Goal: Task Accomplishment & Management: Use online tool/utility

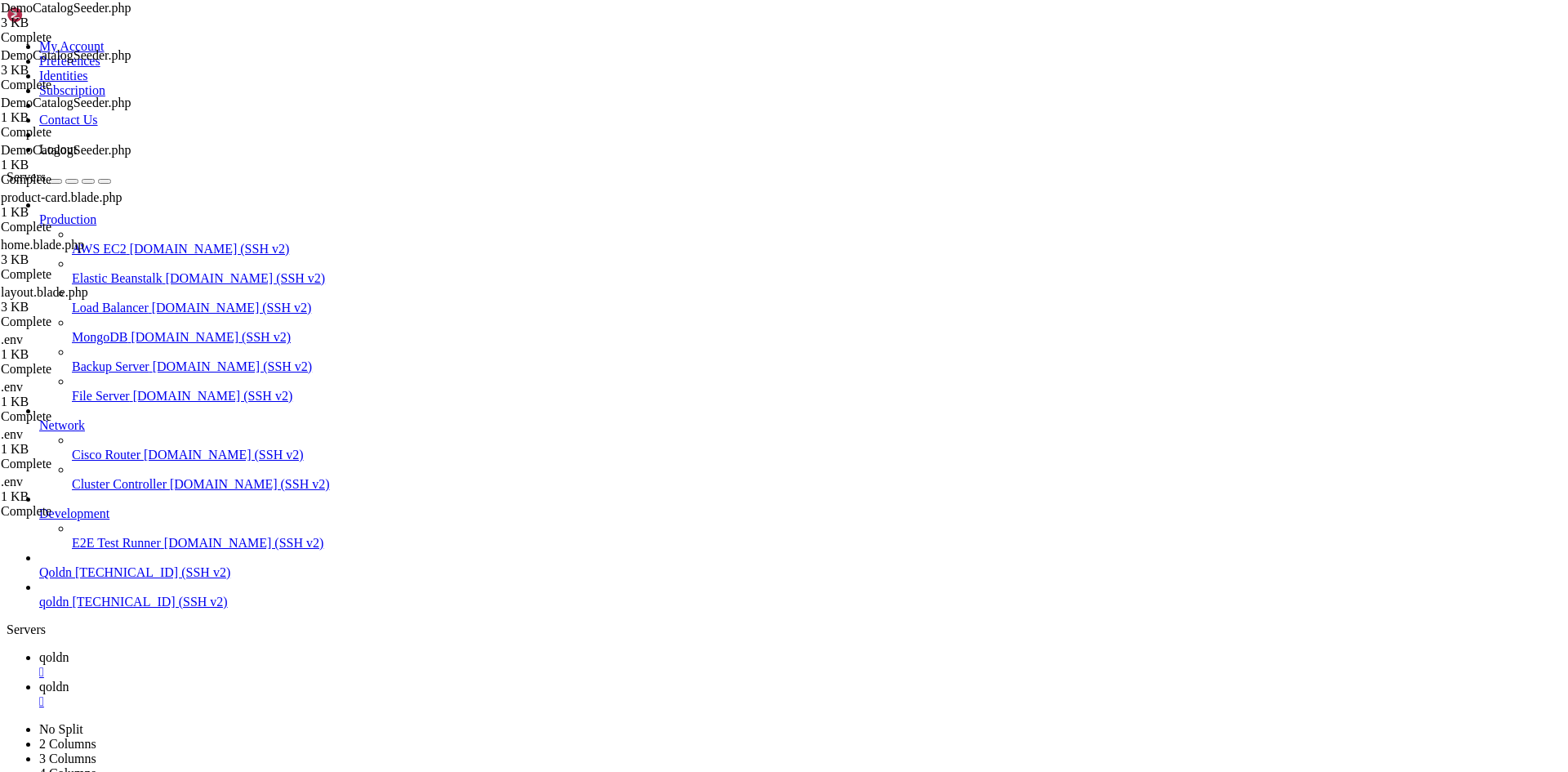
scroll to position [7, 2]
click at [68, 650] on span "qoldn" at bounding box center [54, 656] width 30 height 14
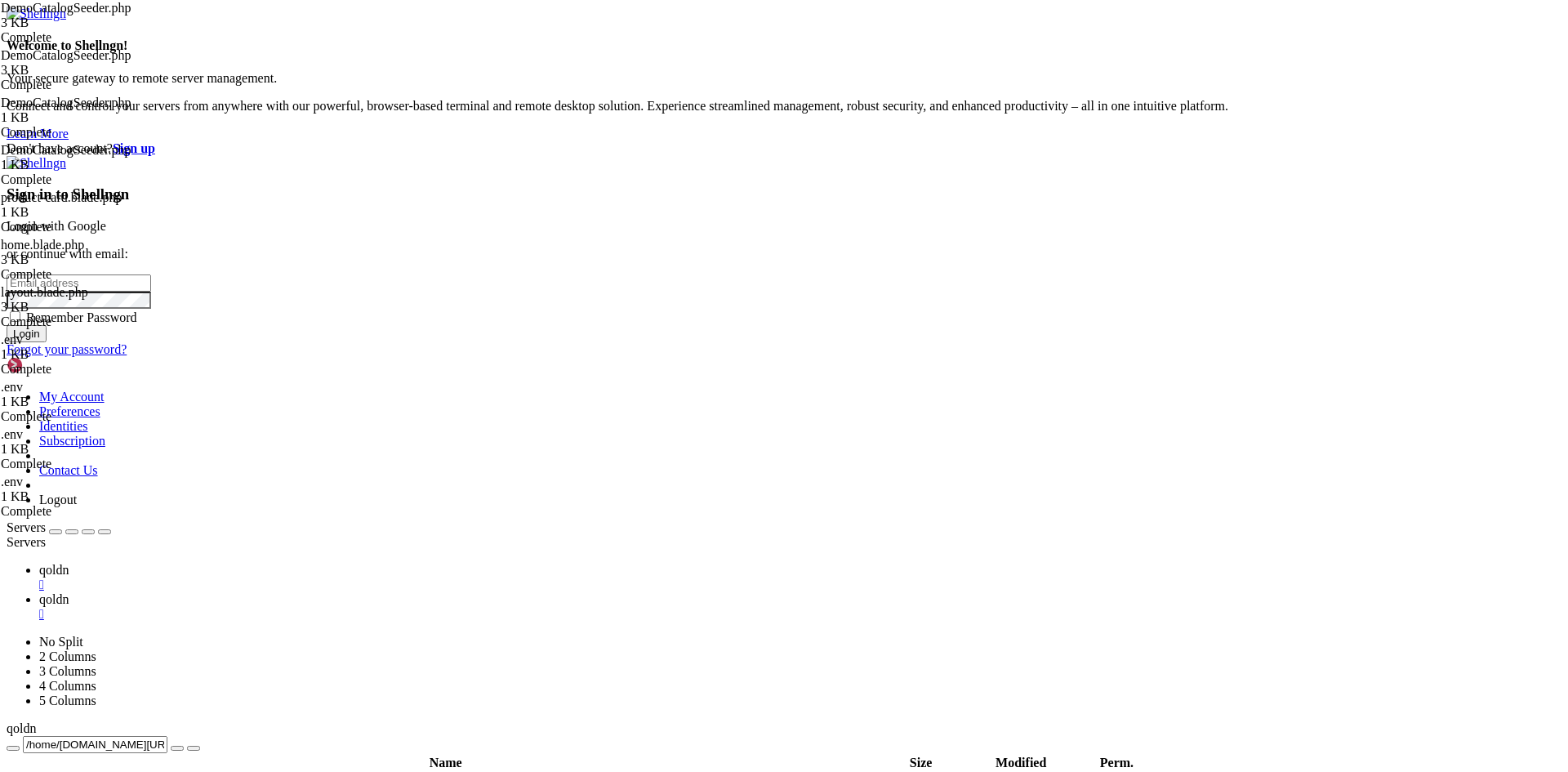
type input "root"
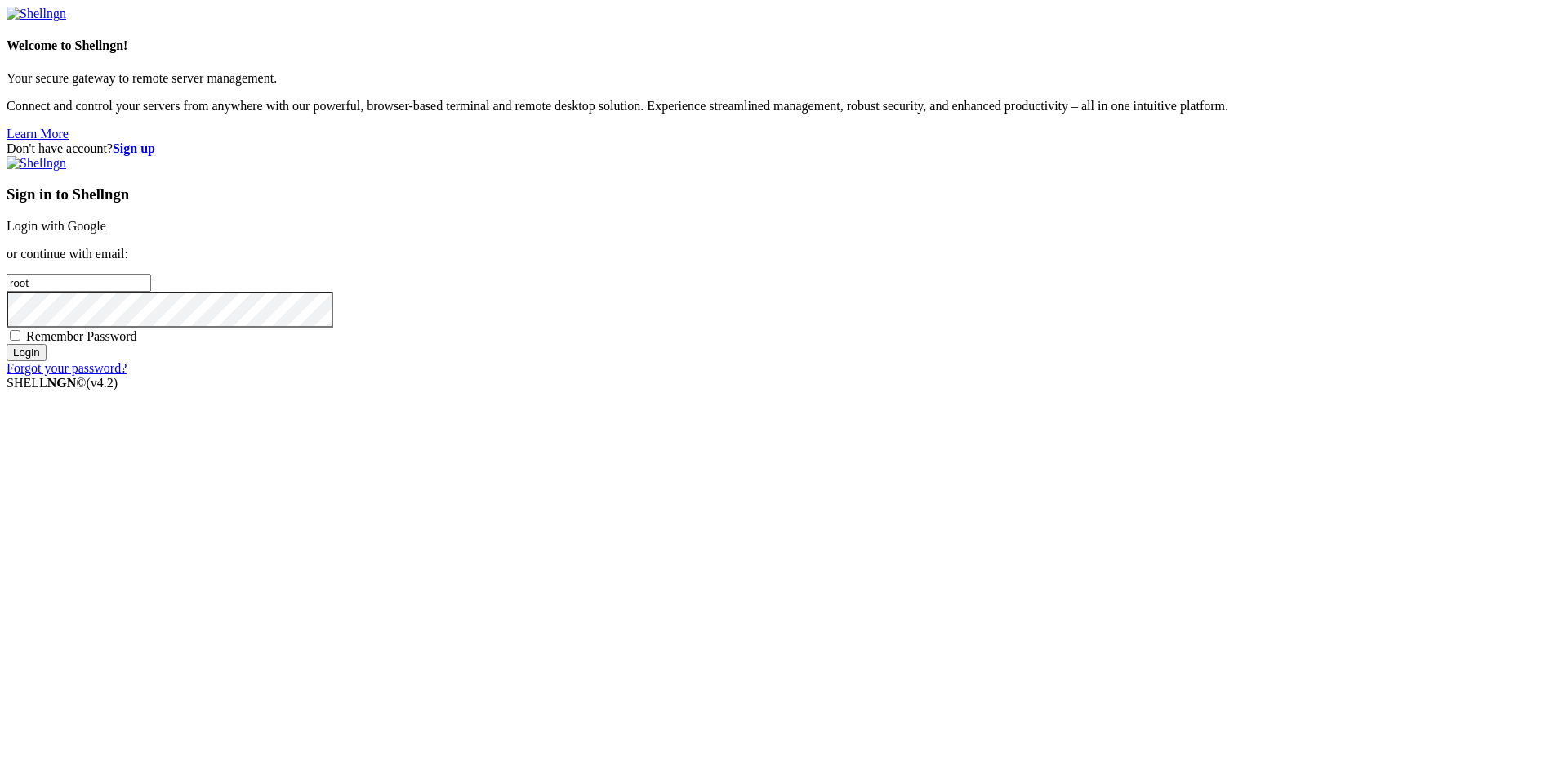
click at [106, 232] on link "Login with Google" at bounding box center [56, 225] width 100 height 14
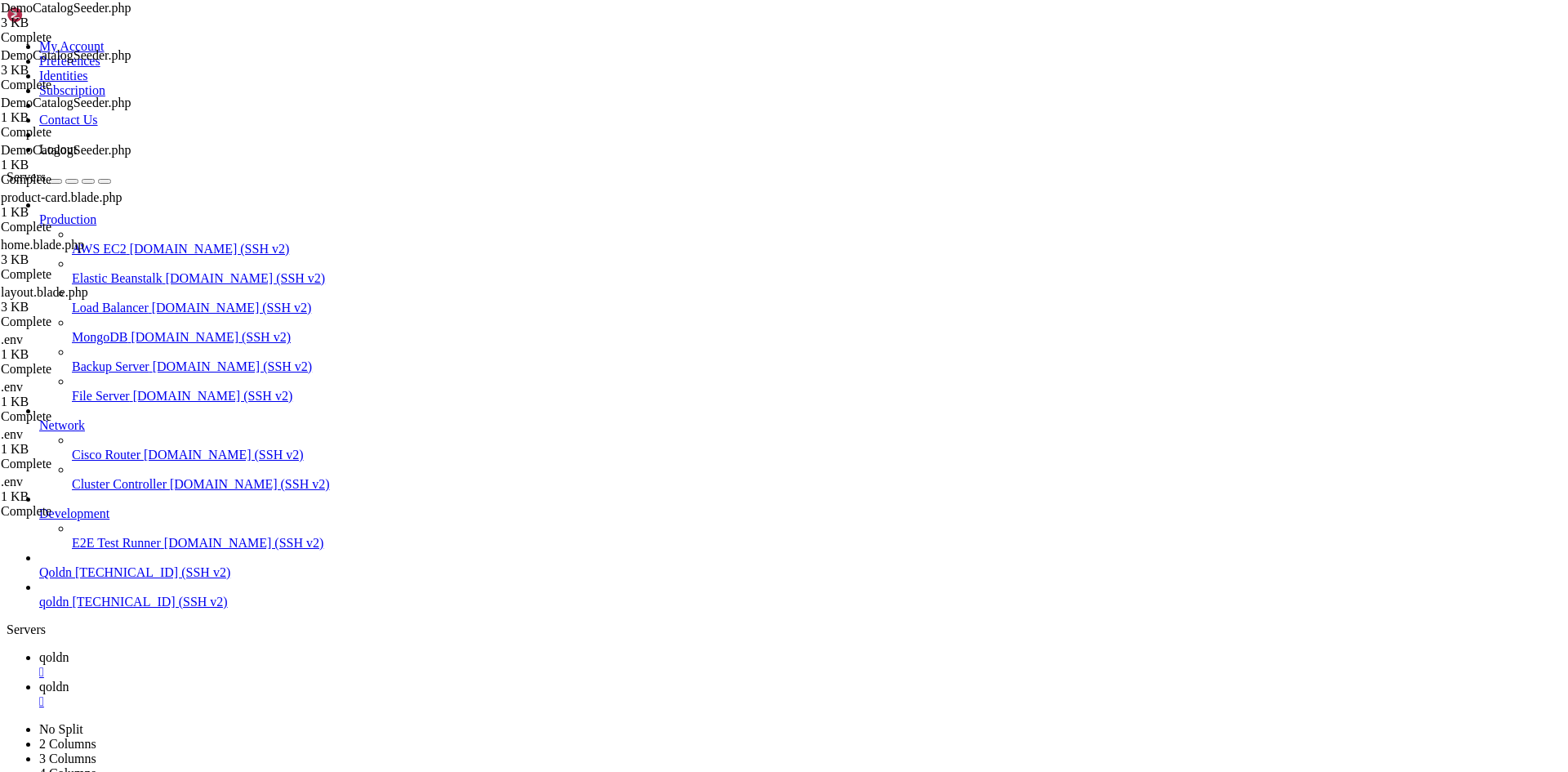
scroll to position [22973, 0]
click at [68, 650] on span "qoldn" at bounding box center [54, 656] width 30 height 14
type input "/root"
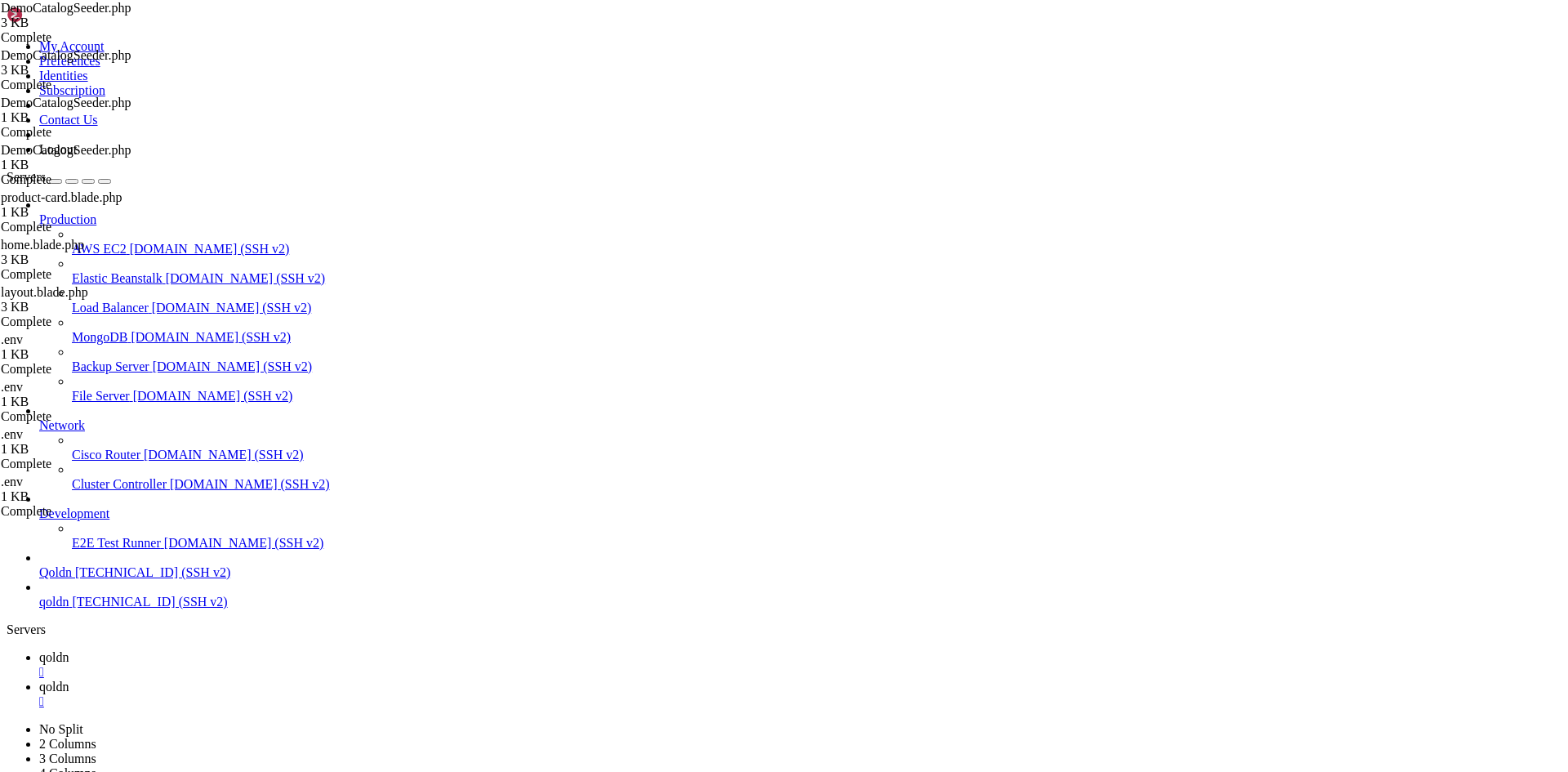
click at [68, 679] on span "qoldn" at bounding box center [54, 686] width 30 height 14
drag, startPoint x: 163, startPoint y: 2385, endPoint x: 93, endPoint y: 2386, distance: 70.0
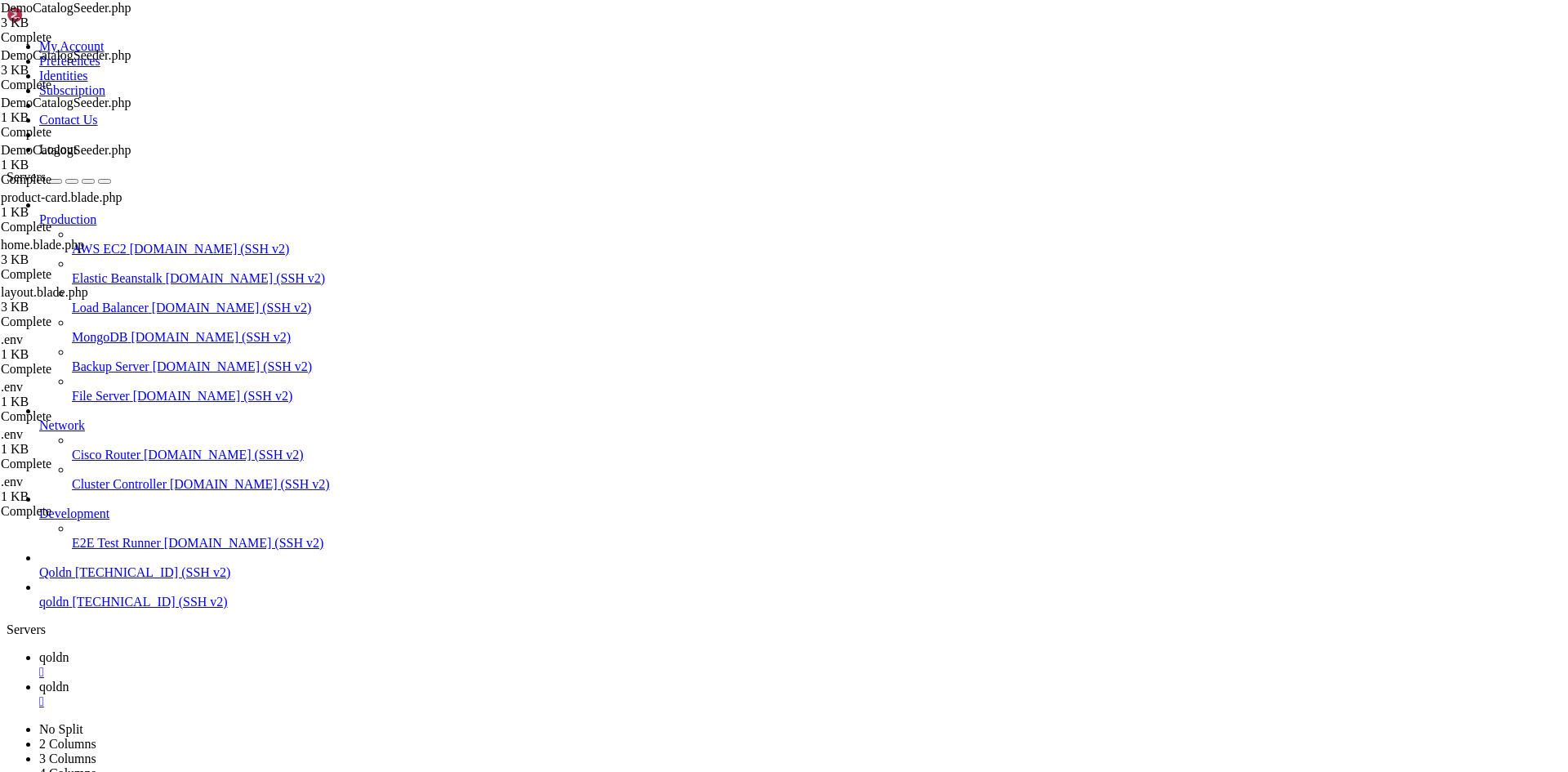
drag, startPoint x: 315, startPoint y: 2377, endPoint x: 249, endPoint y: 2375, distance: 66.0
drag, startPoint x: 303, startPoint y: 2386, endPoint x: 183, endPoint y: 2347, distance: 126.2
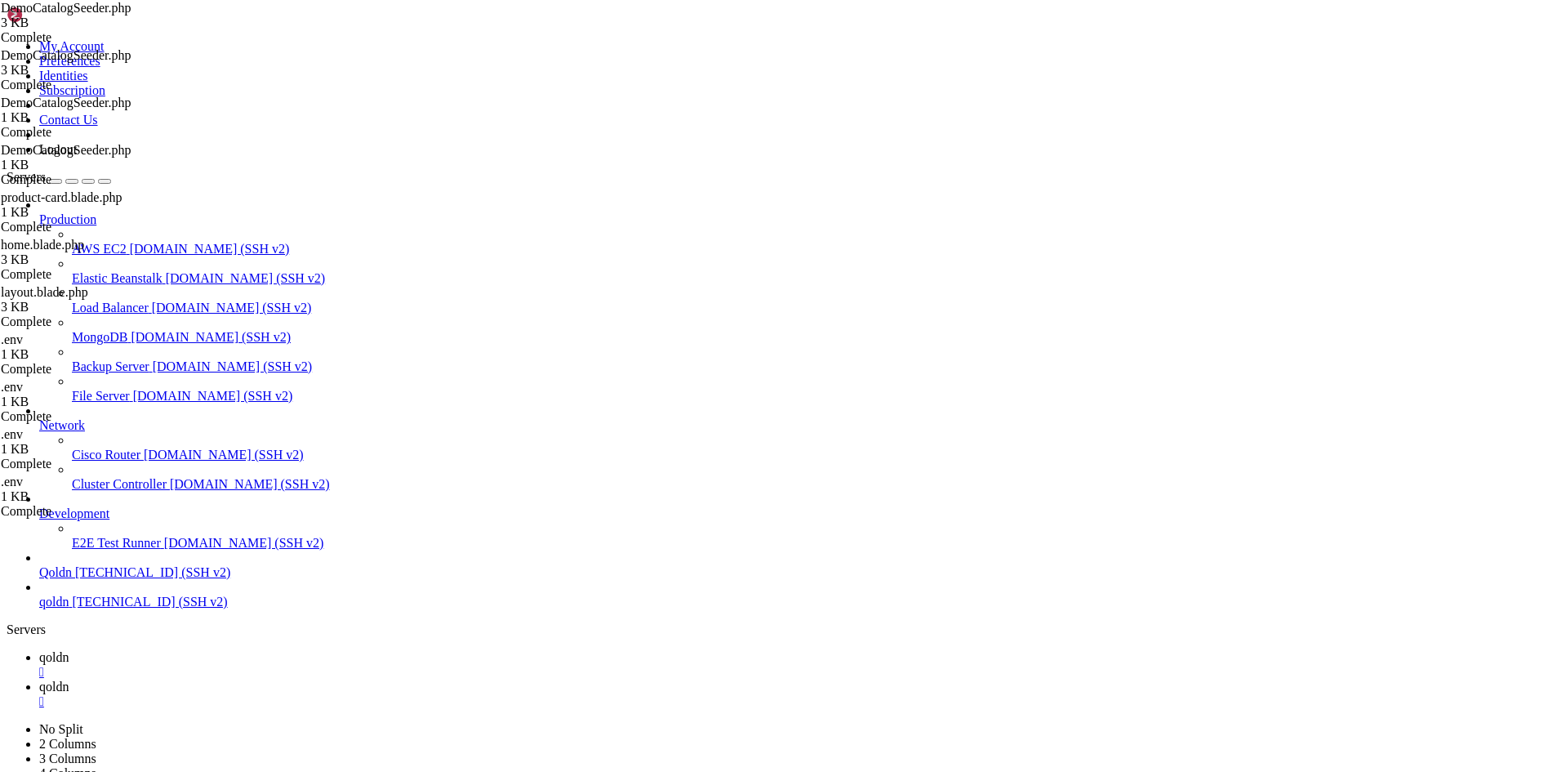
scroll to position [24931, 0]
drag, startPoint x: 310, startPoint y: 2383, endPoint x: 246, endPoint y: 2351, distance: 71.6
drag, startPoint x: 282, startPoint y: 1913, endPoint x: 356, endPoint y: 2384, distance: 476.8
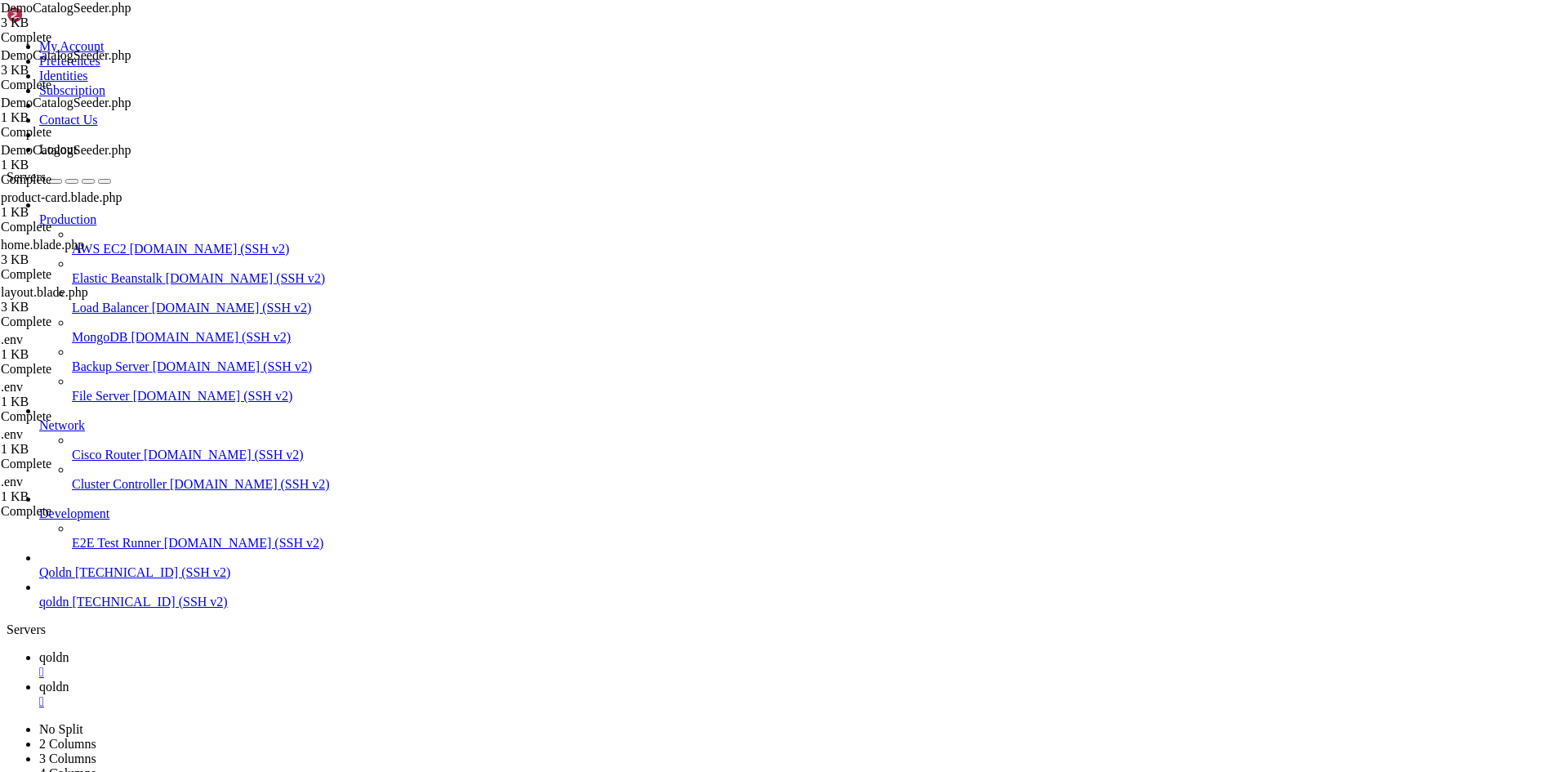
copy div "public function search(\Illuminate\Http\Request $request) // Fallback to SQL LI…"
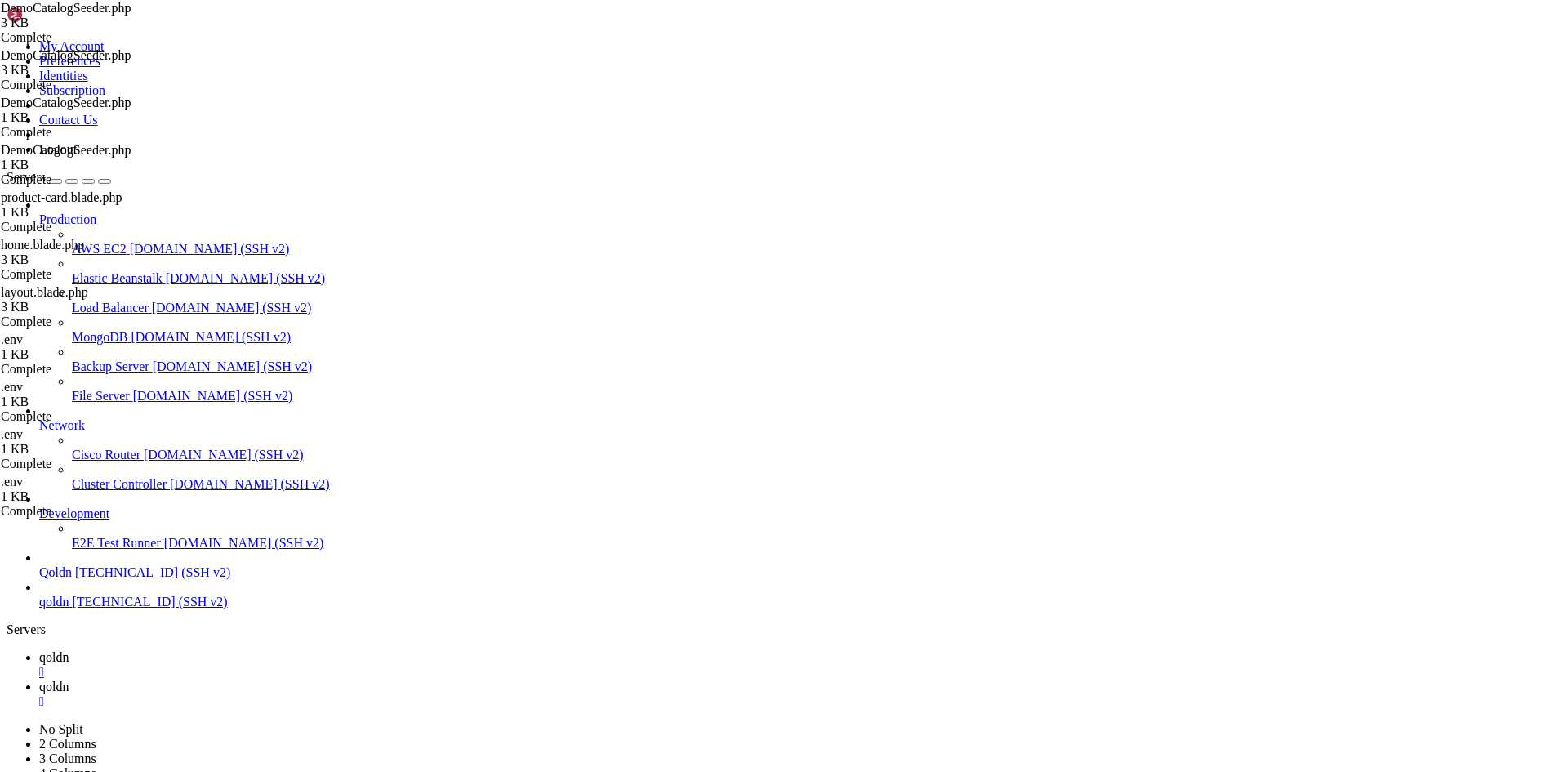
drag, startPoint x: 320, startPoint y: 2388, endPoint x: 430, endPoint y: 2397, distance: 110.4
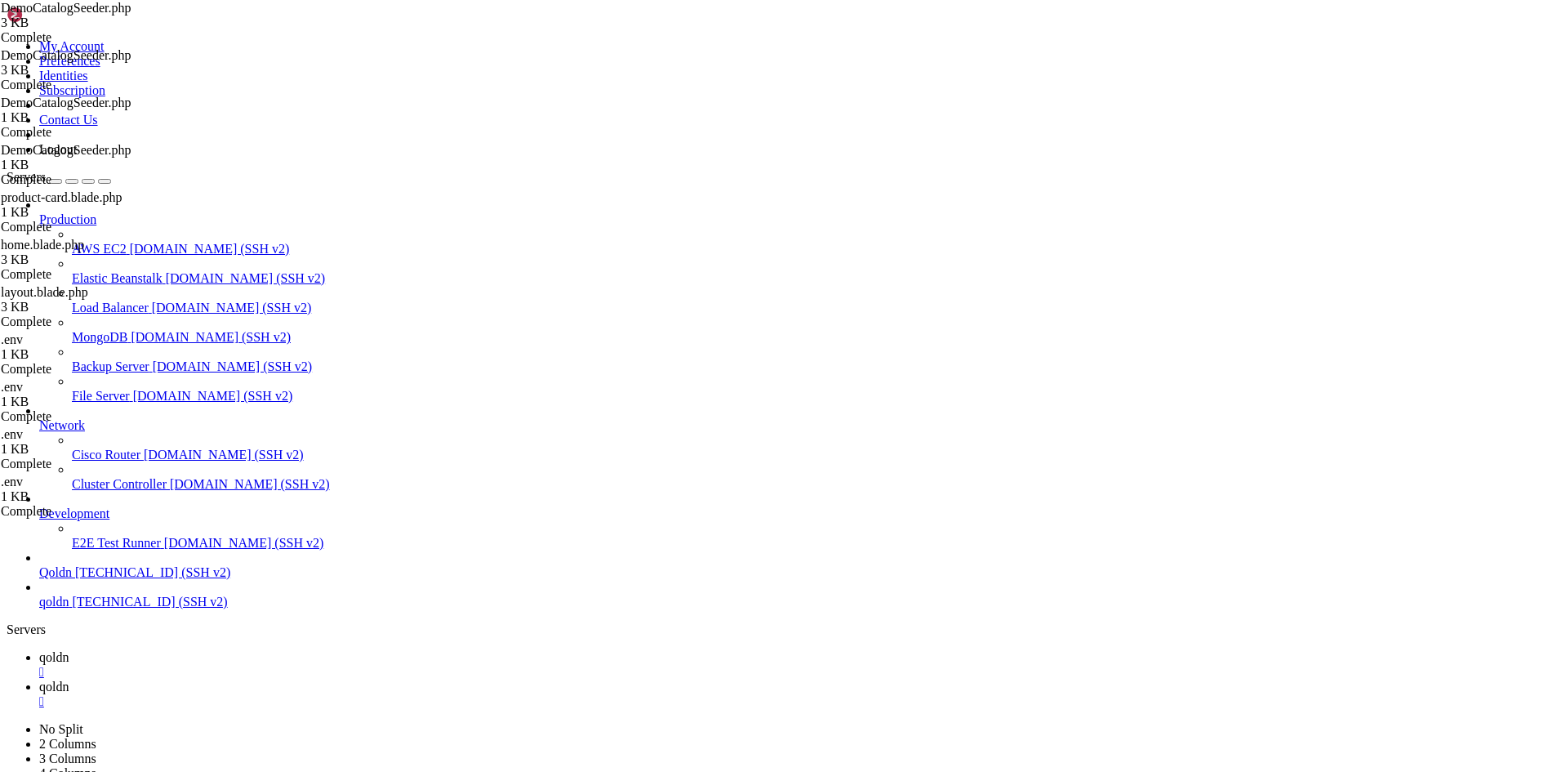
scroll to position [27138, 0]
drag, startPoint x: 318, startPoint y: 2396, endPoint x: 272, endPoint y: 2387, distance: 46.9
drag, startPoint x: 338, startPoint y: 2383, endPoint x: 264, endPoint y: 2382, distance: 74.0
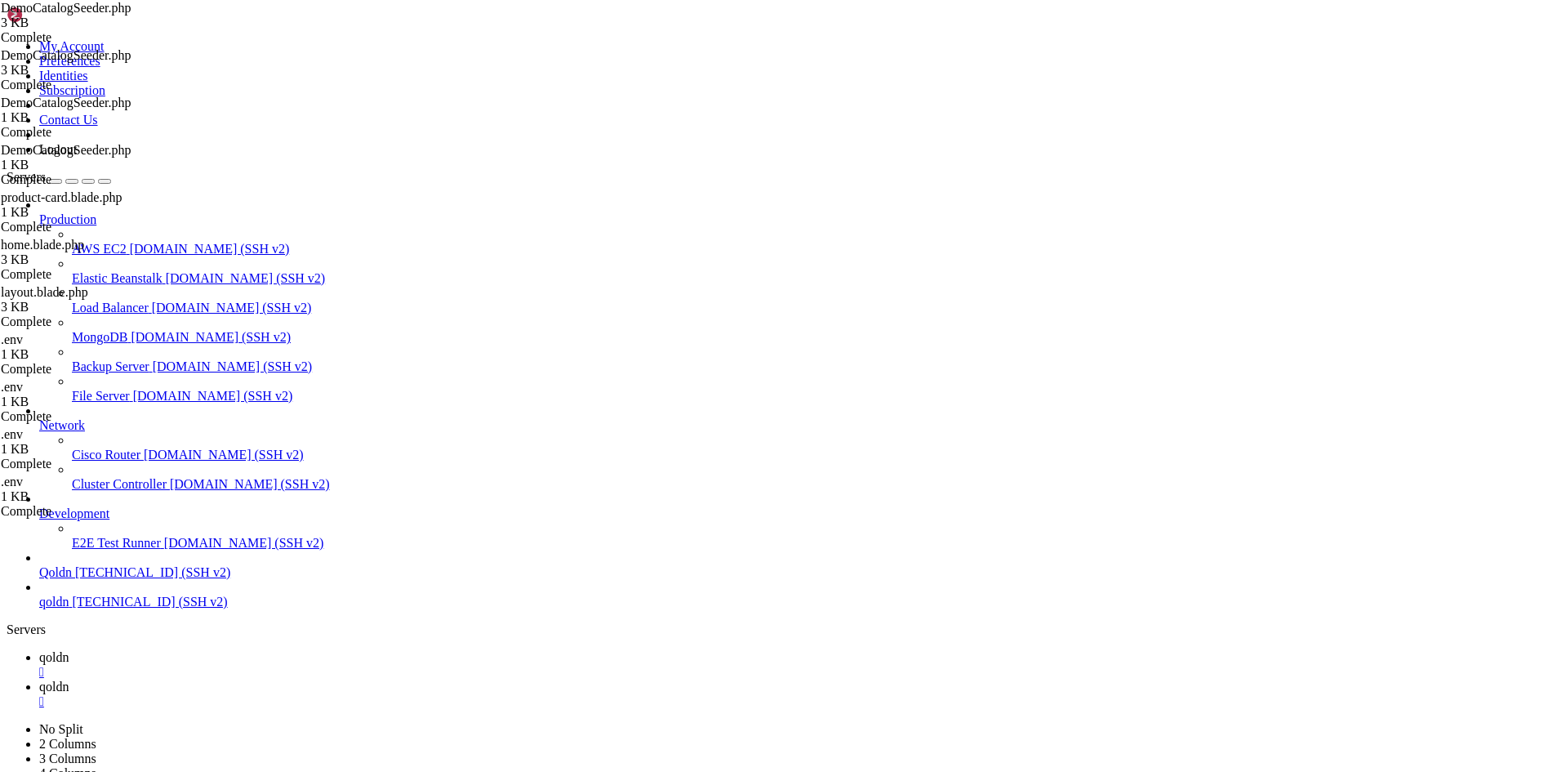
drag, startPoint x: 303, startPoint y: 2388, endPoint x: 231, endPoint y: 2387, distance: 72.0
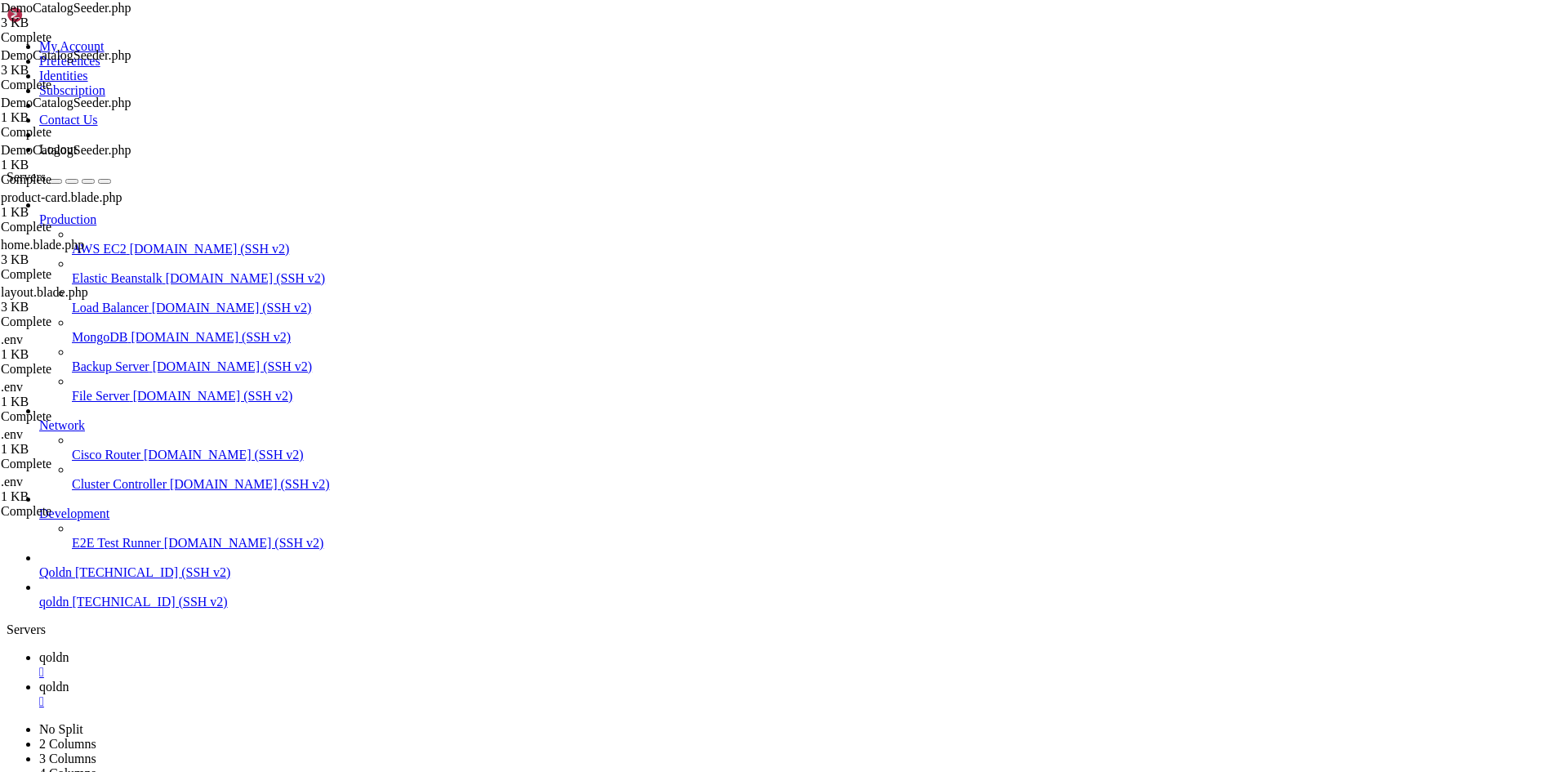
drag, startPoint x: 327, startPoint y: 2403, endPoint x: 654, endPoint y: 2402, distance: 327.0
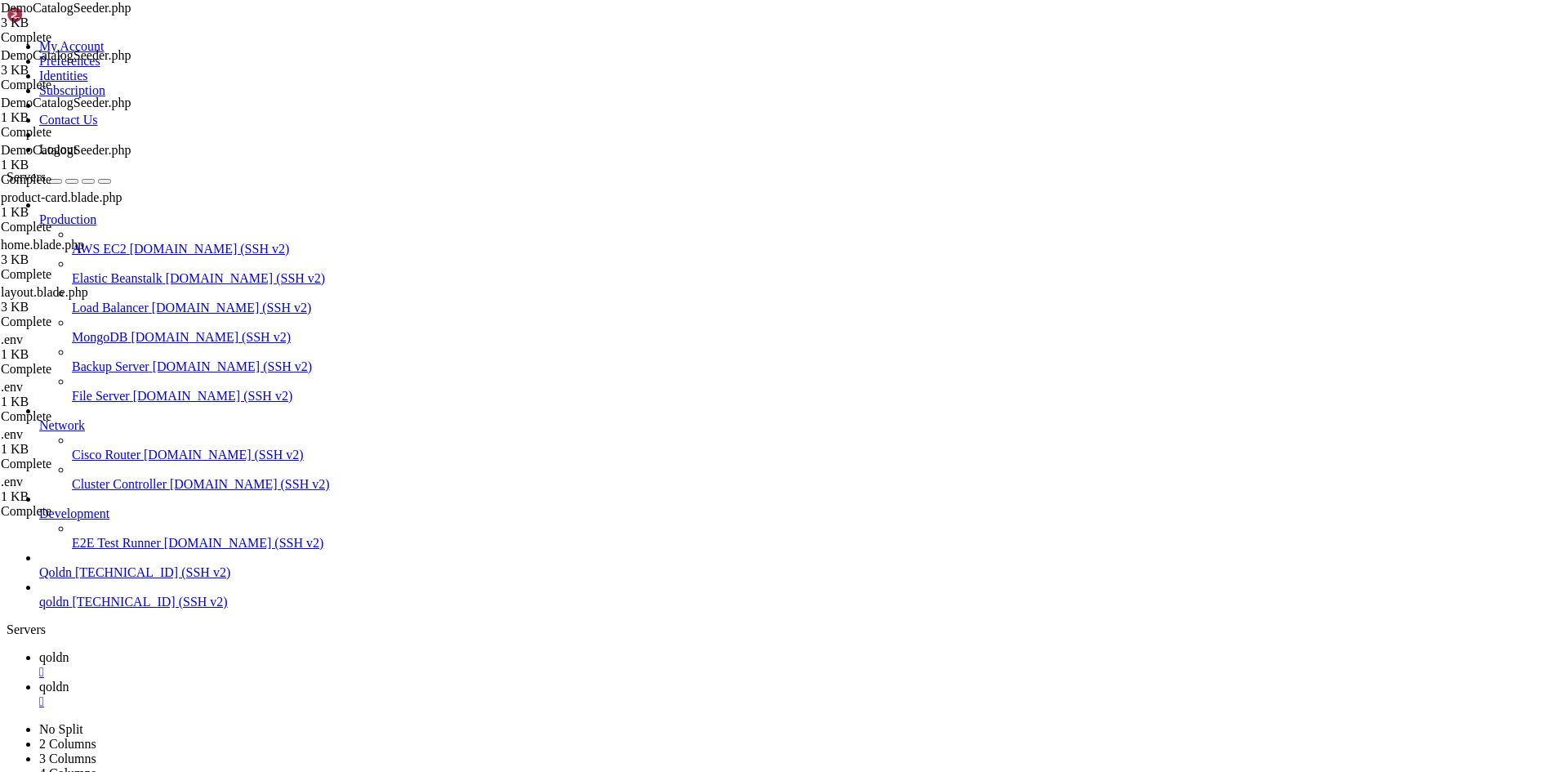
drag, startPoint x: 342, startPoint y: 2399, endPoint x: 282, endPoint y: 2400, distance: 60.0
drag, startPoint x: 16, startPoint y: 2021, endPoint x: 383, endPoint y: 2399, distance: 526.9
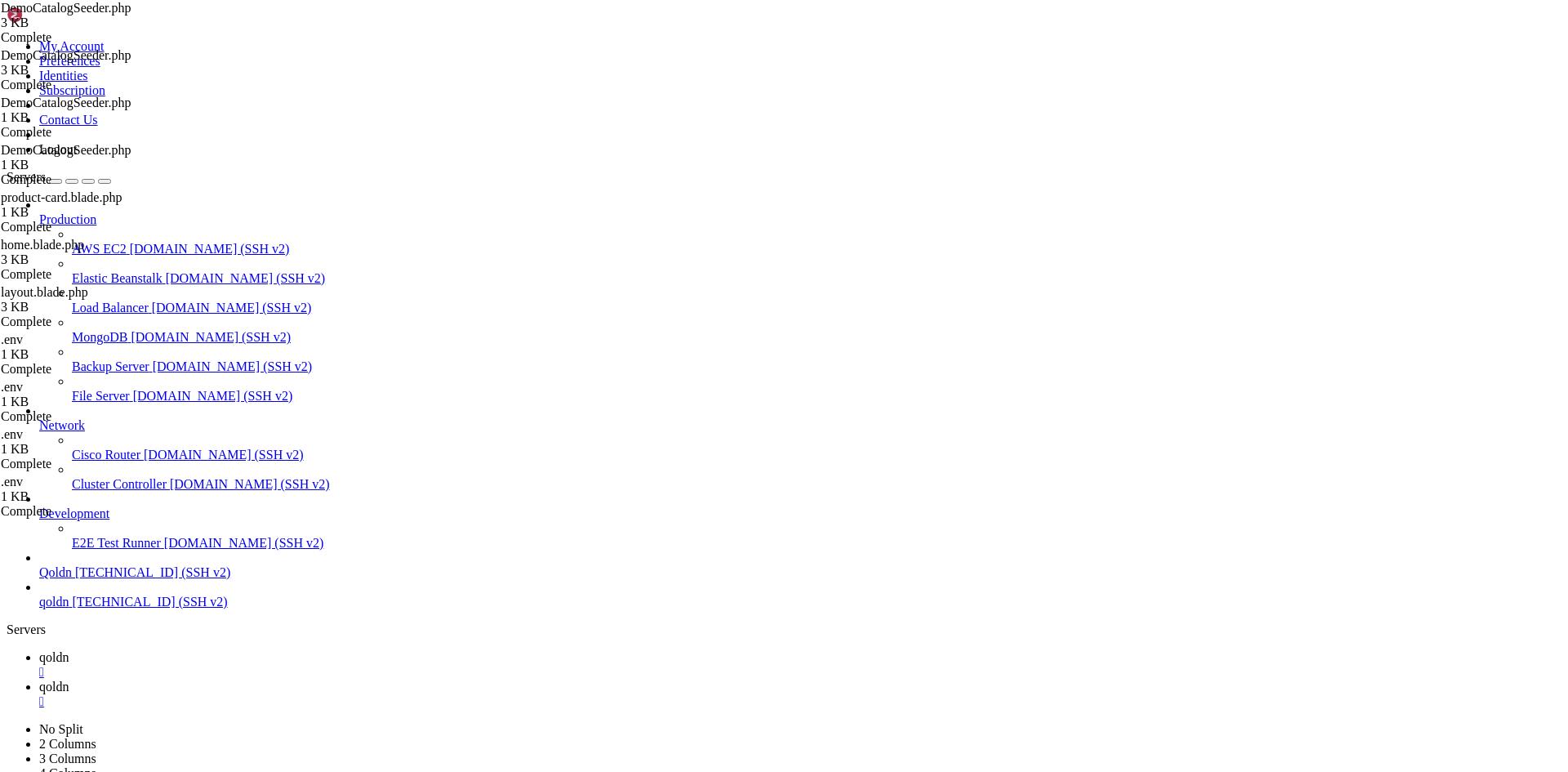
scroll to position [29844, 0]
drag, startPoint x: 305, startPoint y: 2402, endPoint x: 666, endPoint y: 2402, distance: 361.0
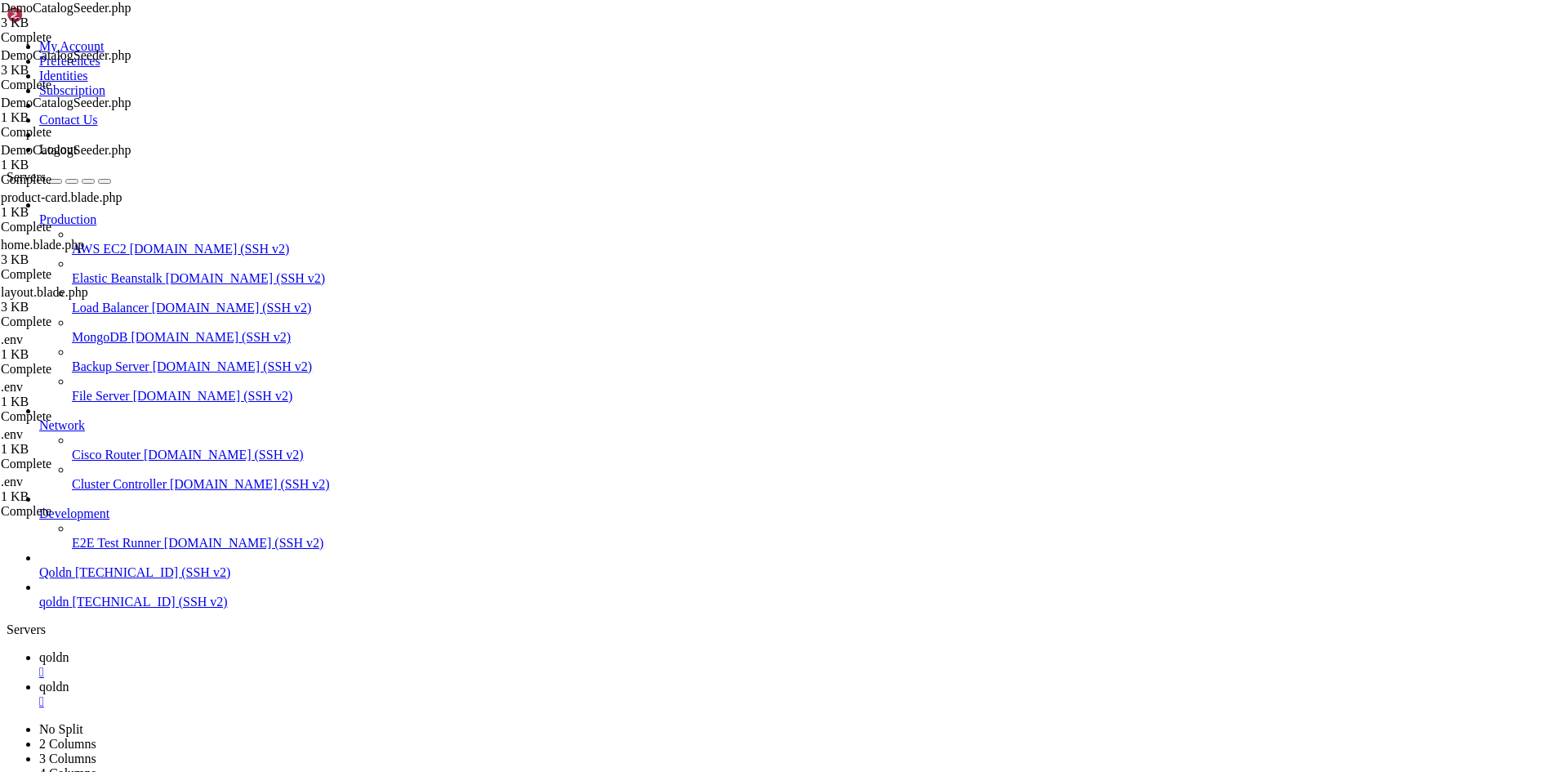
scroll to position [30580, 0]
drag, startPoint x: 321, startPoint y: 2406, endPoint x: 259, endPoint y: 2403, distance: 62.1
drag, startPoint x: 13, startPoint y: 2052, endPoint x: 421, endPoint y: 2404, distance: 538.9
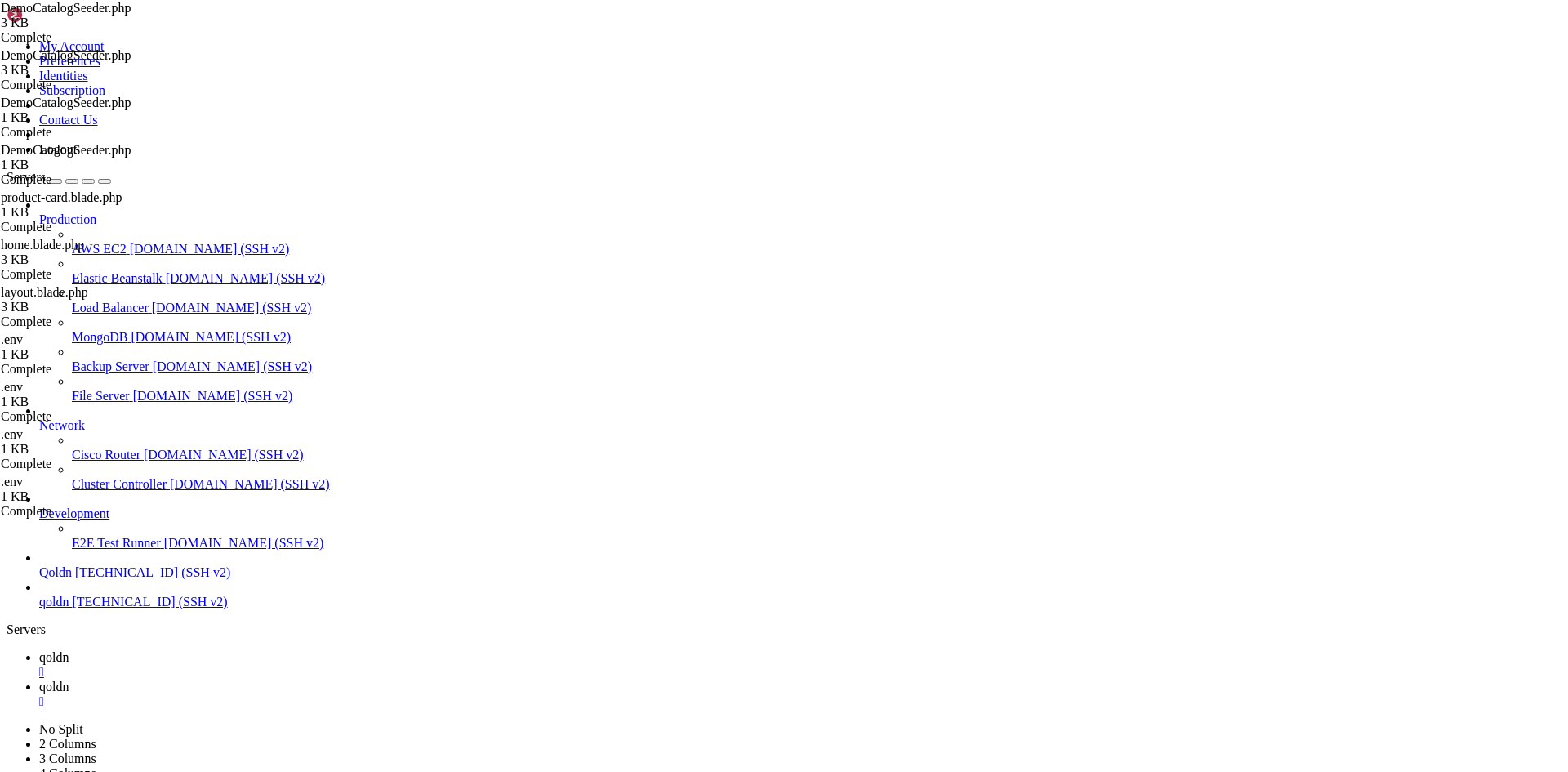
drag, startPoint x: 305, startPoint y: 2396, endPoint x: 201, endPoint y: 2400, distance: 104.1
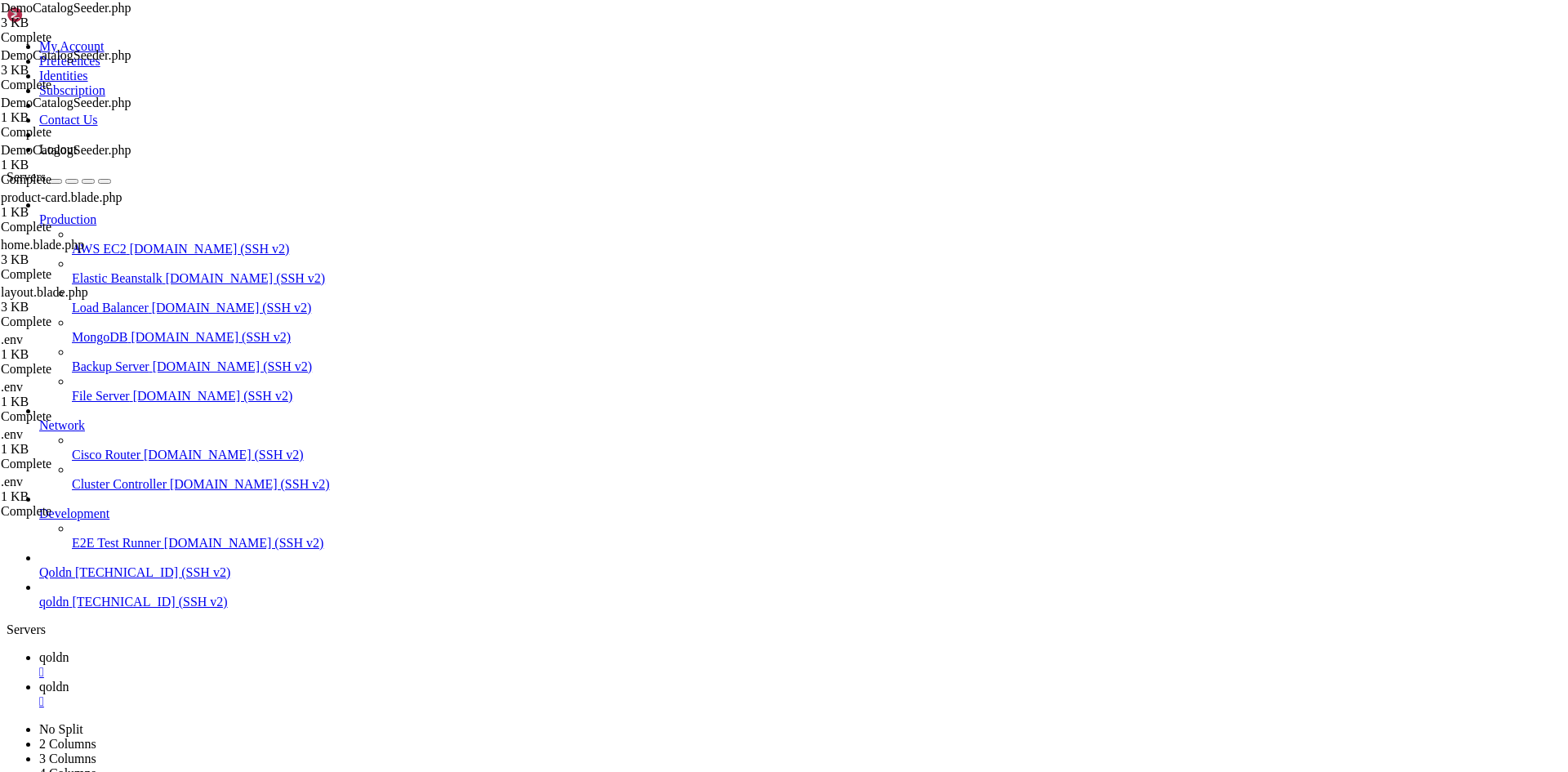
drag, startPoint x: 11, startPoint y: 1938, endPoint x: 54, endPoint y: 1958, distance: 47.4
drag, startPoint x: 15, startPoint y: 1943, endPoint x: 273, endPoint y: 2398, distance: 523.1
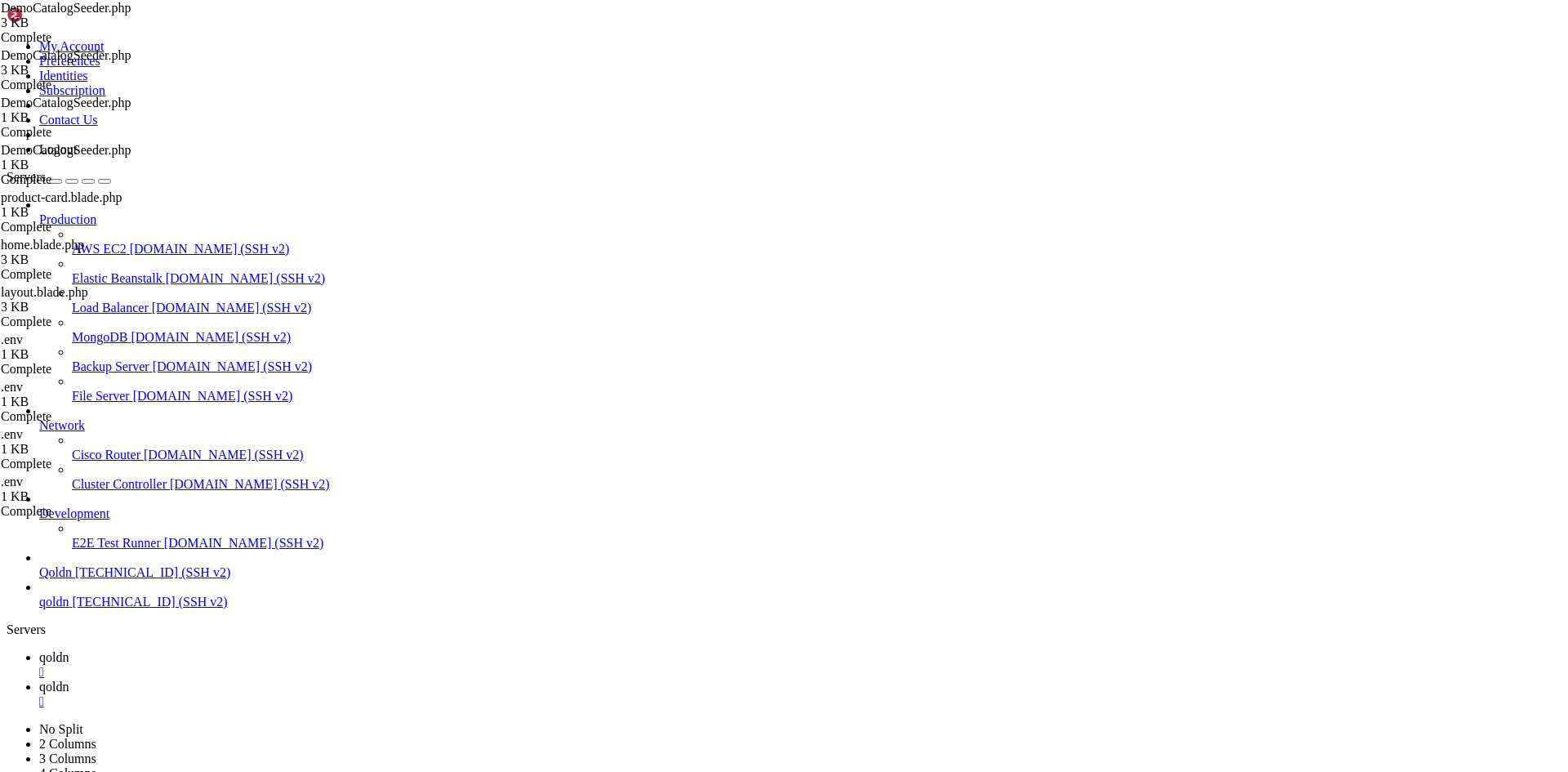
drag, startPoint x: 294, startPoint y: 2396, endPoint x: 214, endPoint y: 2394, distance: 80.0
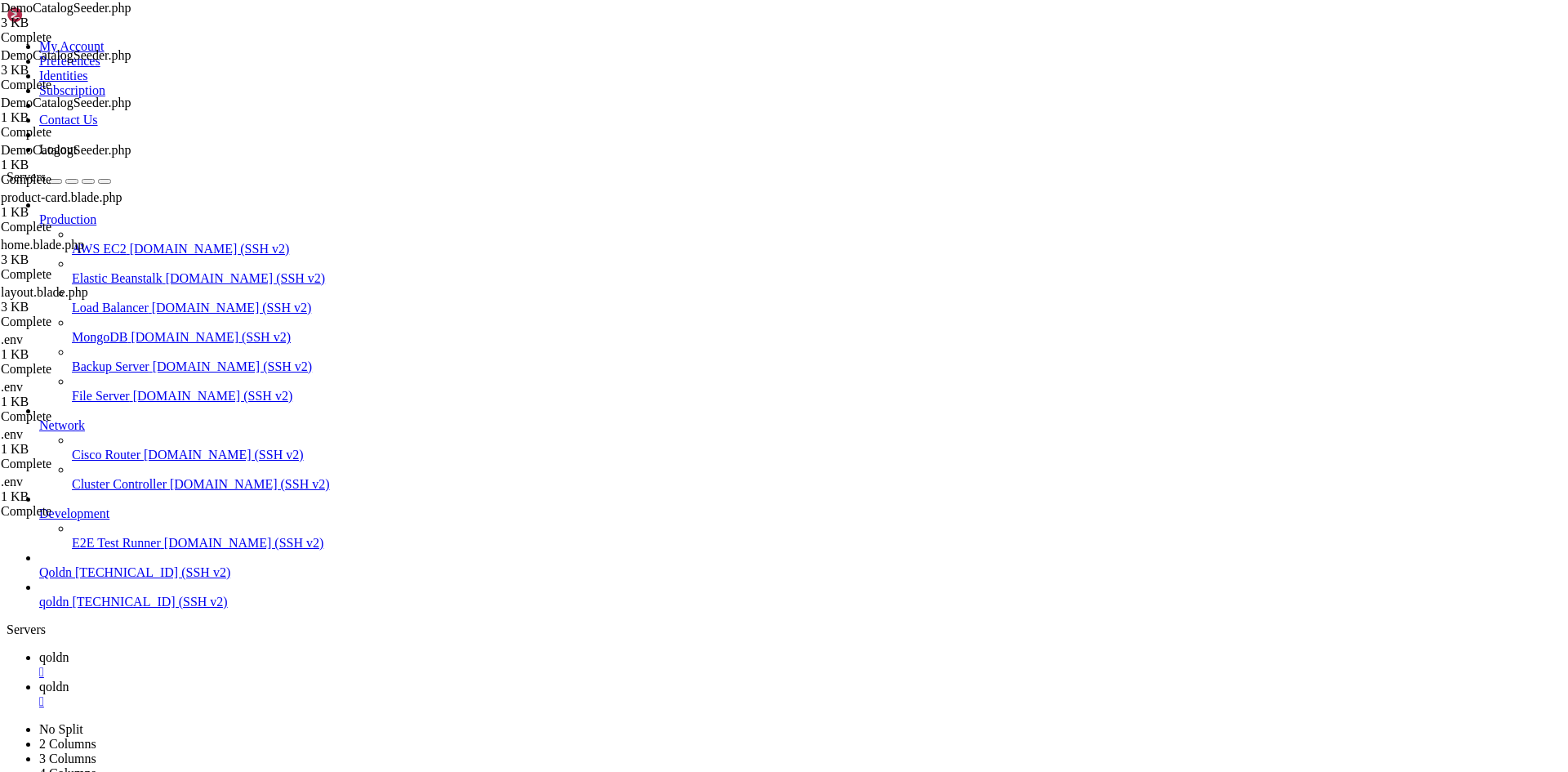
scroll to position [31552, 0]
drag, startPoint x: 312, startPoint y: 2401, endPoint x: 222, endPoint y: 2395, distance: 90.2
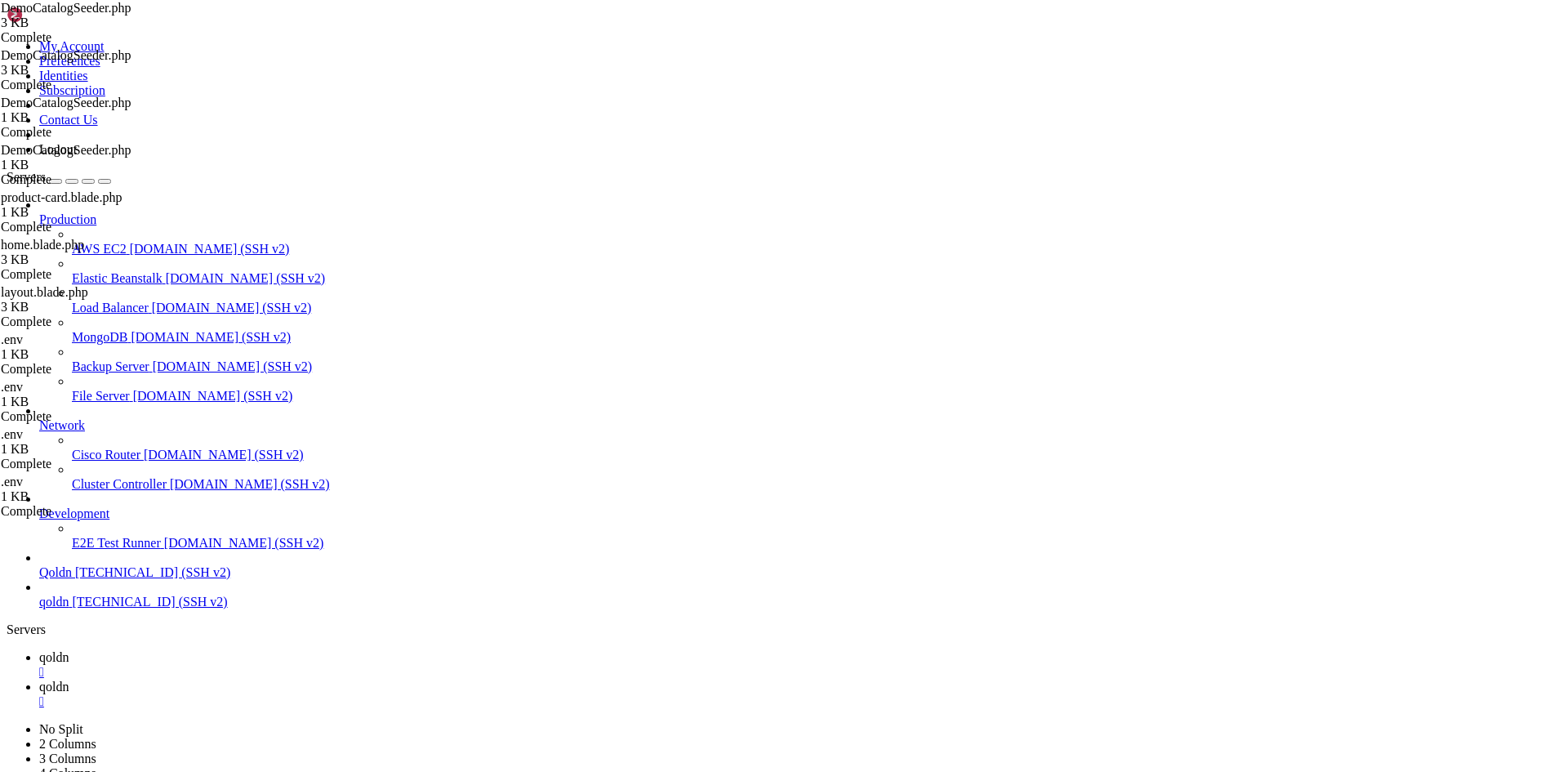
drag, startPoint x: 326, startPoint y: 2401, endPoint x: 244, endPoint y: 2394, distance: 82.3
drag, startPoint x: 303, startPoint y: 2402, endPoint x: 218, endPoint y: 2394, distance: 85.4
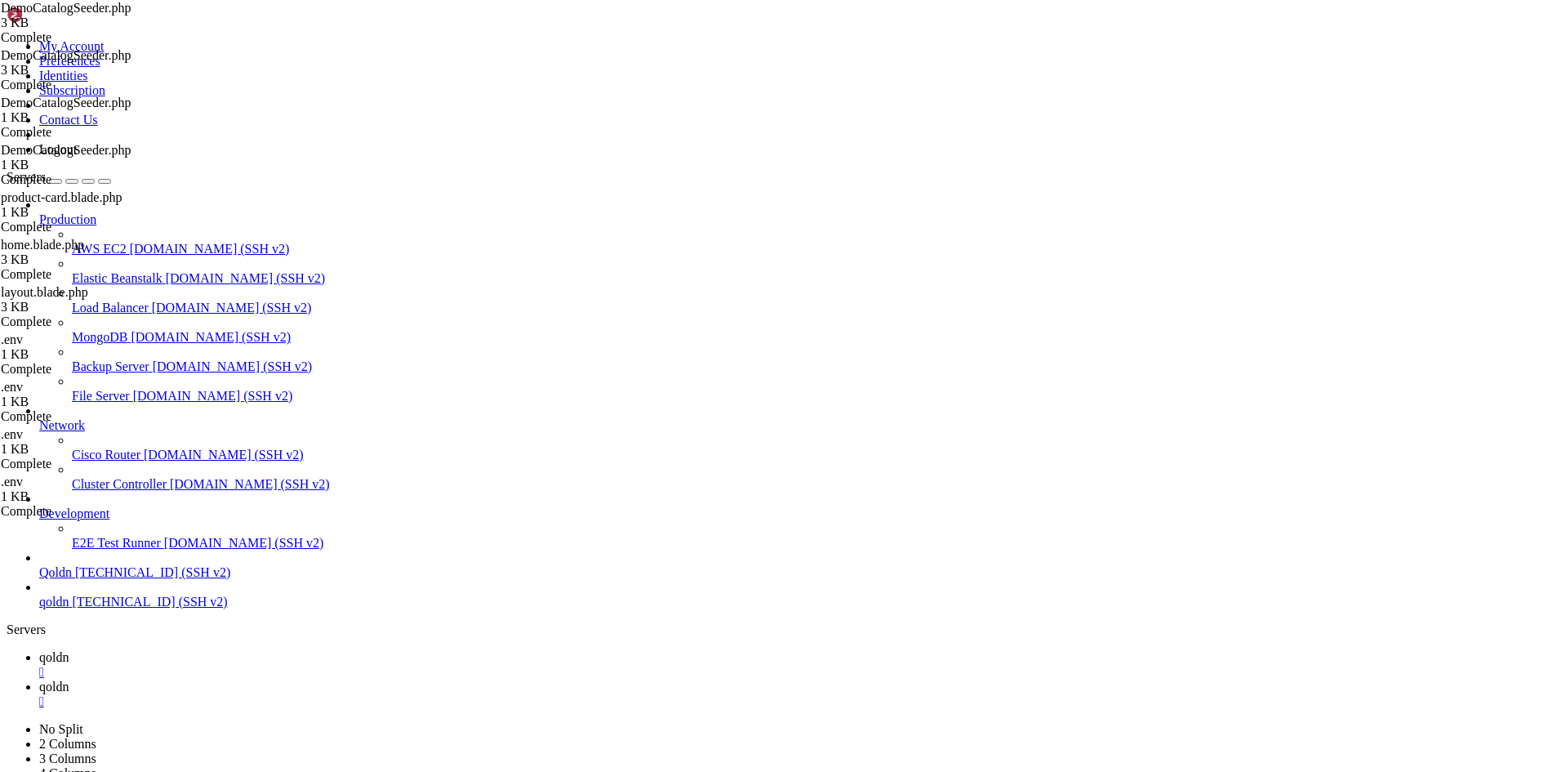
scroll to position [32593, 0]
drag, startPoint x: 25, startPoint y: 2271, endPoint x: 326, endPoint y: 2373, distance: 317.8
drag, startPoint x: 307, startPoint y: 2394, endPoint x: 245, endPoint y: 2384, distance: 62.8
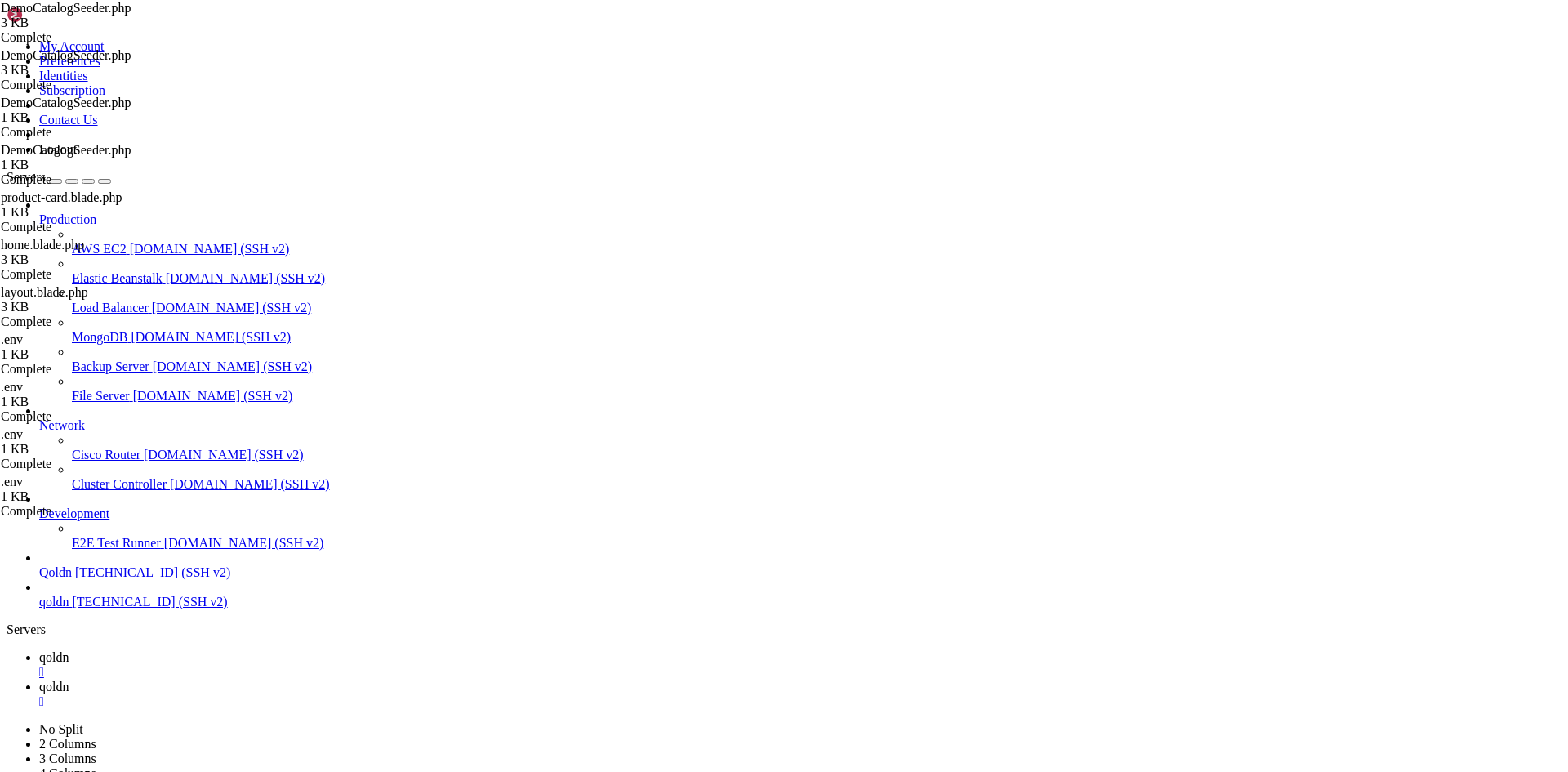
drag, startPoint x: 277, startPoint y: 1981, endPoint x: 372, endPoint y: 2387, distance: 417.0
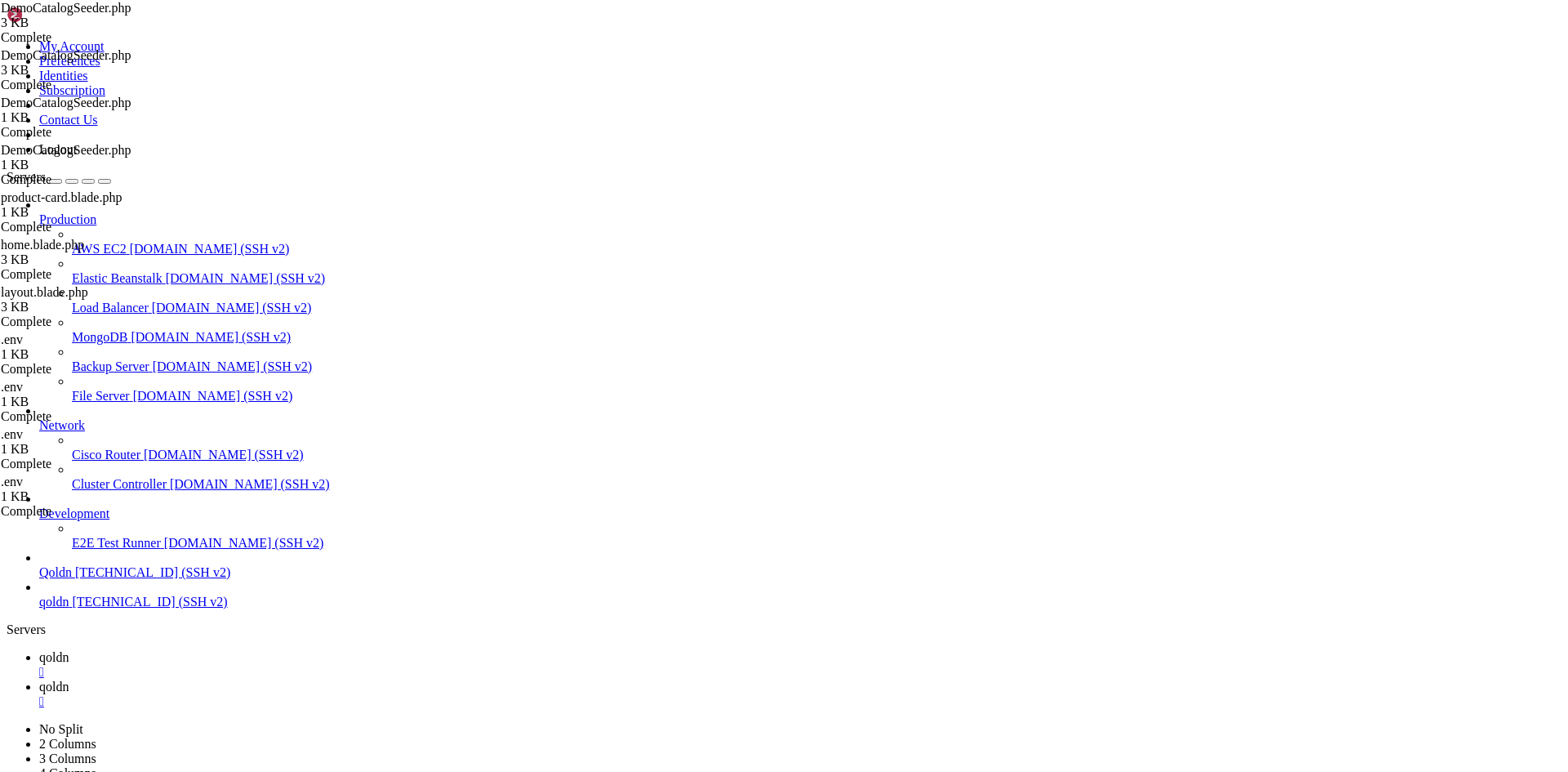
scroll to position [33689, 0]
drag, startPoint x: 303, startPoint y: 2400, endPoint x: 232, endPoint y: 2402, distance: 71.0
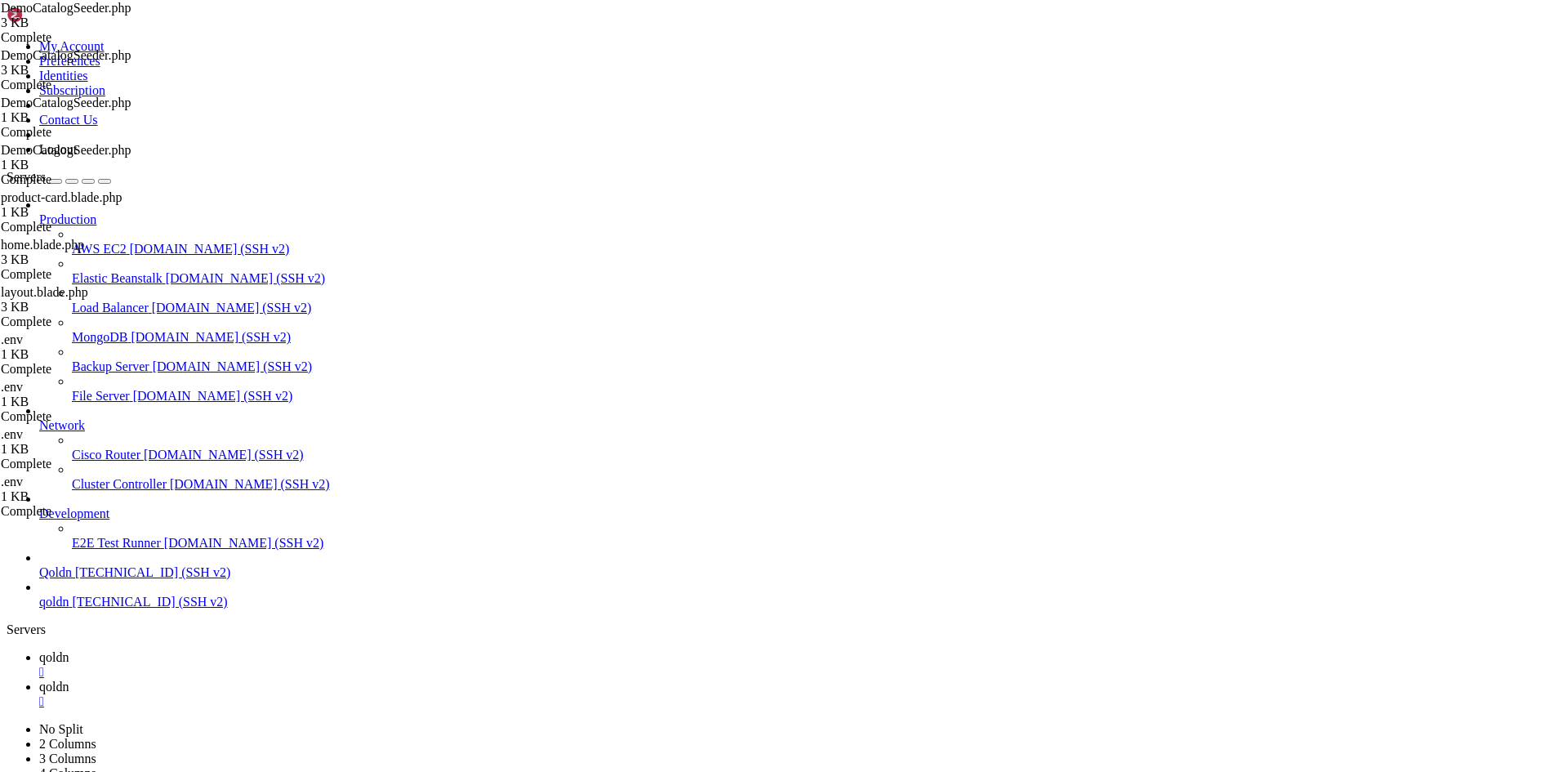
drag, startPoint x: 70, startPoint y: 1812, endPoint x: 296, endPoint y: 1858, distance: 230.6
drag, startPoint x: 305, startPoint y: 2396, endPoint x: 202, endPoint y: 2388, distance: 103.3
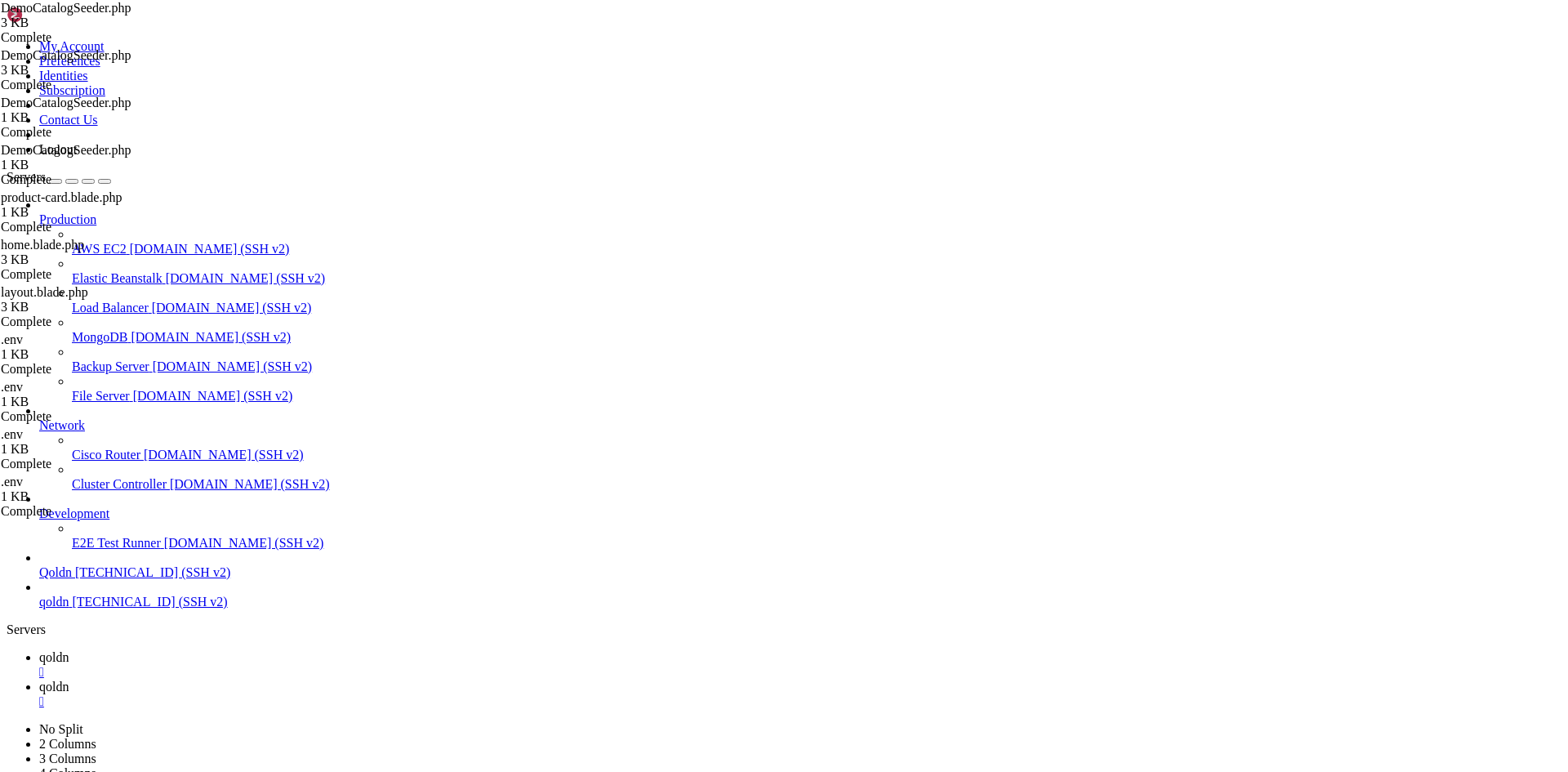
drag, startPoint x: 281, startPoint y: 2148, endPoint x: 356, endPoint y: 2277, distance: 149.2
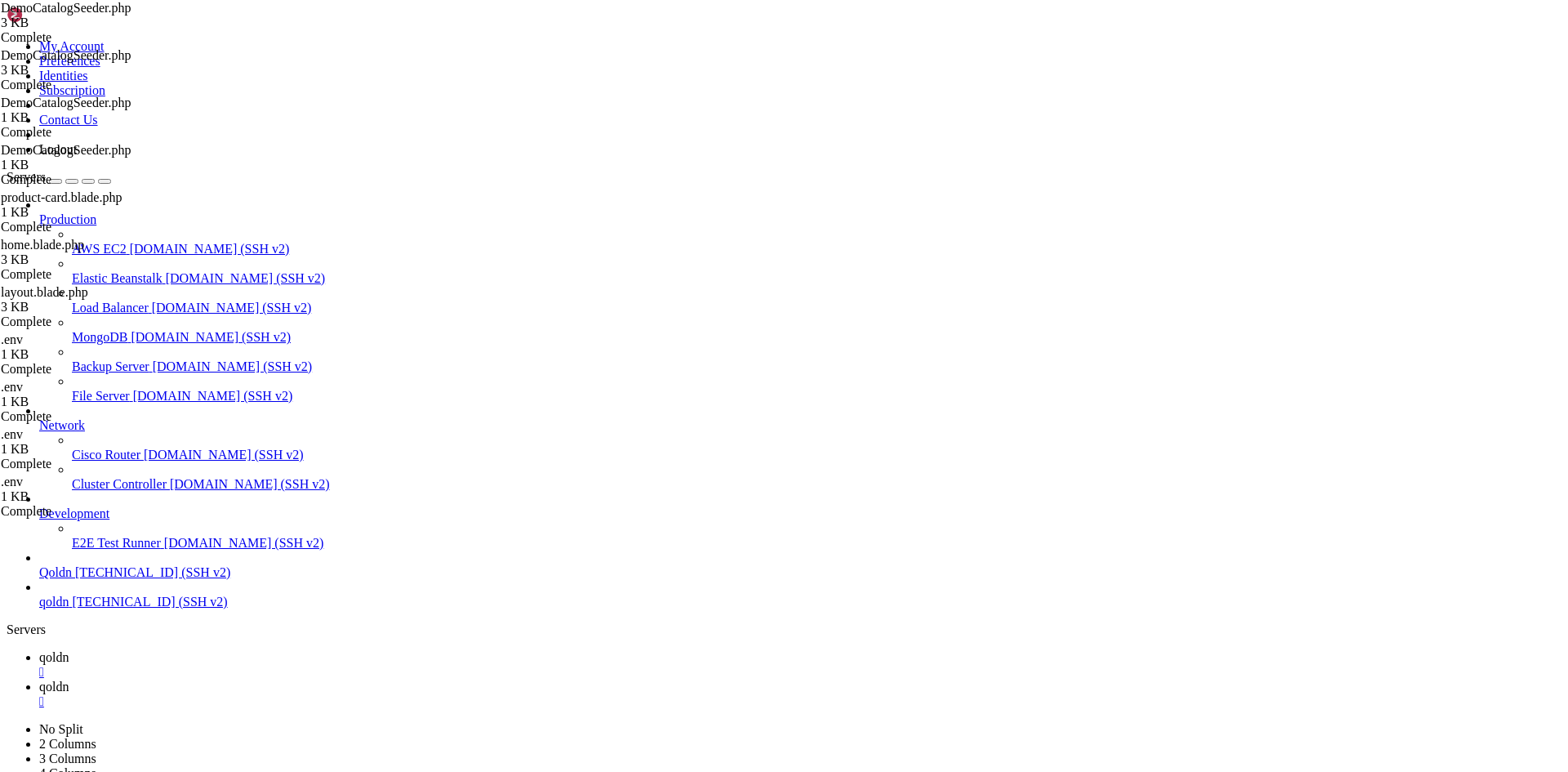
drag, startPoint x: 13, startPoint y: 2145, endPoint x: 302, endPoint y: 2375, distance: 369.4
drag, startPoint x: 291, startPoint y: 2393, endPoint x: 271, endPoint y: 2395, distance: 20.1
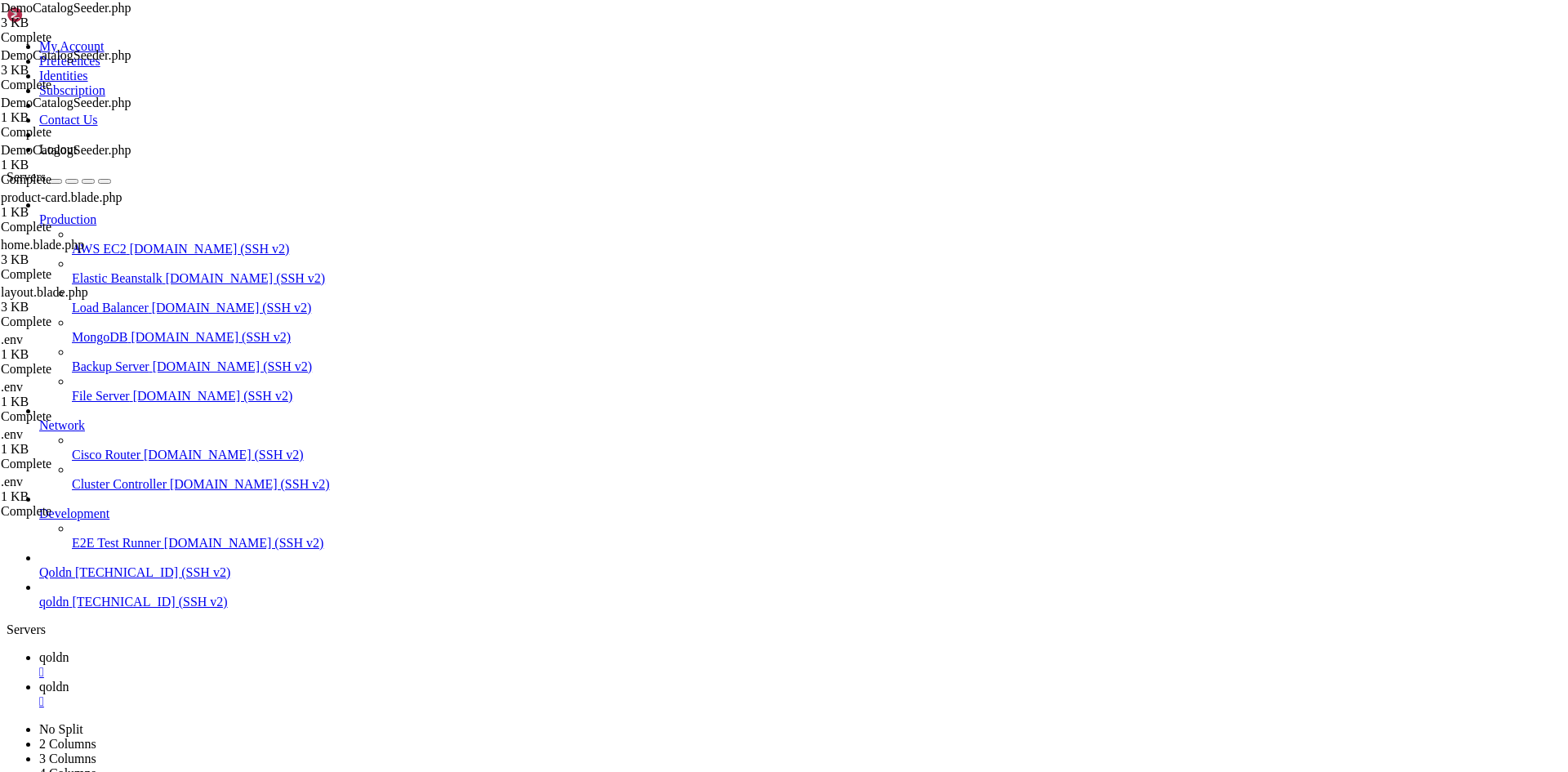
scroll to position [34189, 0]
click at [68, 650] on span "qoldn" at bounding box center [54, 656] width 30 height 14
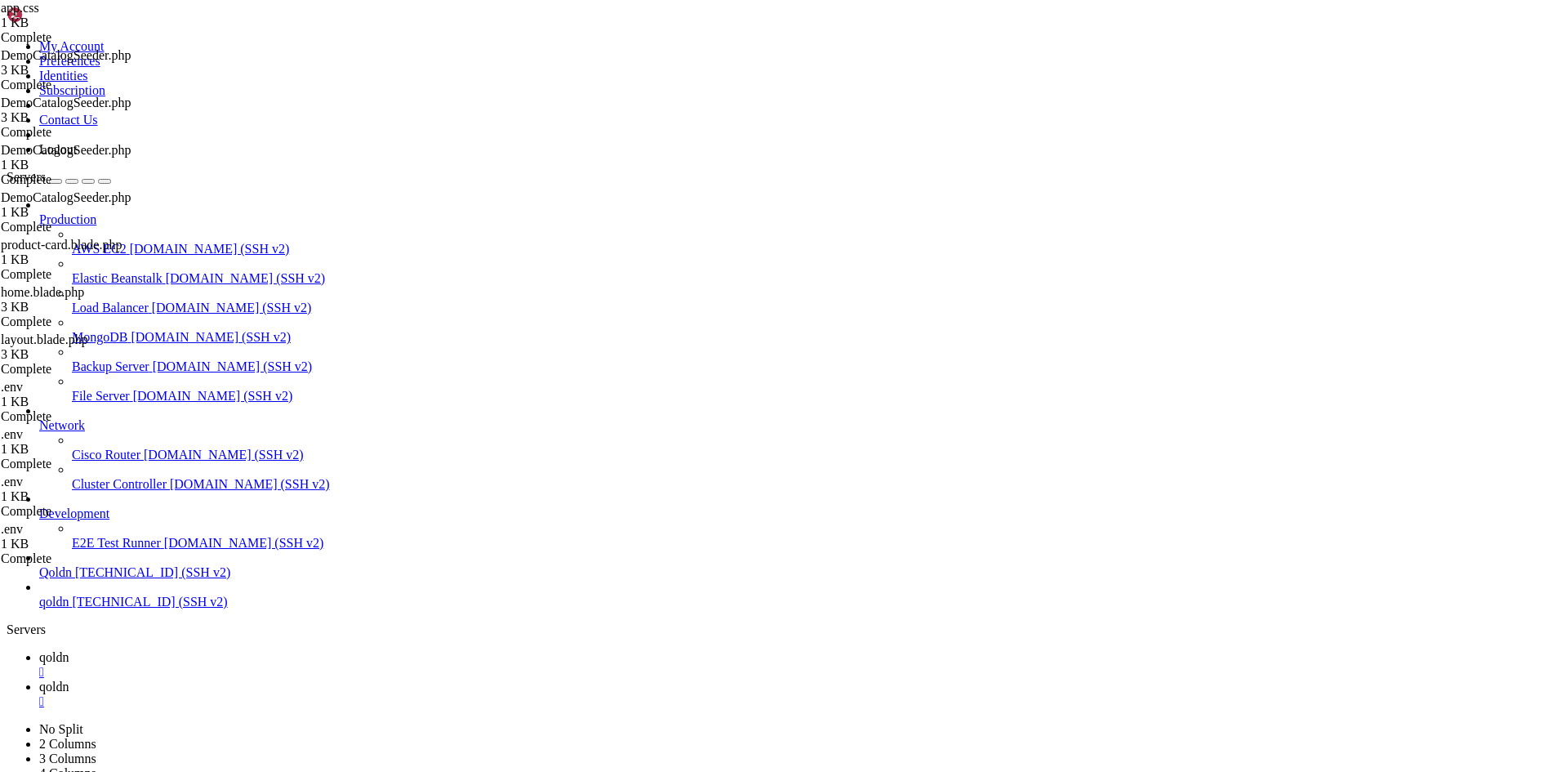
type input "/home/[DOMAIN_NAME][URL]"
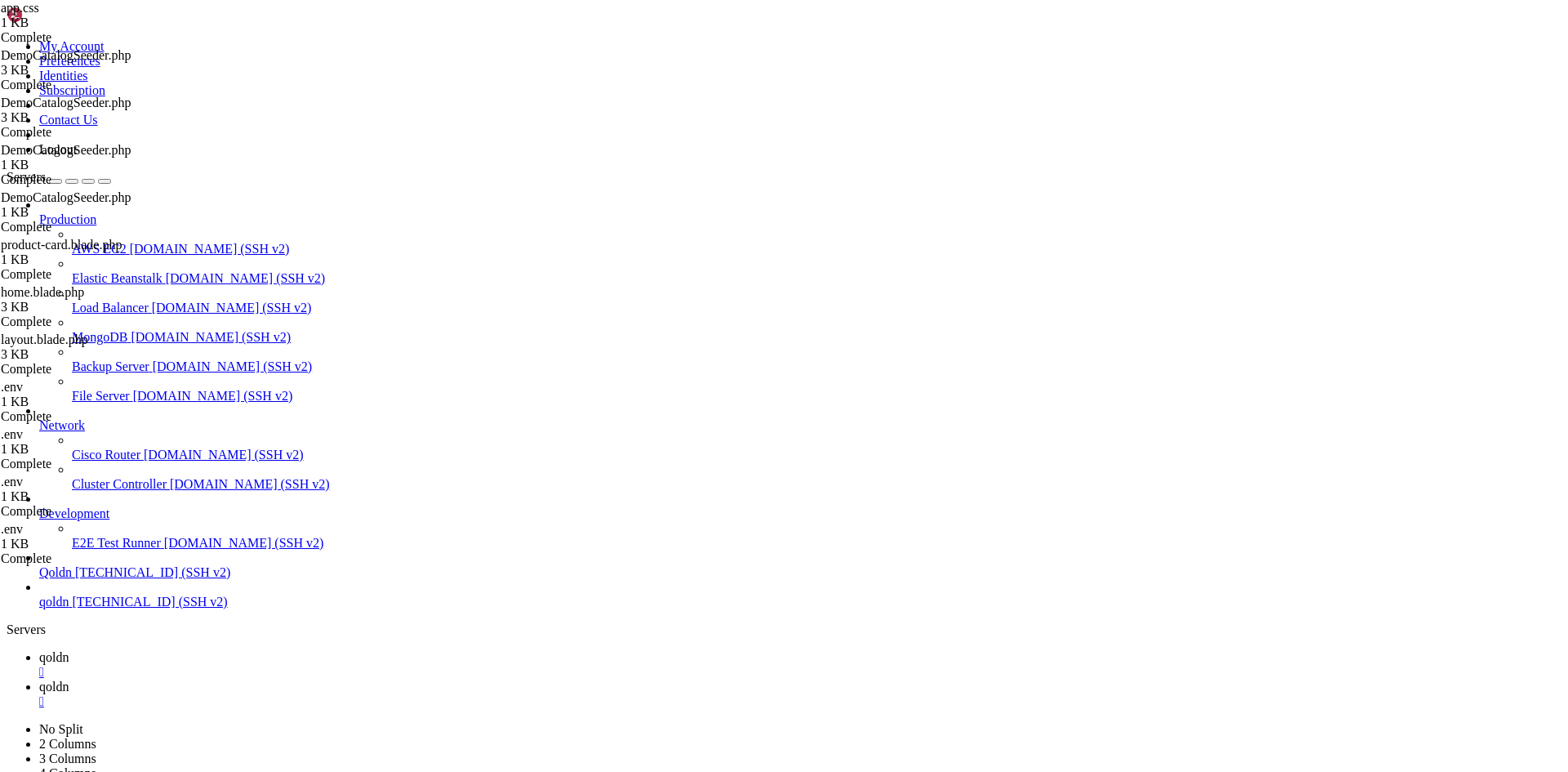
type textarea "@yield('meta')"
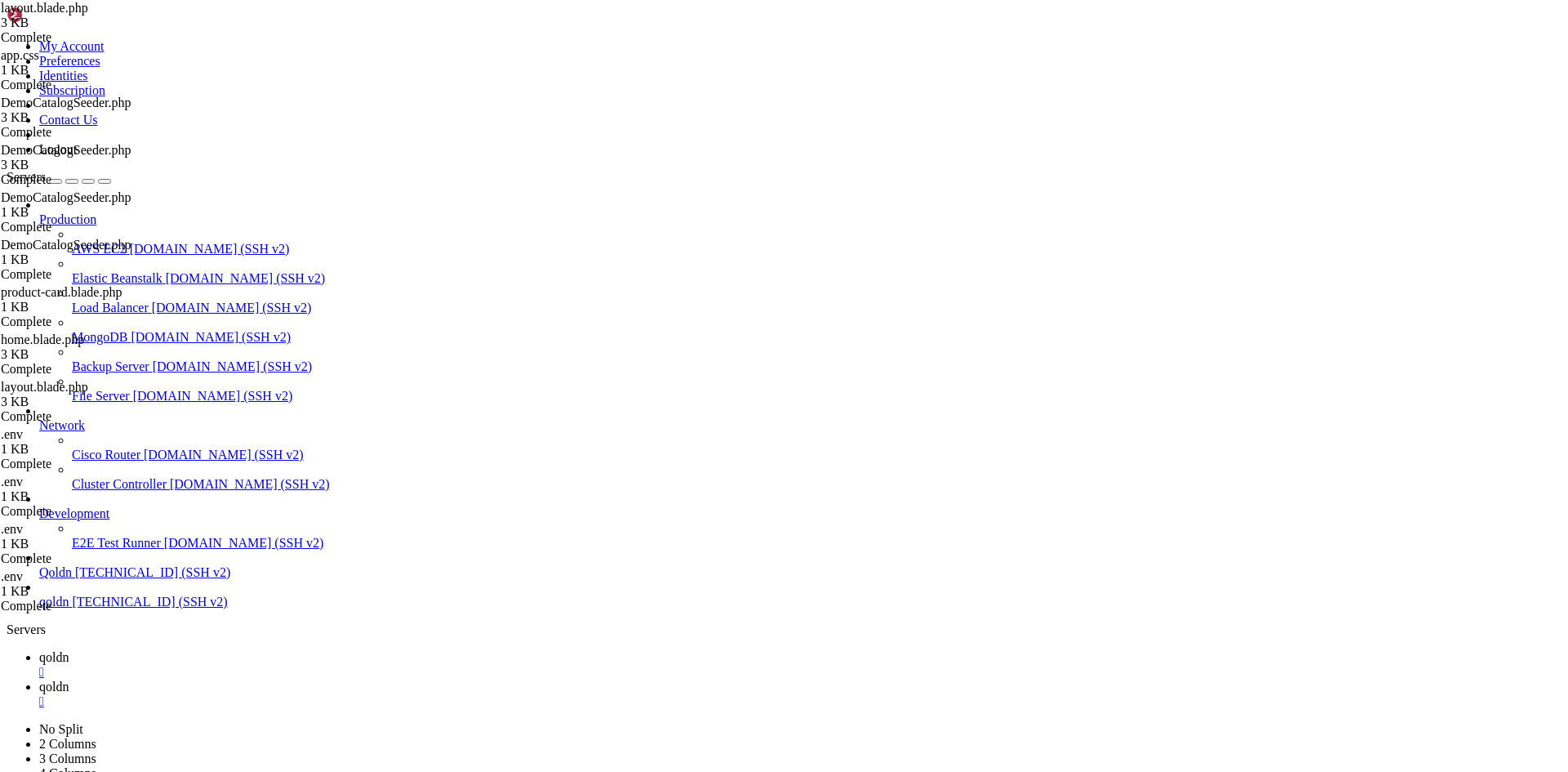
type textarea "</footer>"
type textarea "<body class="bg-gray-50 text-ink overflow-x-hidden">"
click at [68, 679] on span "qoldn" at bounding box center [54, 686] width 30 height 14
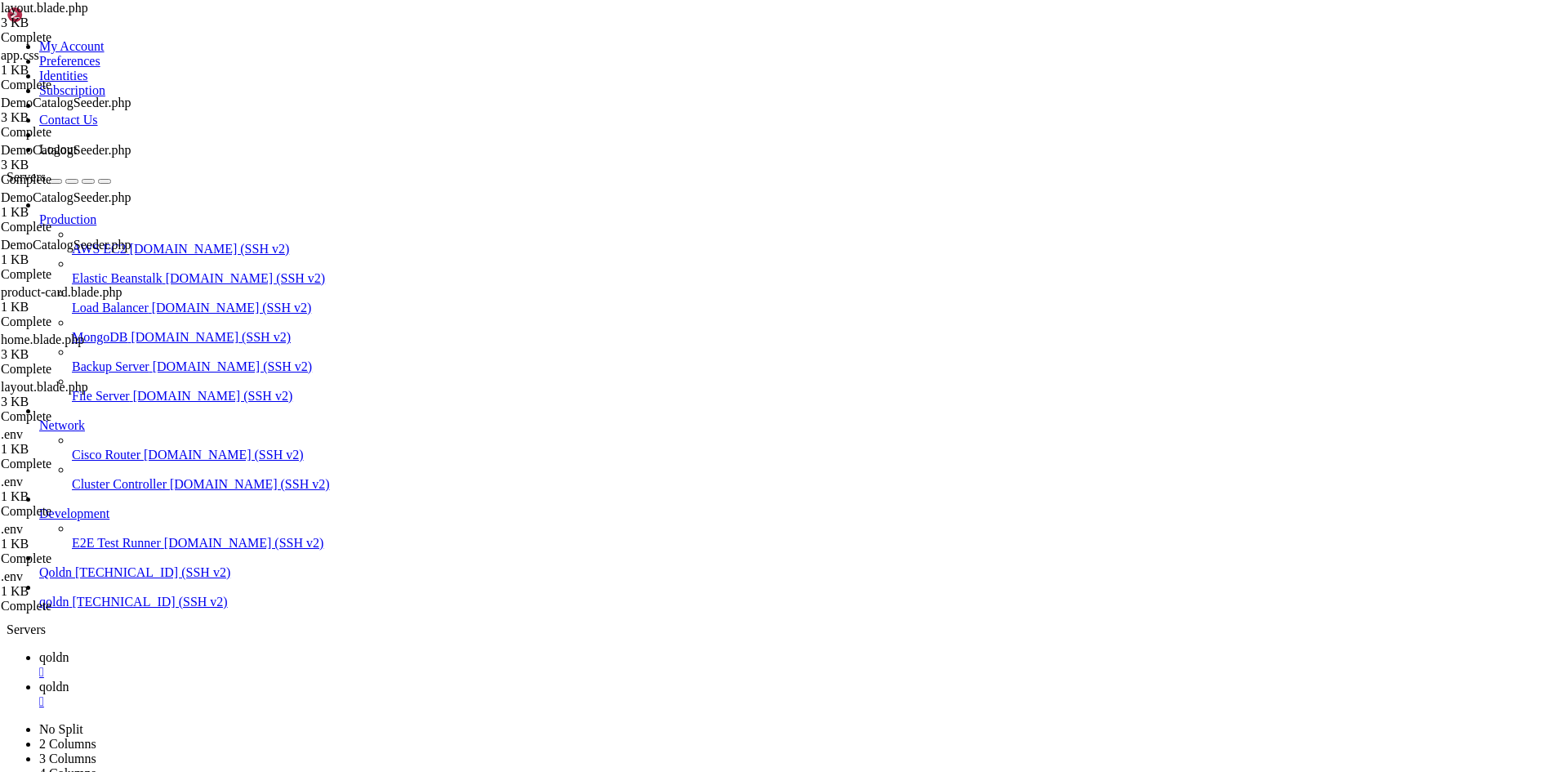
scroll to position [34245, 0]
drag, startPoint x: 315, startPoint y: 2379, endPoint x: 241, endPoint y: 2383, distance: 74.1
click at [39, 650] on icon at bounding box center [39, 656] width 0 height 14
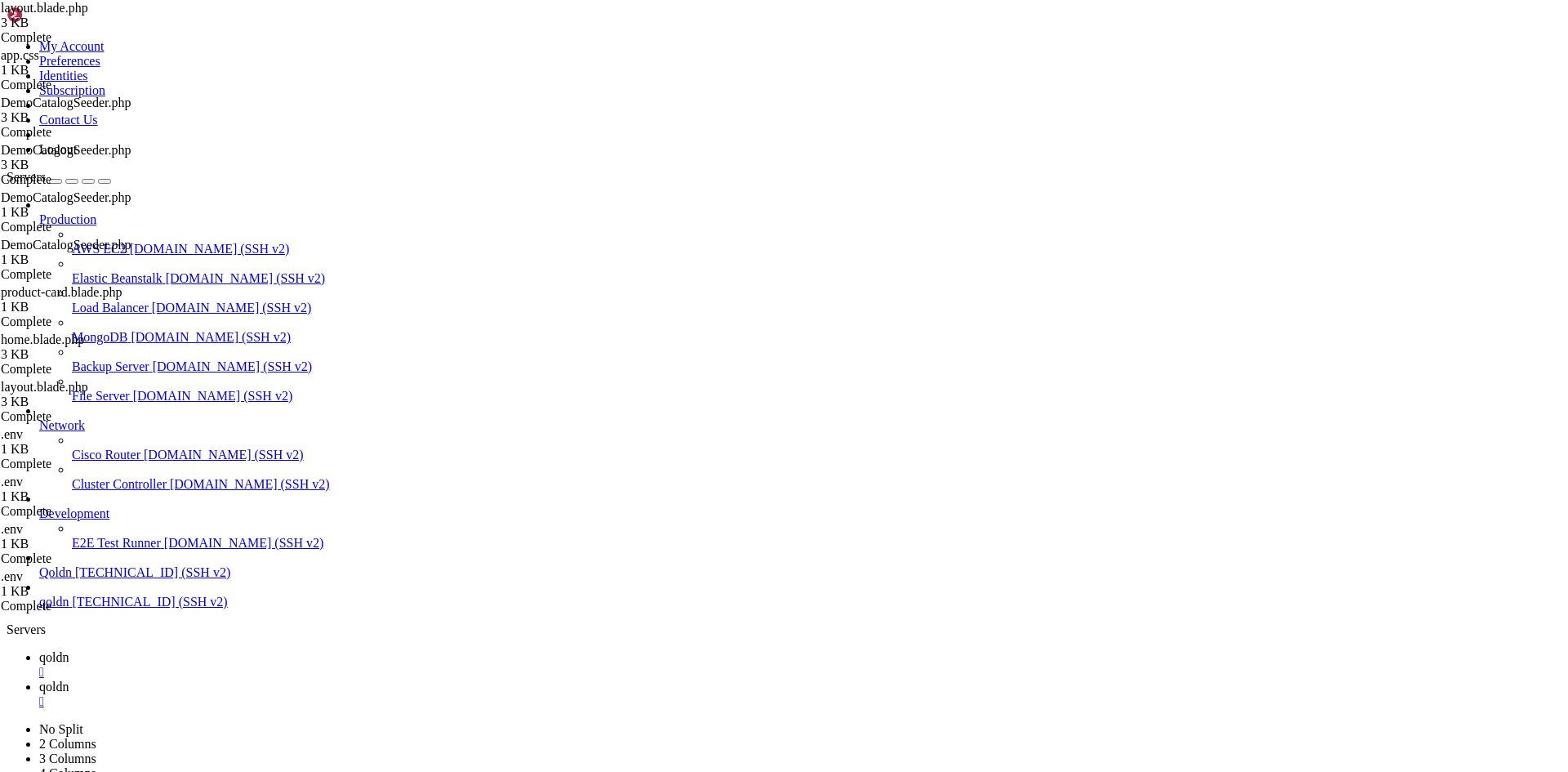
type textarea "</div> @endsection"
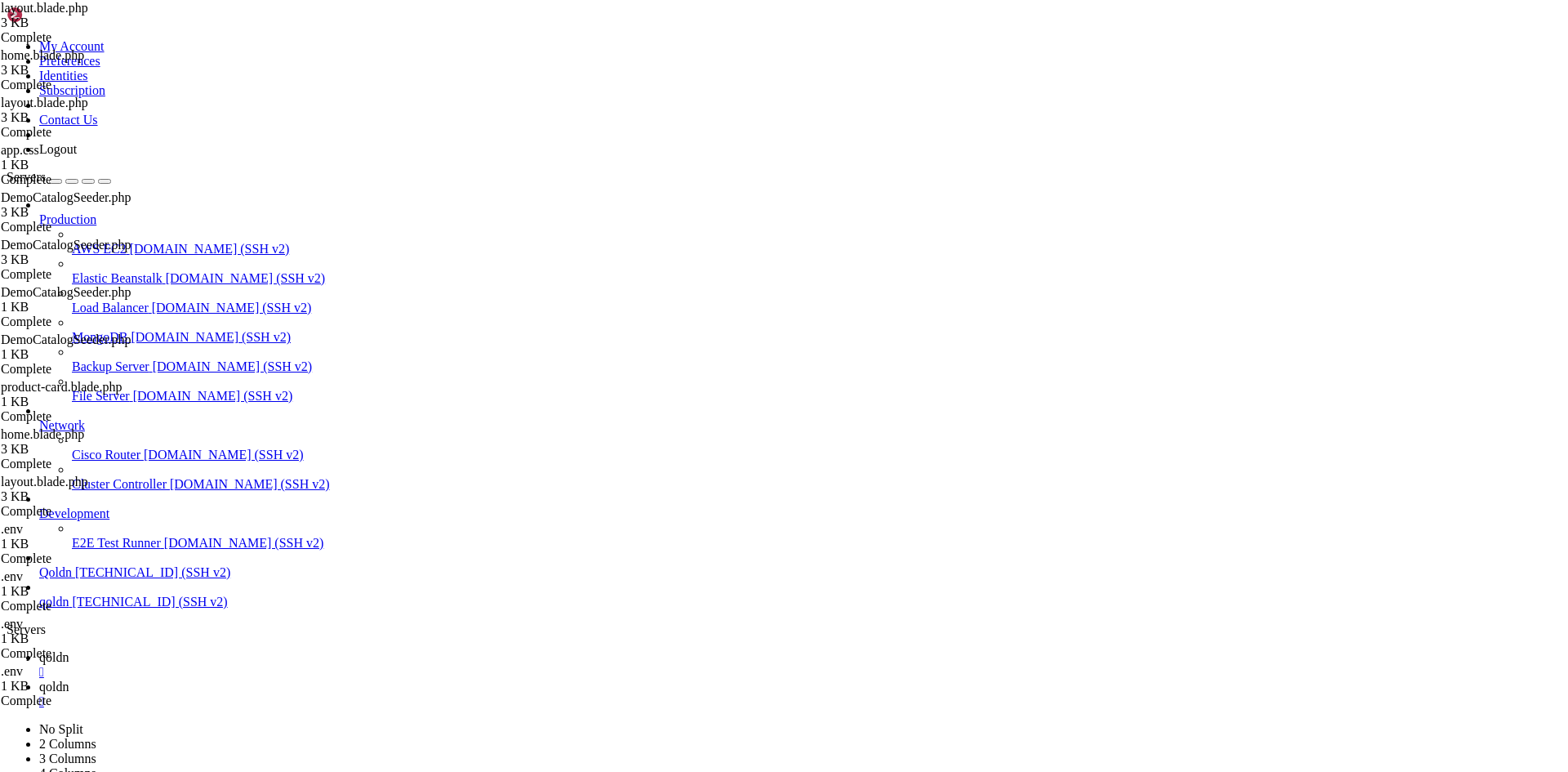
type textarea "</html>"
click at [68, 650] on span "qoldn" at bounding box center [54, 656] width 30 height 14
click at [68, 679] on span "qoldn" at bounding box center [54, 686] width 30 height 14
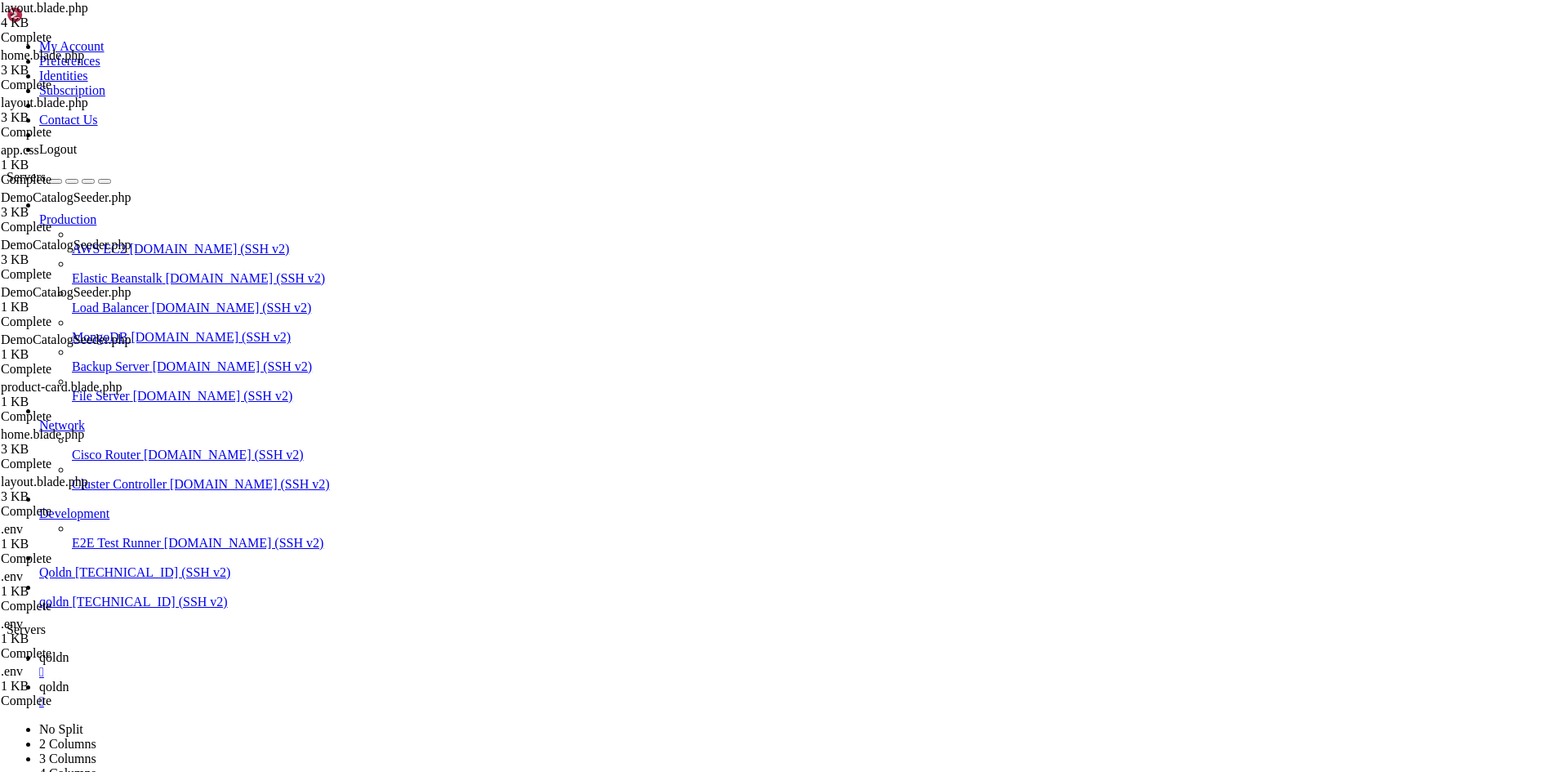
scroll to position [34509, 0]
drag, startPoint x: 311, startPoint y: 2374, endPoint x: 249, endPoint y: 2373, distance: 62.0
click at [68, 650] on span "qoldn" at bounding box center [54, 656] width 30 height 14
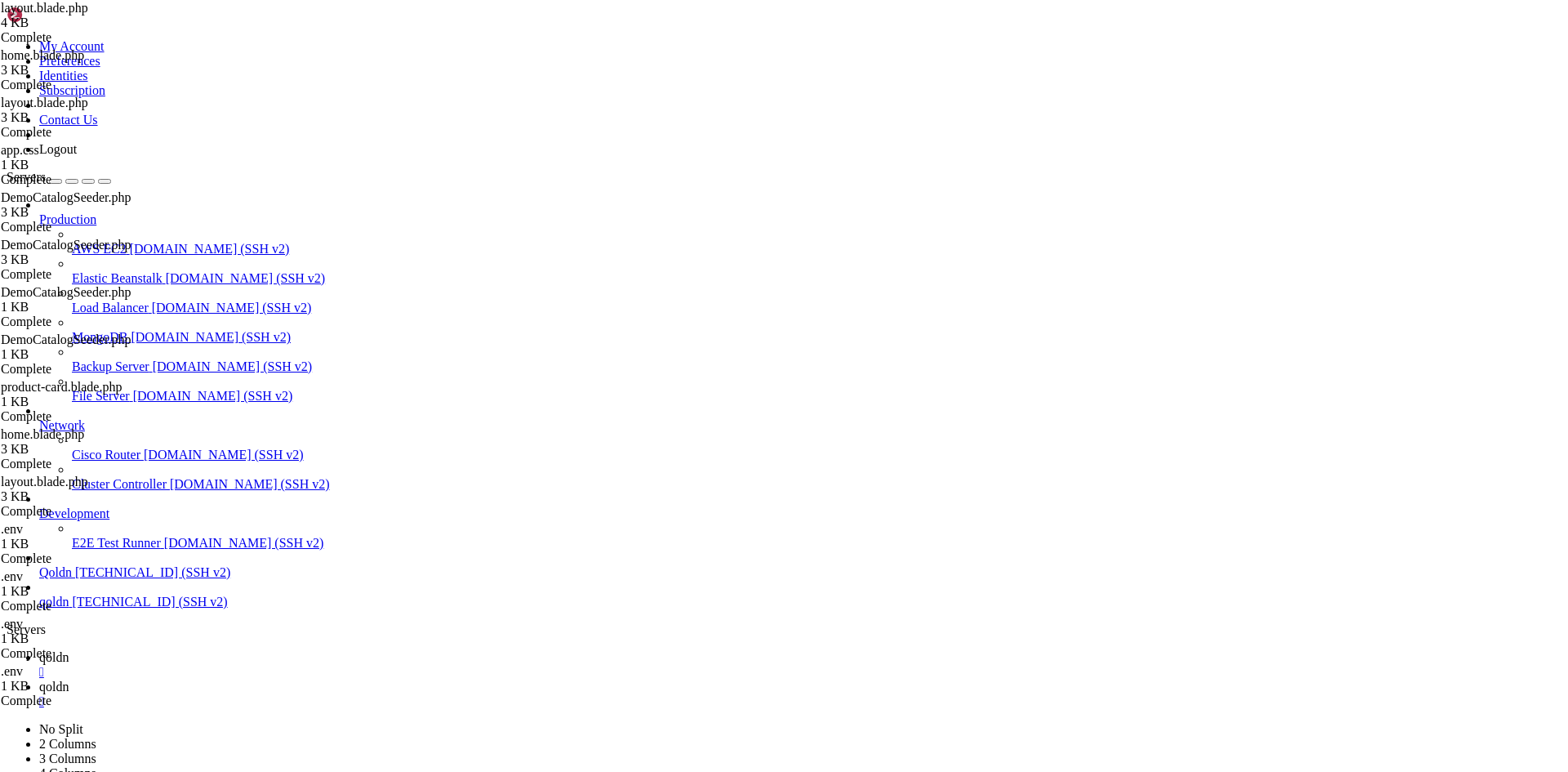
type textarea "@endsection"
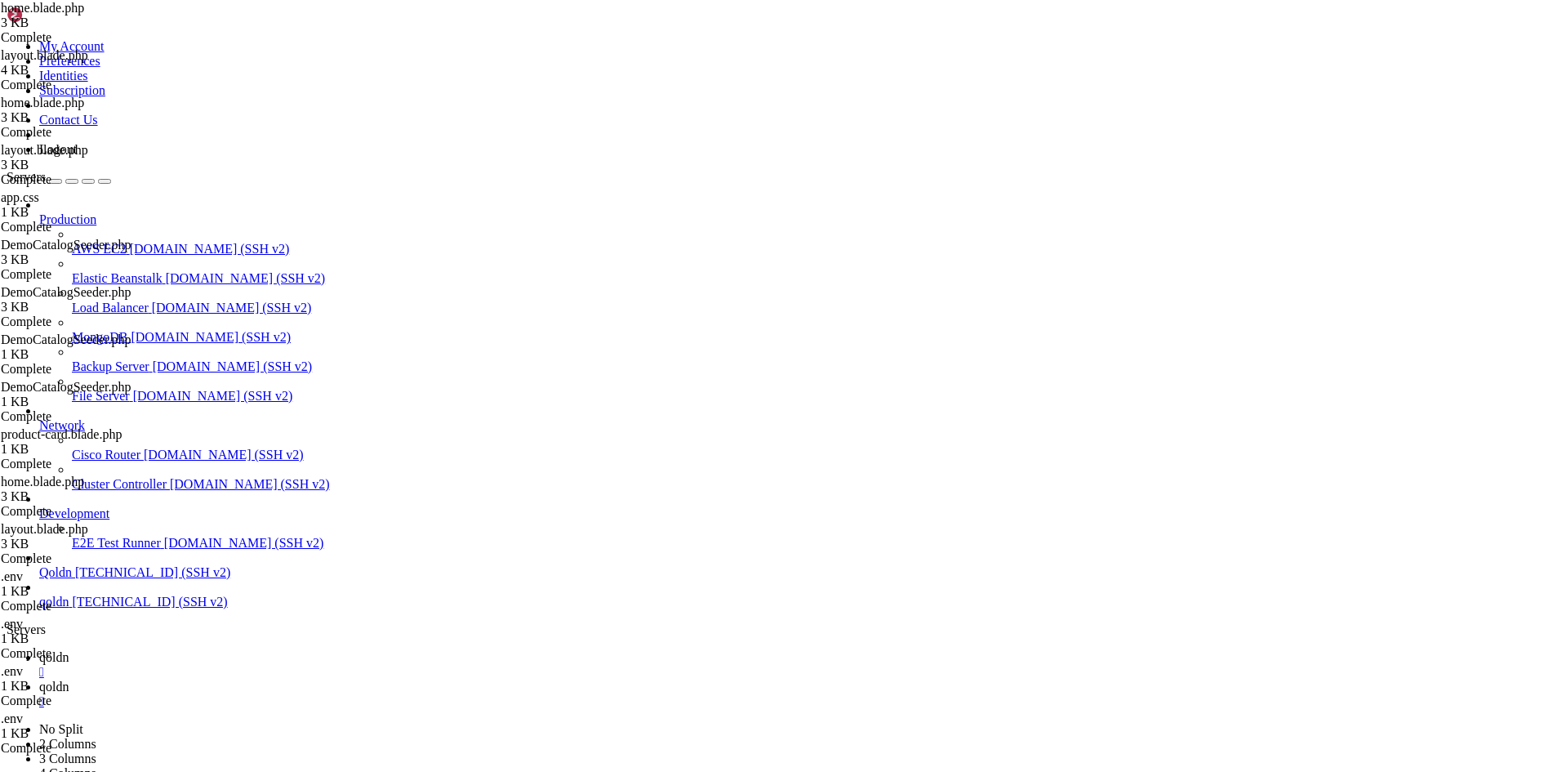
type input "/home/[DOMAIN_NAME][URL]"
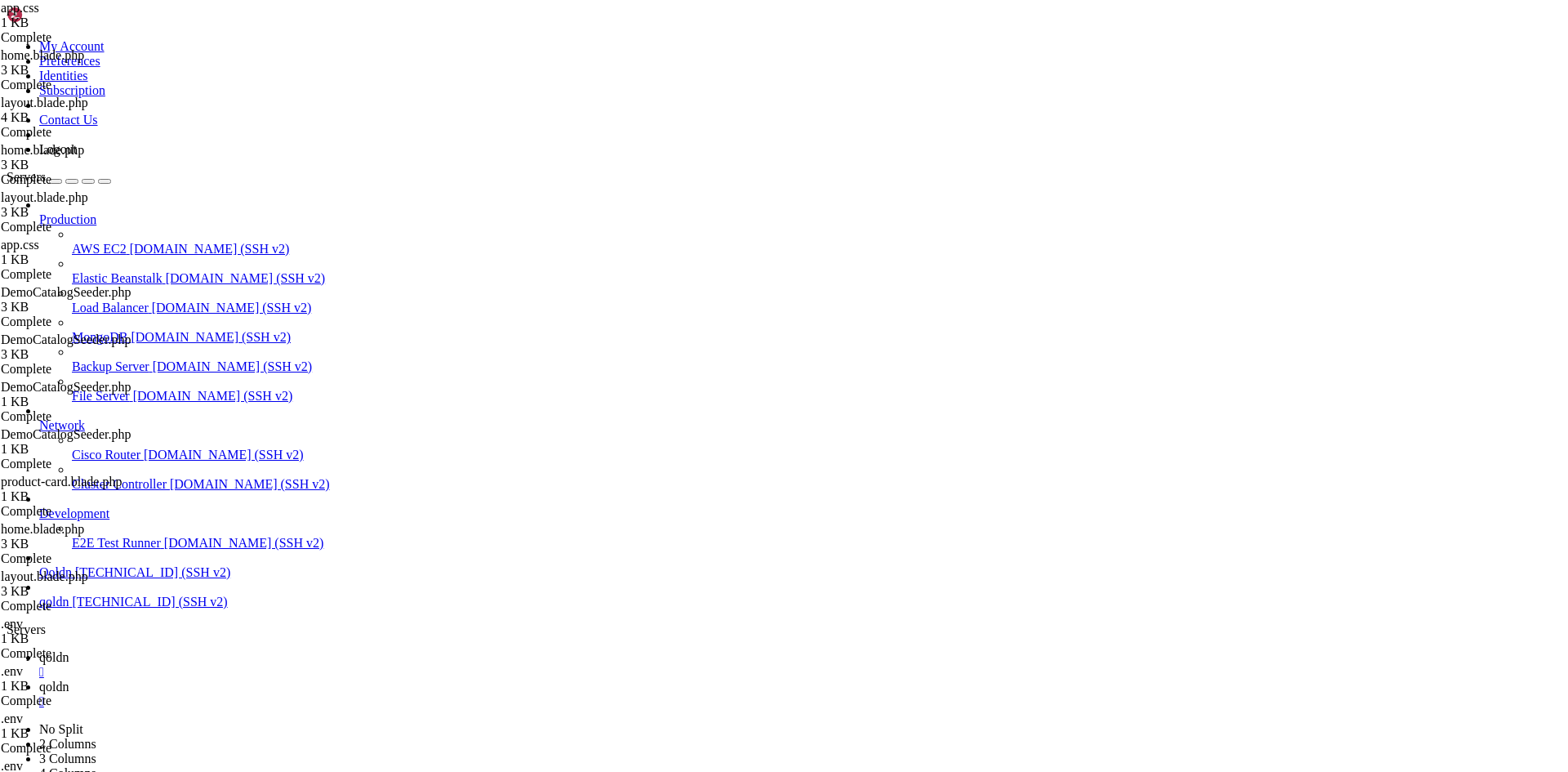
type textarea "}"
paste textarea
click at [68, 679] on span "qoldn" at bounding box center [54, 686] width 30 height 14
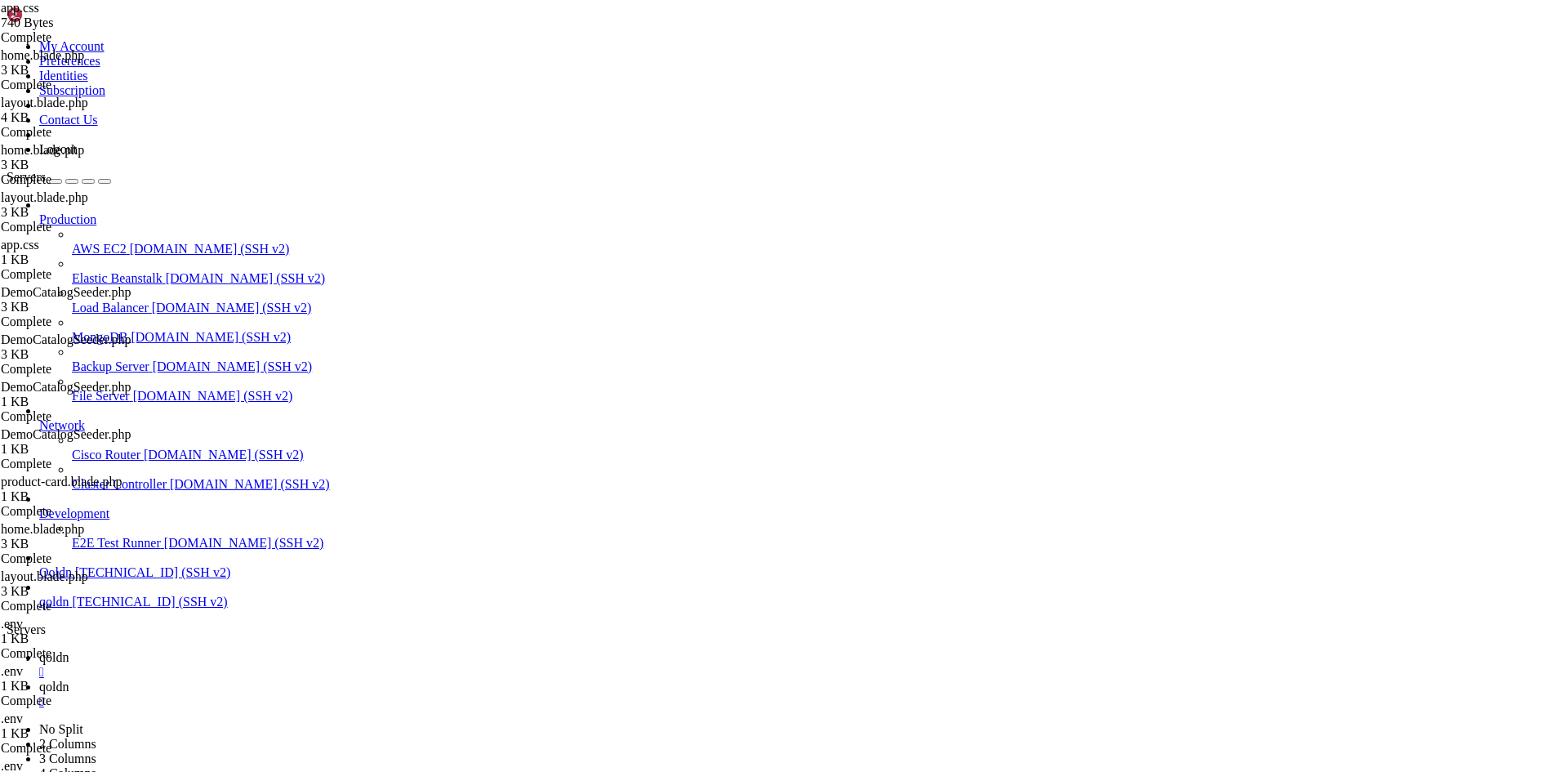
drag, startPoint x: 305, startPoint y: 2380, endPoint x: 230, endPoint y: 2372, distance: 75.4
drag, startPoint x: 280, startPoint y: 1901, endPoint x: 471, endPoint y: 2372, distance: 508.3
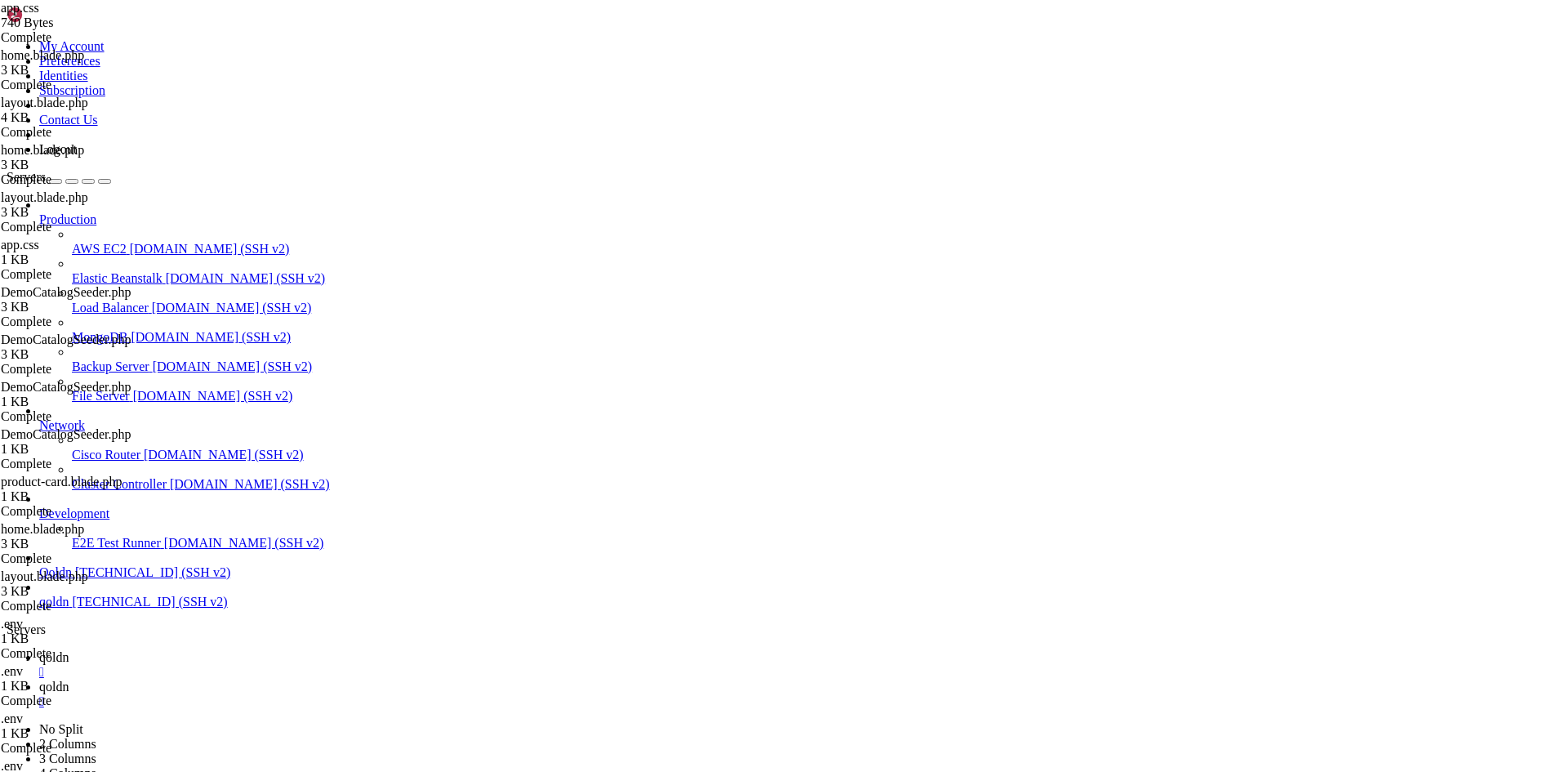
scroll to position [36799, 0]
drag, startPoint x: 304, startPoint y: 2386, endPoint x: 551, endPoint y: 2354, distance: 249.1
drag, startPoint x: 311, startPoint y: 2380, endPoint x: 230, endPoint y: 2368, distance: 81.9
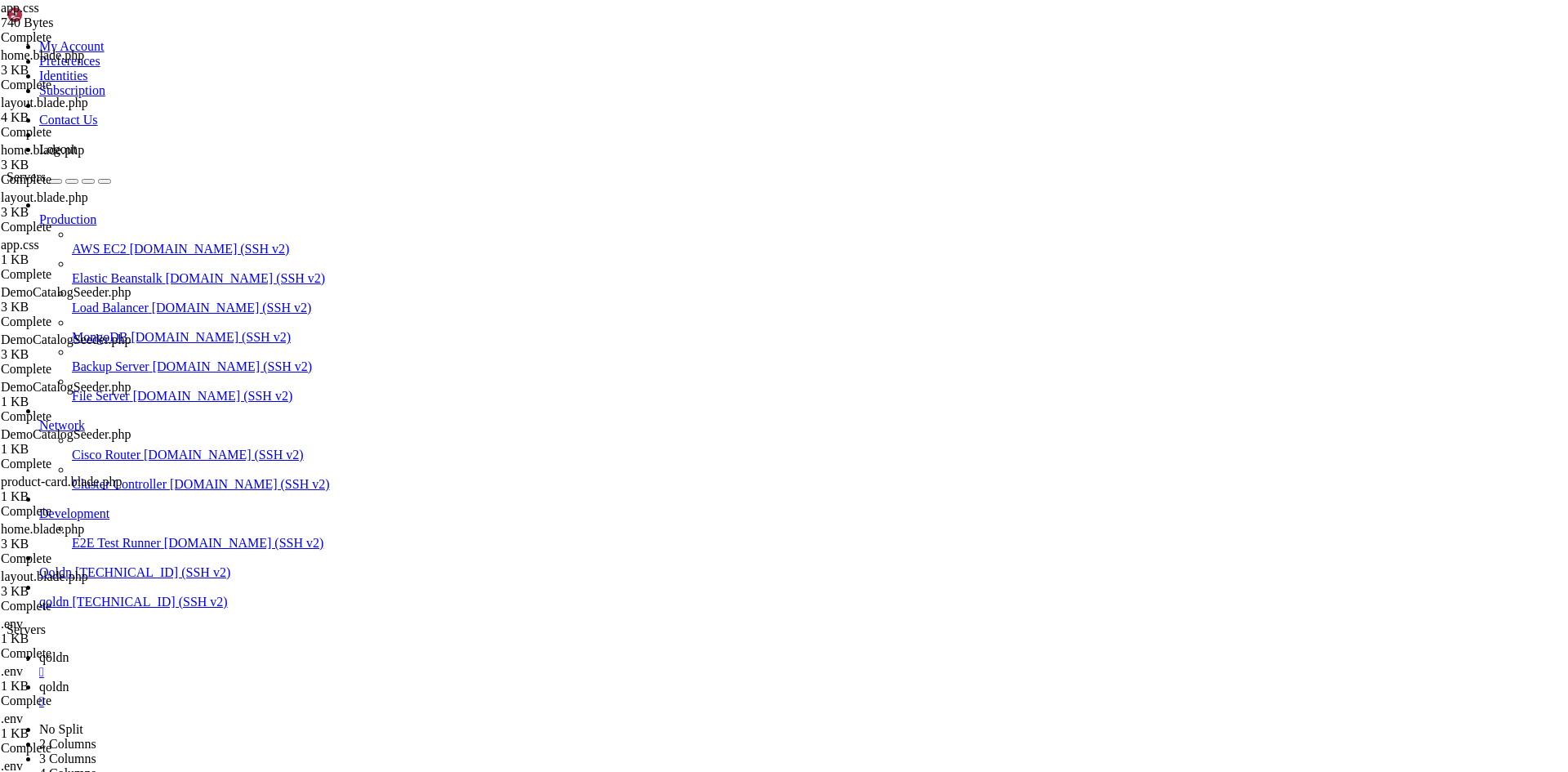
drag, startPoint x: 307, startPoint y: 2387, endPoint x: 165, endPoint y: 2362, distance: 144.2
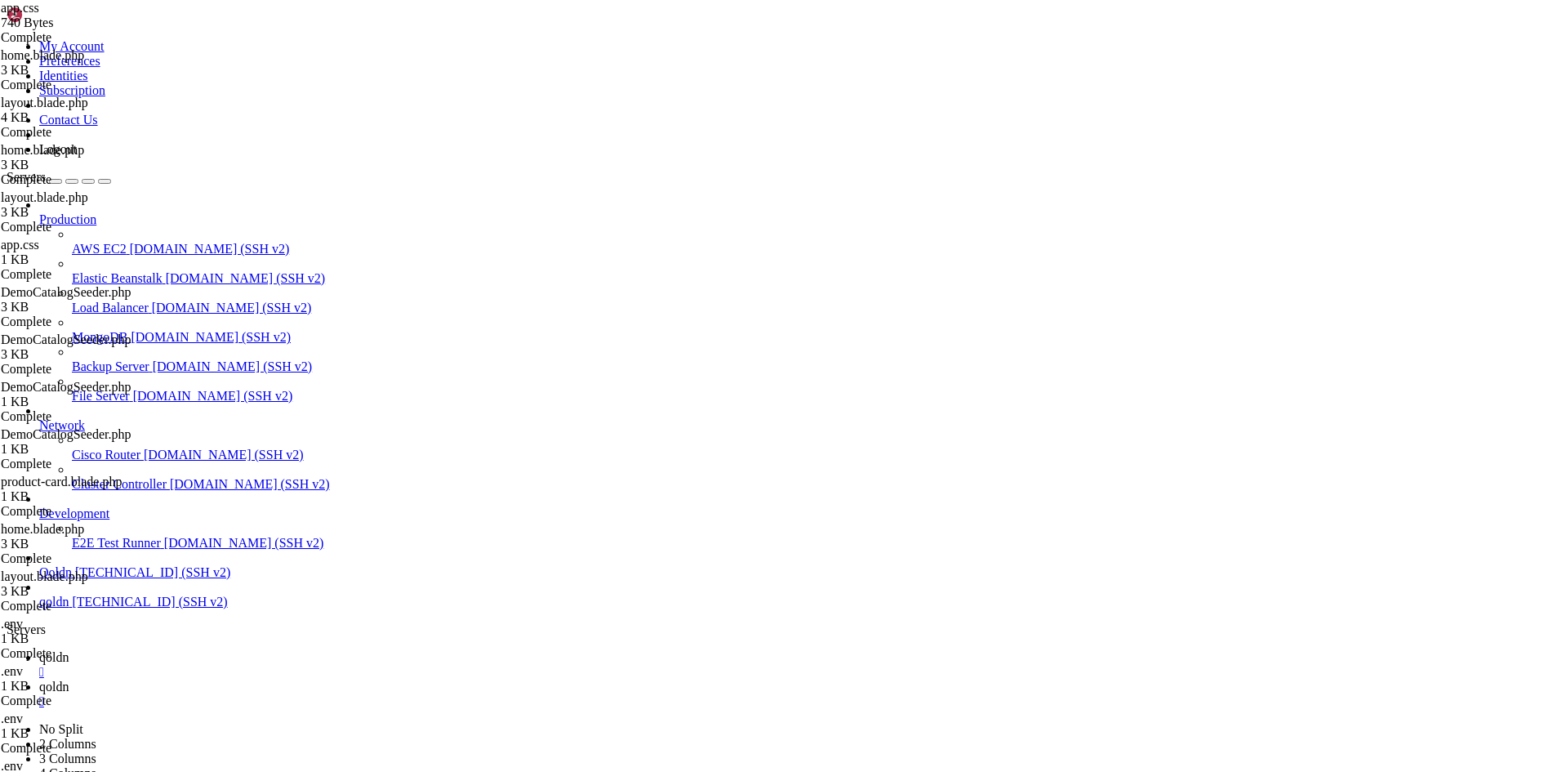
drag, startPoint x: 317, startPoint y: 2386, endPoint x: 194, endPoint y: 2372, distance: 123.8
drag, startPoint x: 332, startPoint y: 2382, endPoint x: 156, endPoint y: 2391, distance: 176.2
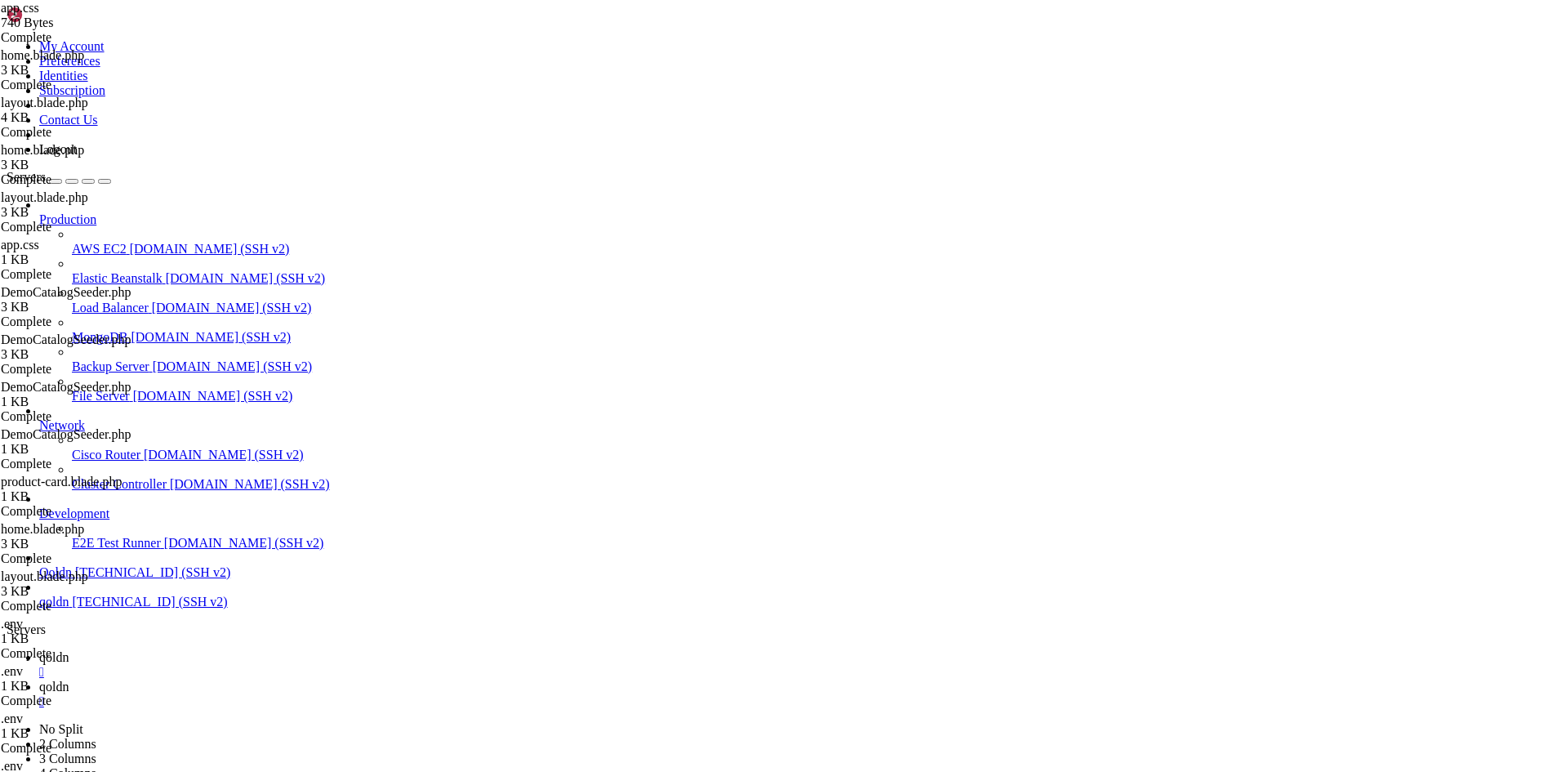
scroll to position [38159, 0]
drag, startPoint x: 329, startPoint y: 2382, endPoint x: 211, endPoint y: 2372, distance: 118.4
click at [68, 650] on span "qoldn" at bounding box center [54, 656] width 30 height 14
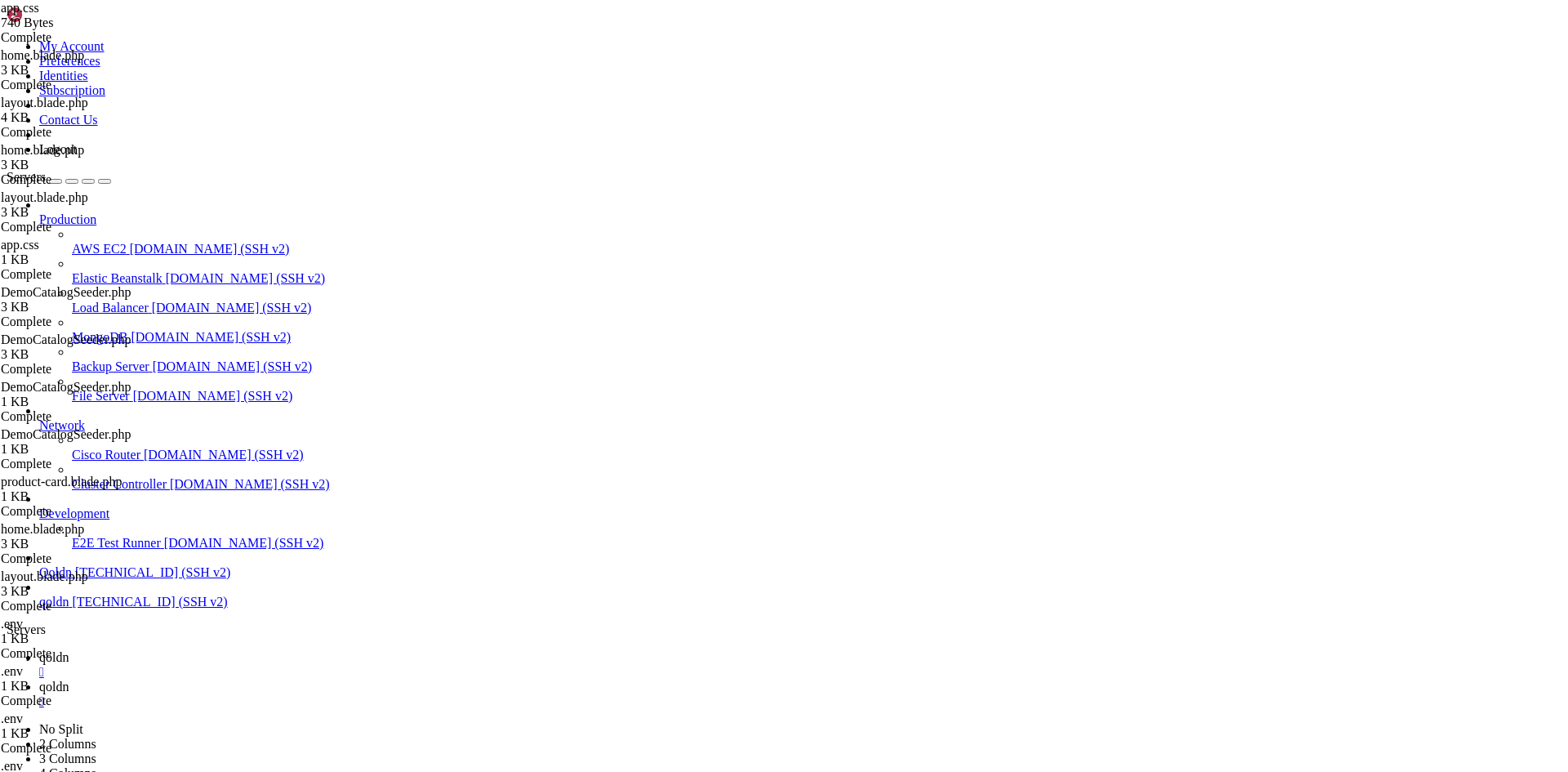
type input "/home/[DOMAIN_NAME][URL]"
drag, startPoint x: 244, startPoint y: 78, endPoint x: 604, endPoint y: 91, distance: 360.2
paste textarea
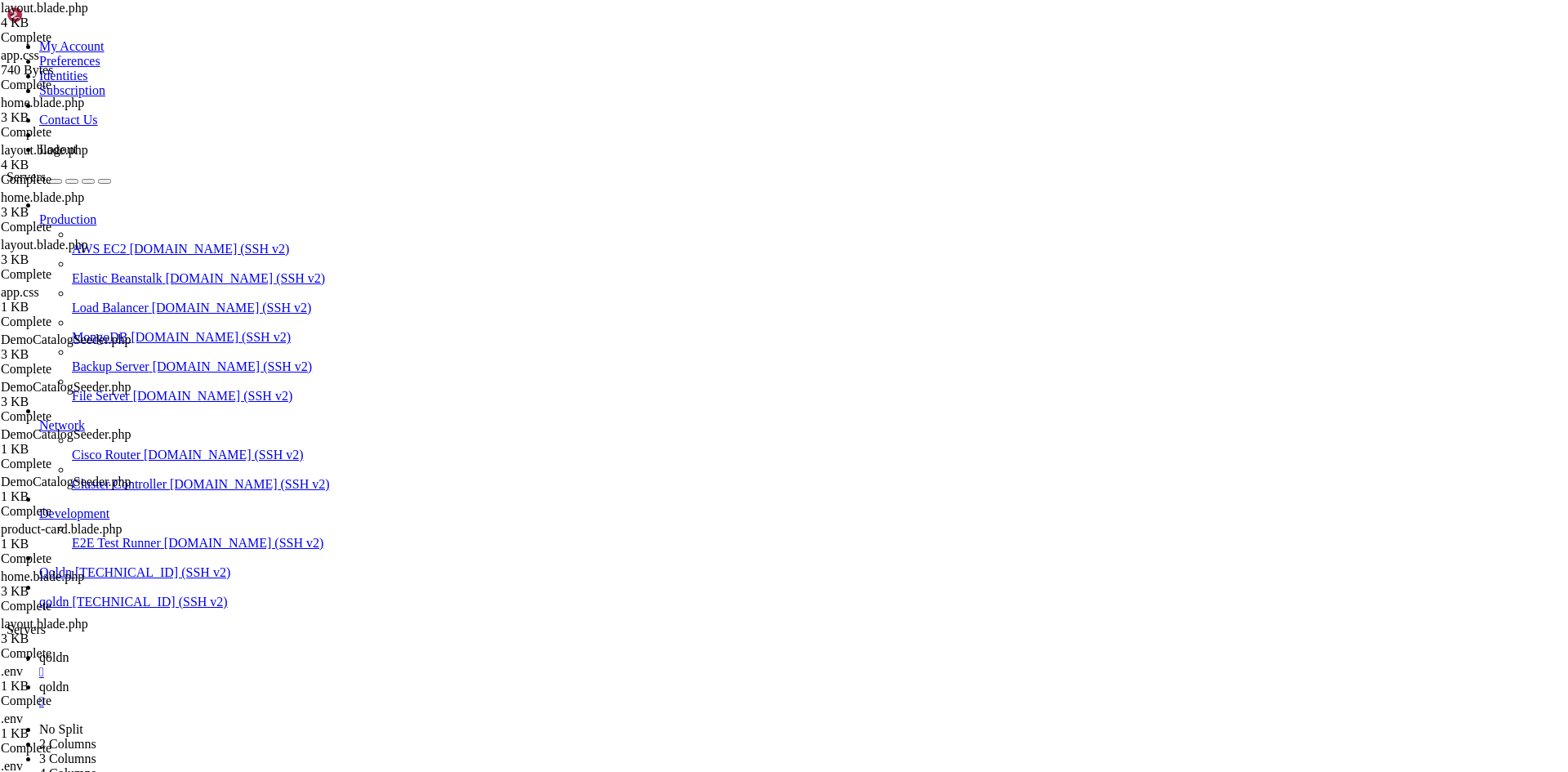
type textarea ">"
type textarea "dir="{{ in_array(app()->getLocale(), ['ar','he','fa','ur']) ? 'rtl' : 'ltr' }}"…"
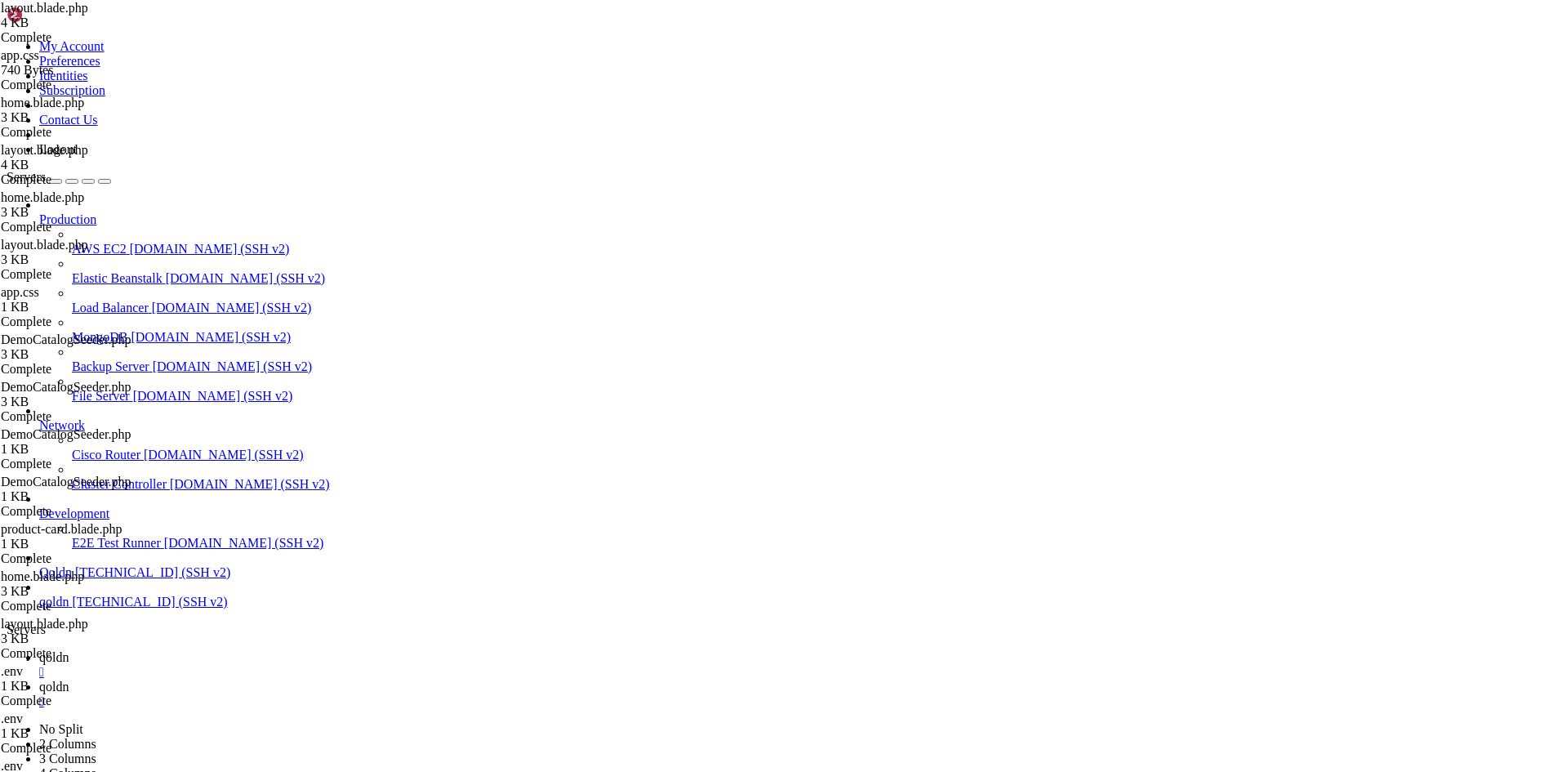
click at [68, 679] on span "qoldn" at bounding box center [54, 686] width 30 height 14
drag, startPoint x: 308, startPoint y: 2388, endPoint x: 204, endPoint y: 2383, distance: 104.1
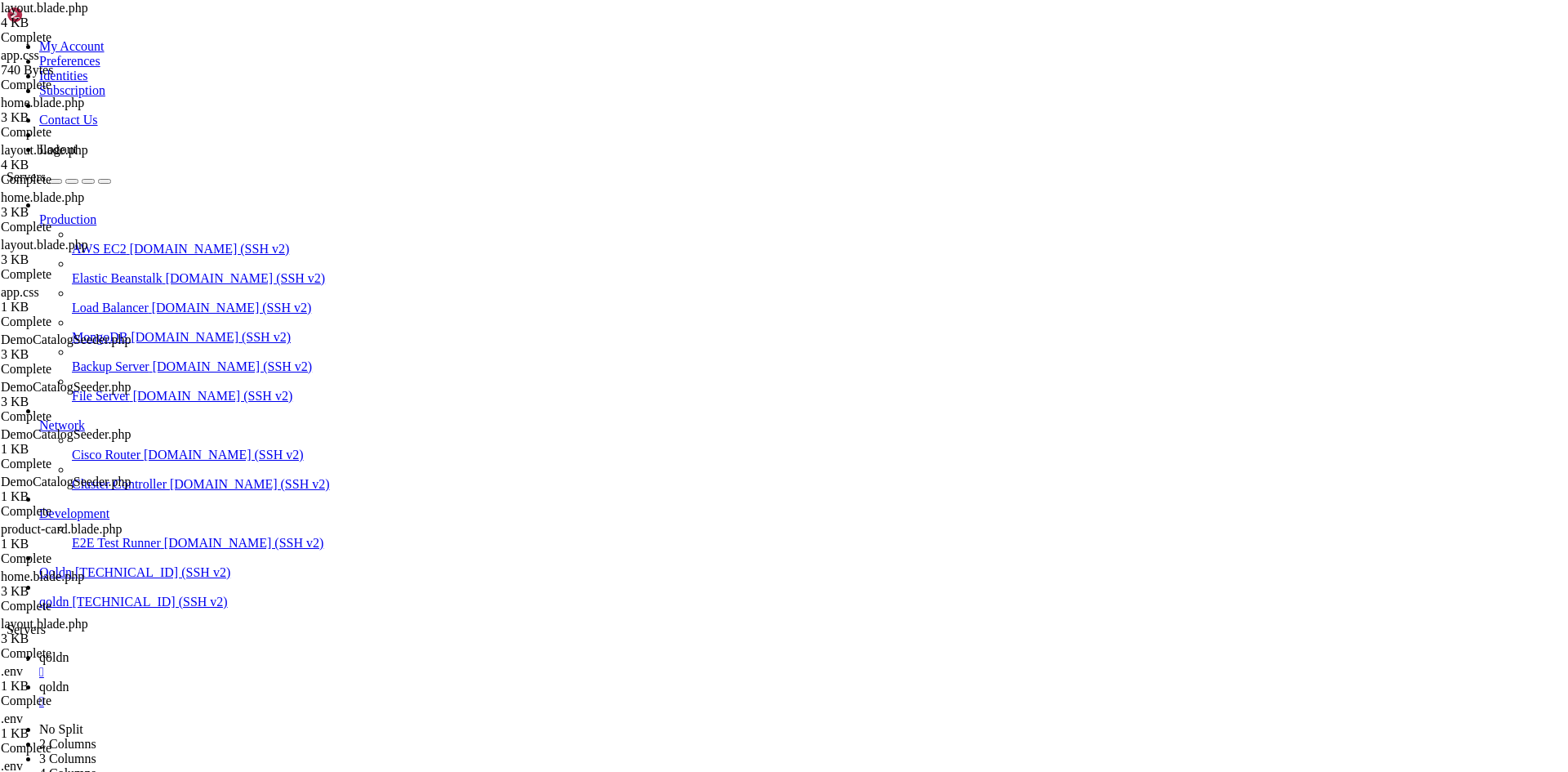
click at [68, 650] on span "qoldn" at bounding box center [54, 656] width 30 height 14
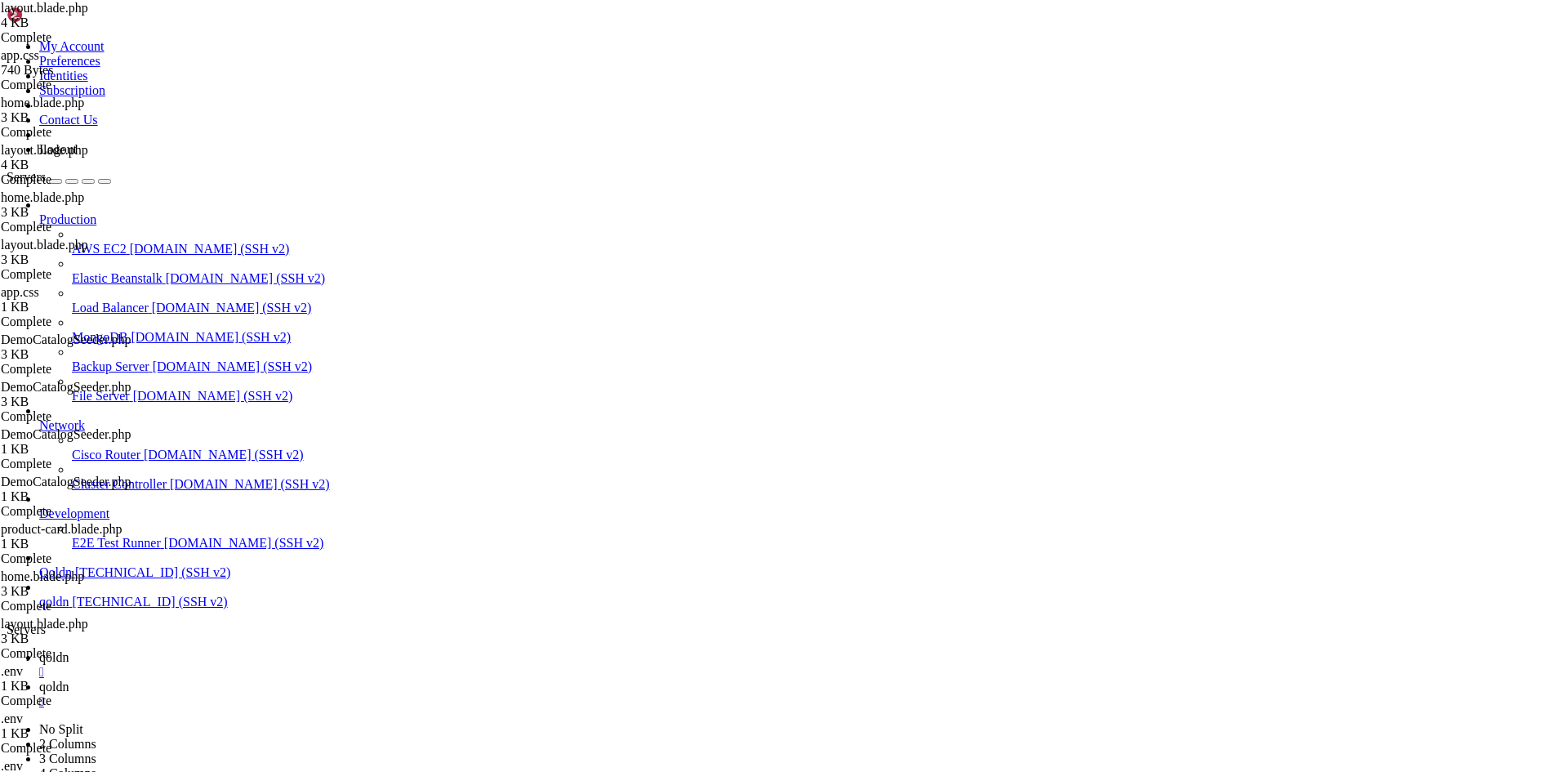
type input "/home/[DOMAIN_NAME][URL]"
drag, startPoint x: 246, startPoint y: 117, endPoint x: 282, endPoint y: 128, distance: 37.6
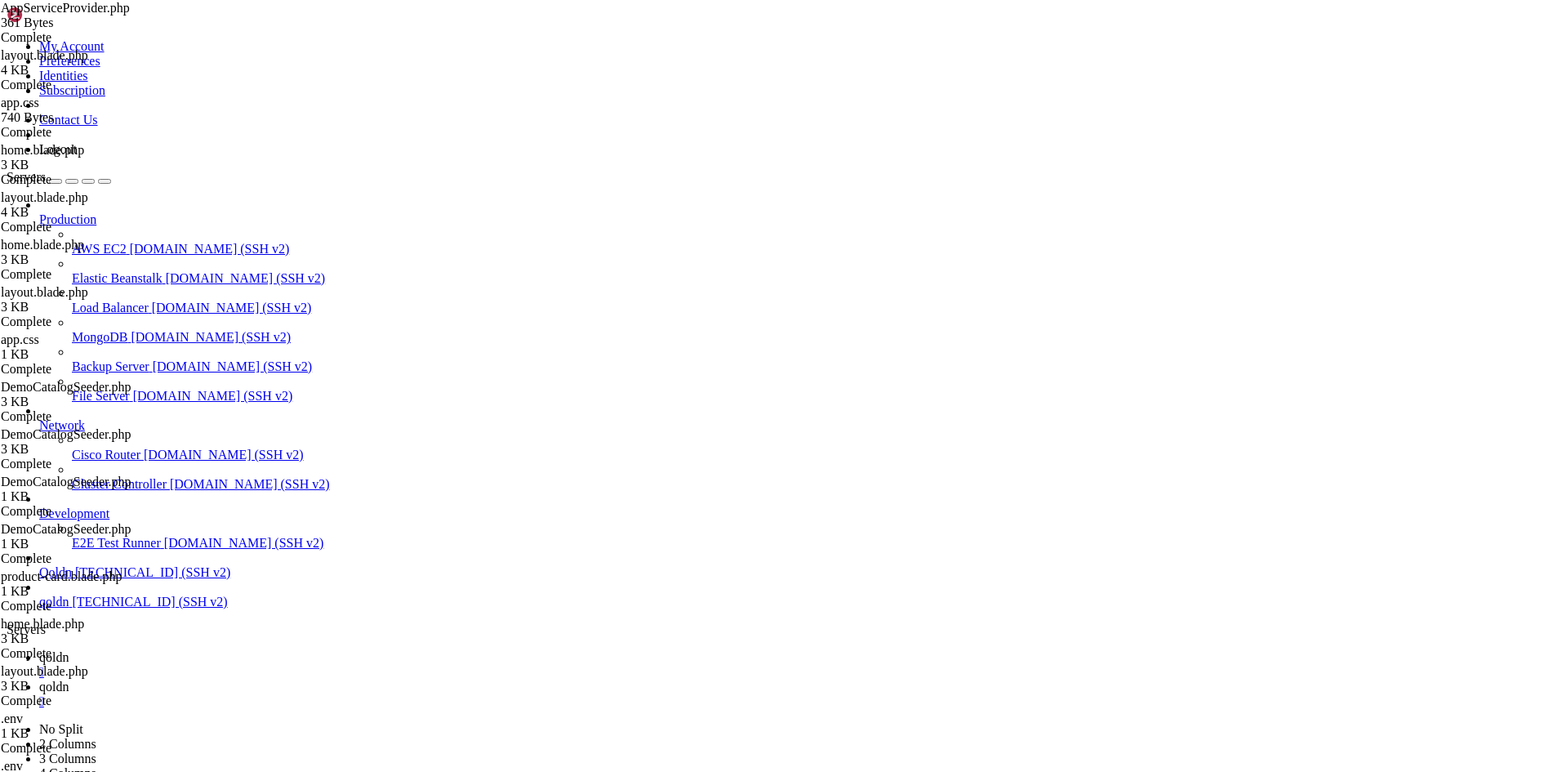
type textarea "use Illuminate\Support\ServiceProvider;"
type textarea "}"
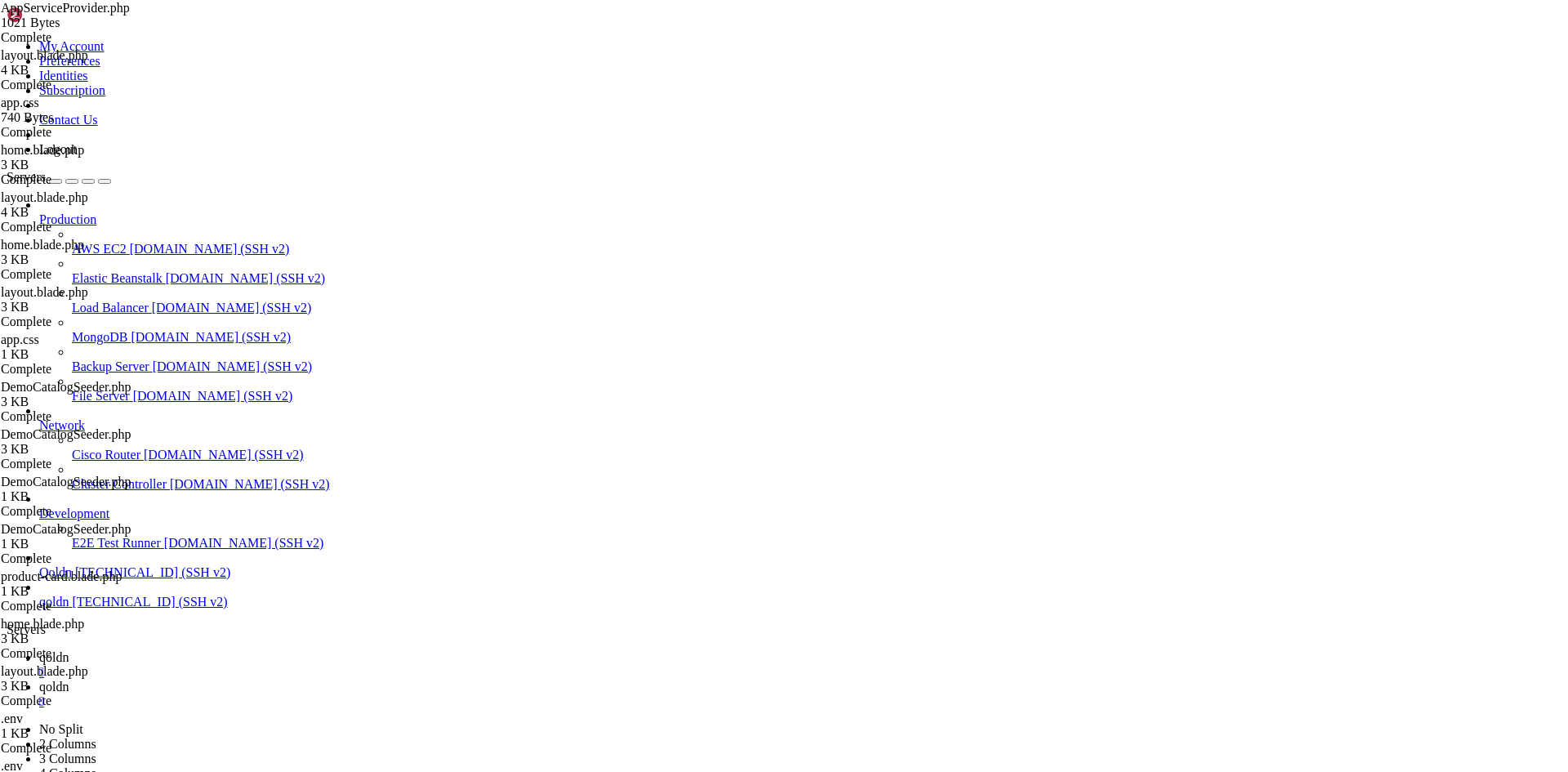
click at [39, 679] on icon at bounding box center [39, 686] width 0 height 14
drag, startPoint x: 302, startPoint y: 2388, endPoint x: 169, endPoint y: 2390, distance: 133.0
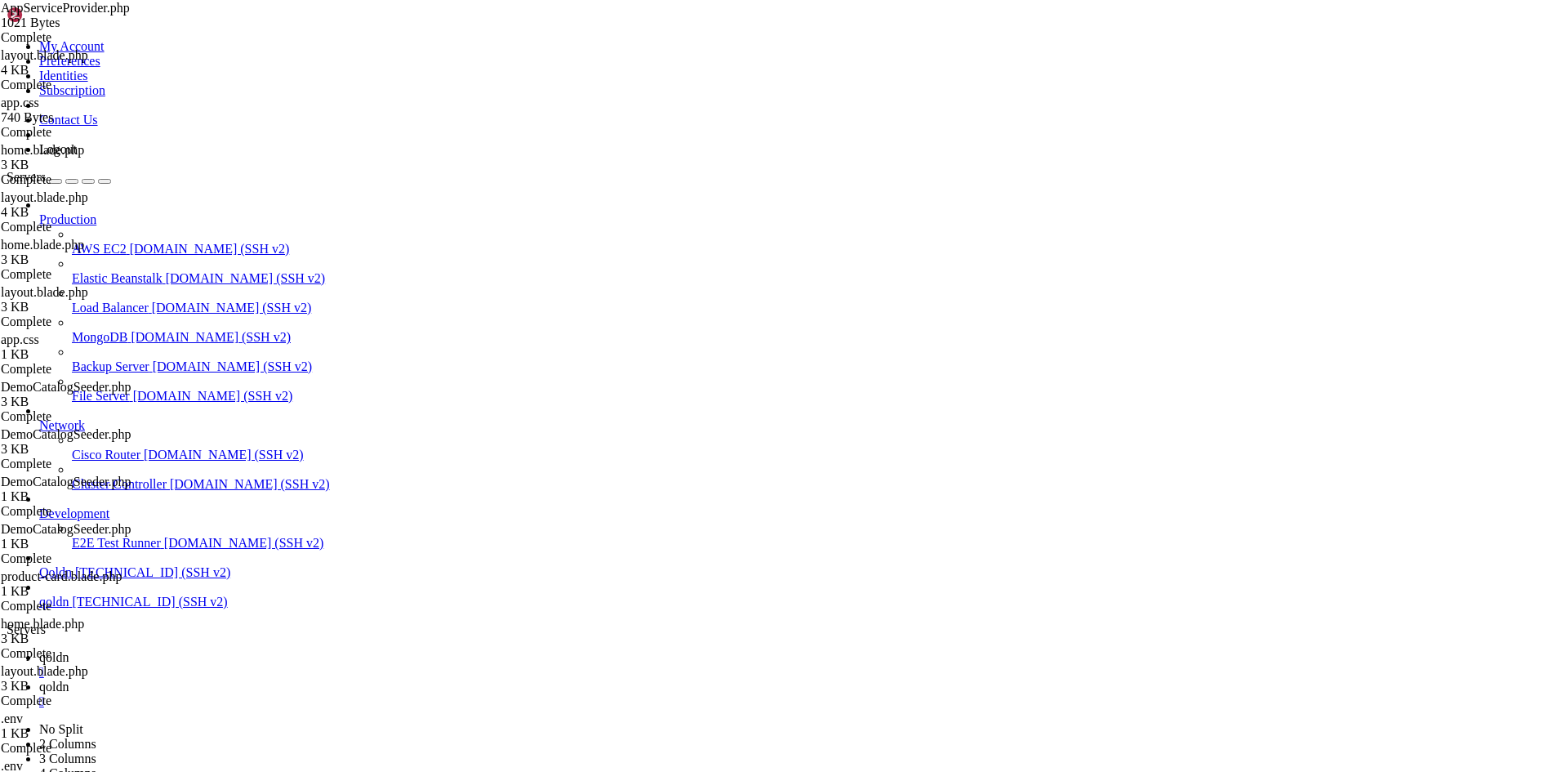
click at [68, 650] on span "qoldn" at bounding box center [54, 656] width 30 height 14
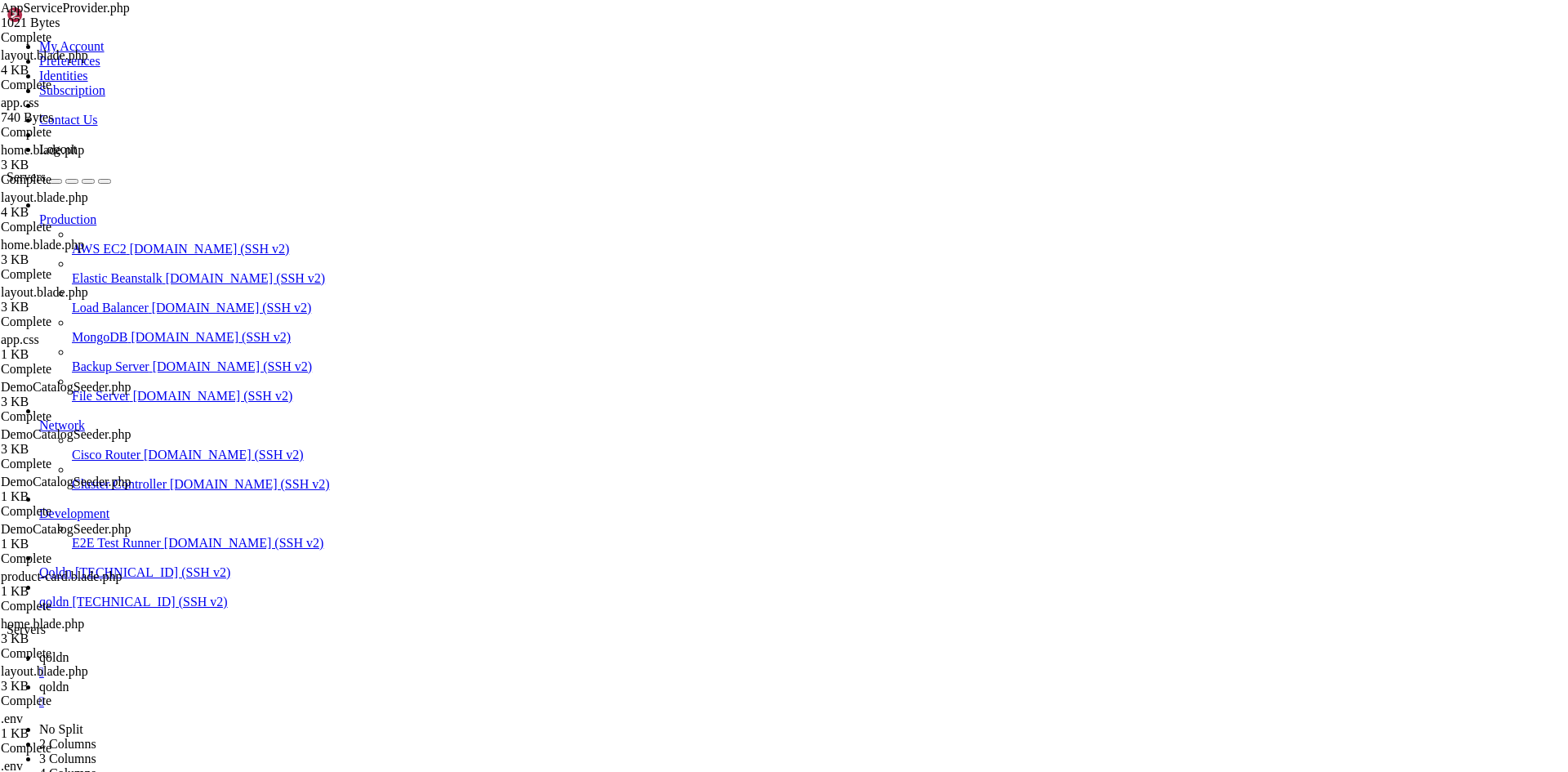
type input "/home/[DOMAIN_NAME][URL]"
click at [68, 679] on span "qoldn" at bounding box center [54, 686] width 30 height 14
drag, startPoint x: 330, startPoint y: 2389, endPoint x: 210, endPoint y: 2388, distance: 120.0
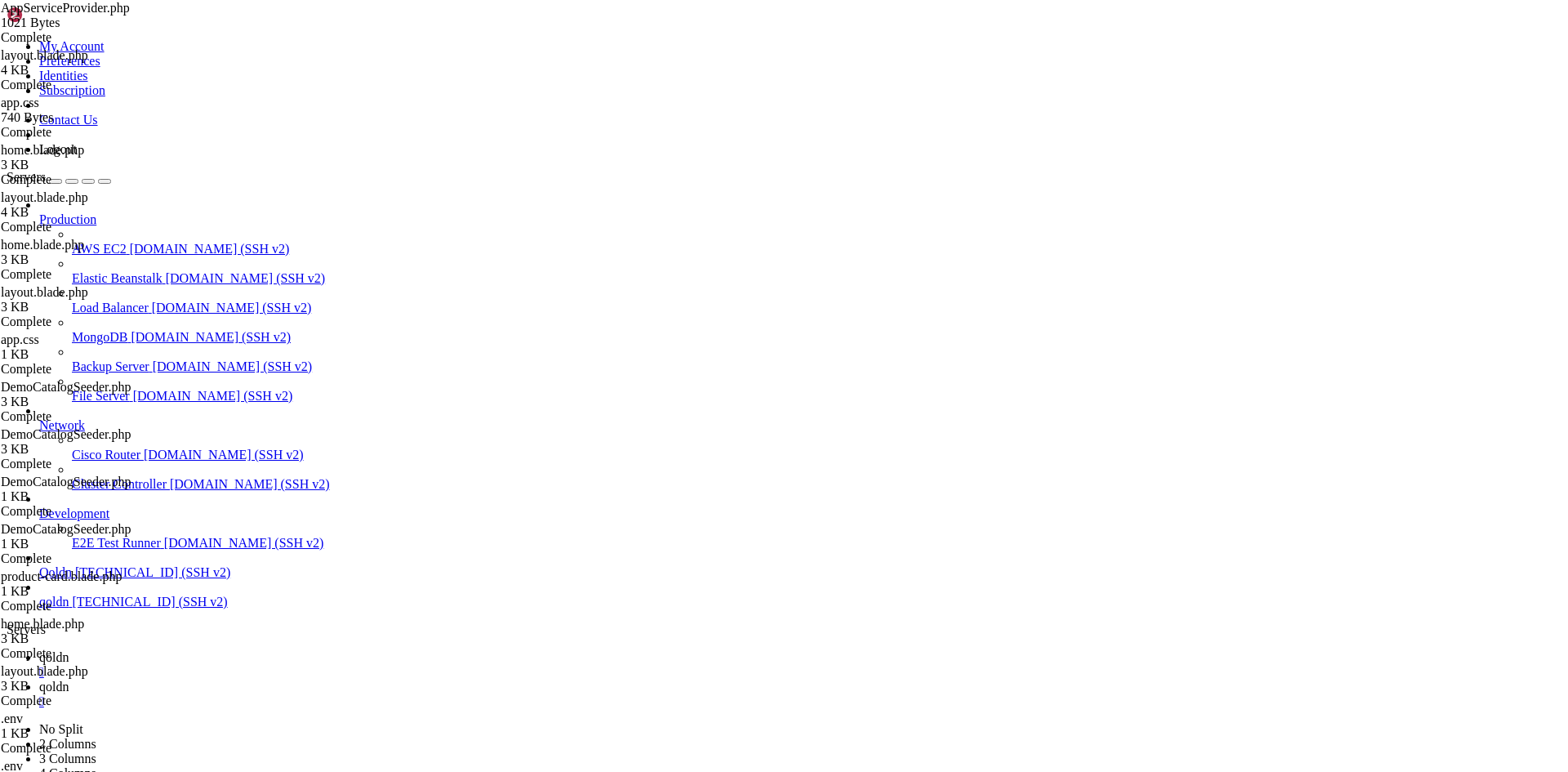
scroll to position [39423, 0]
click at [39, 650] on icon at bounding box center [39, 656] width 0 height 14
type textarea "}"
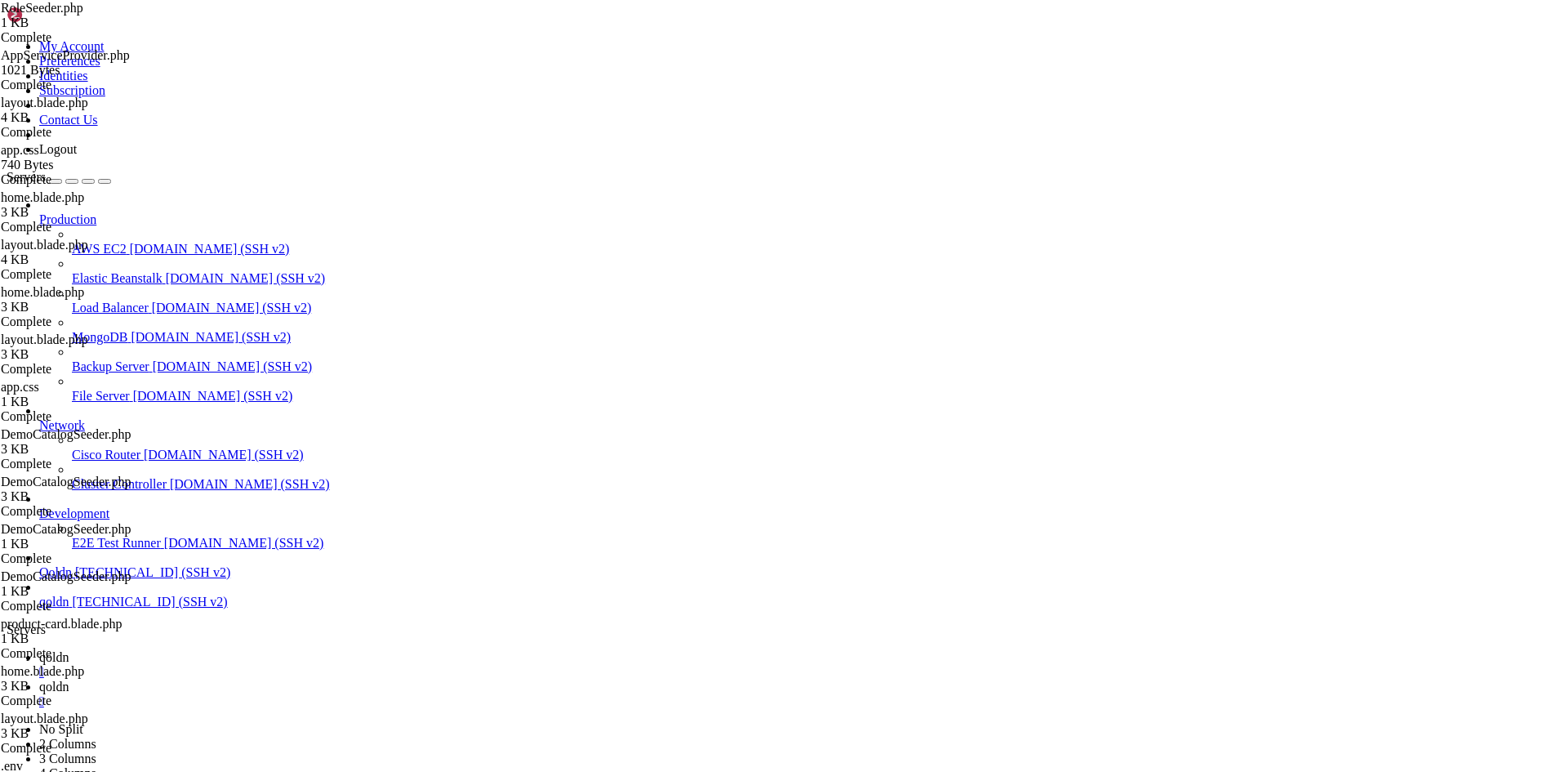
type input "/home/[DOMAIN_NAME][URL]"
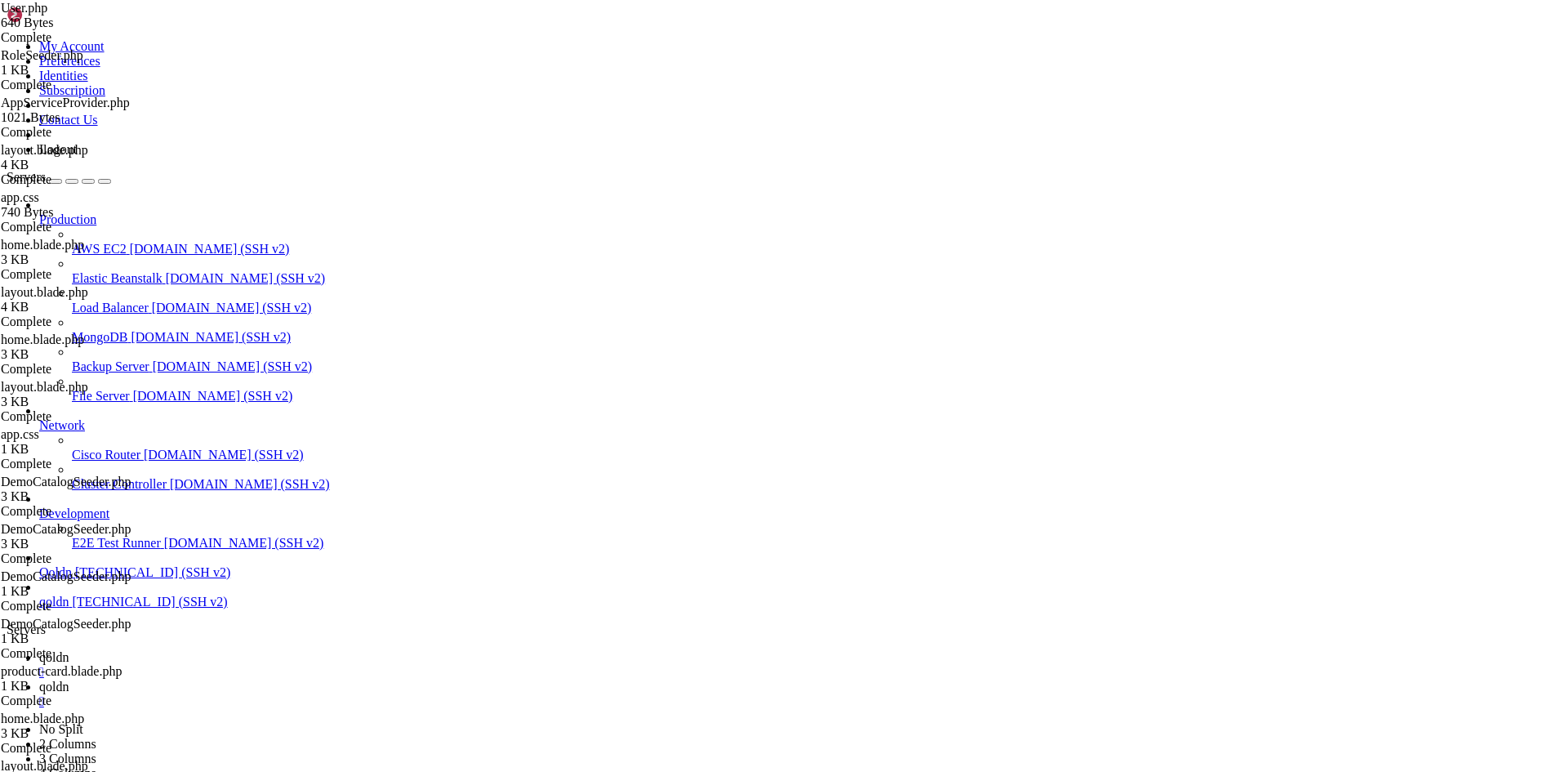
type textarea "}"
paste textarea
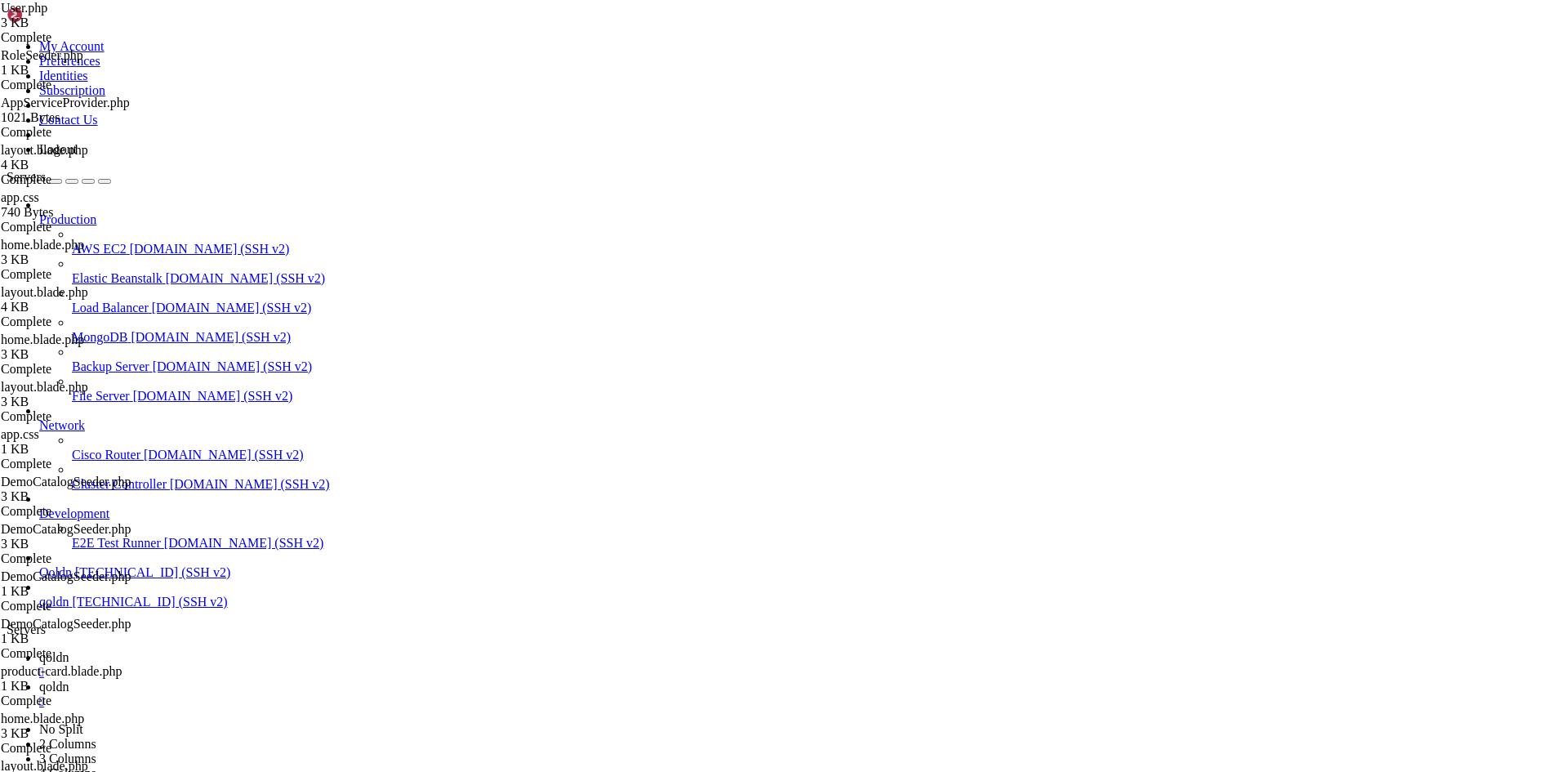
click at [68, 650] on span "qoldn" at bounding box center [54, 656] width 30 height 14
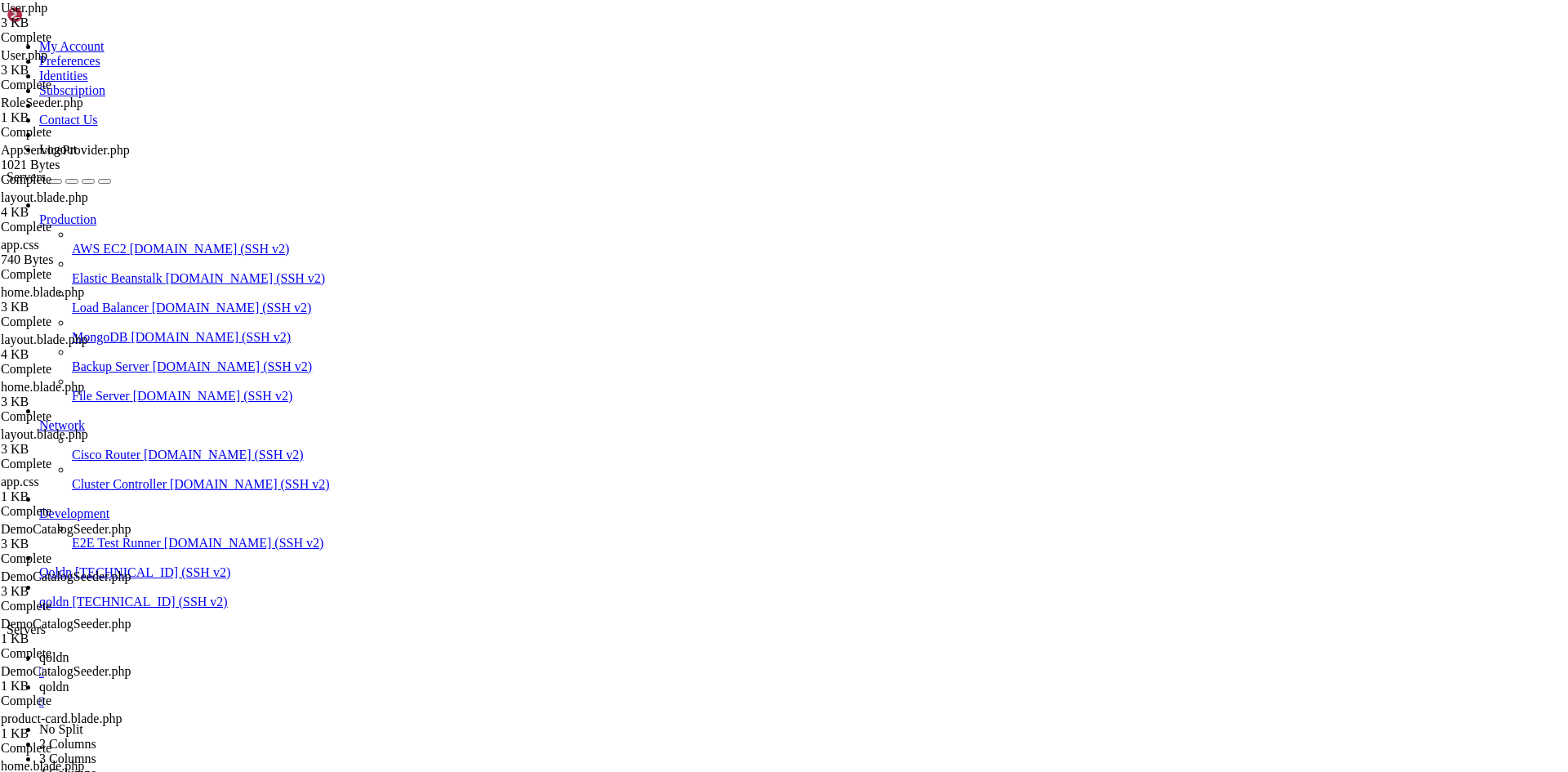
click at [39, 679] on icon at bounding box center [39, 686] width 0 height 14
drag, startPoint x: 299, startPoint y: 2386, endPoint x: 187, endPoint y: 2384, distance: 112.0
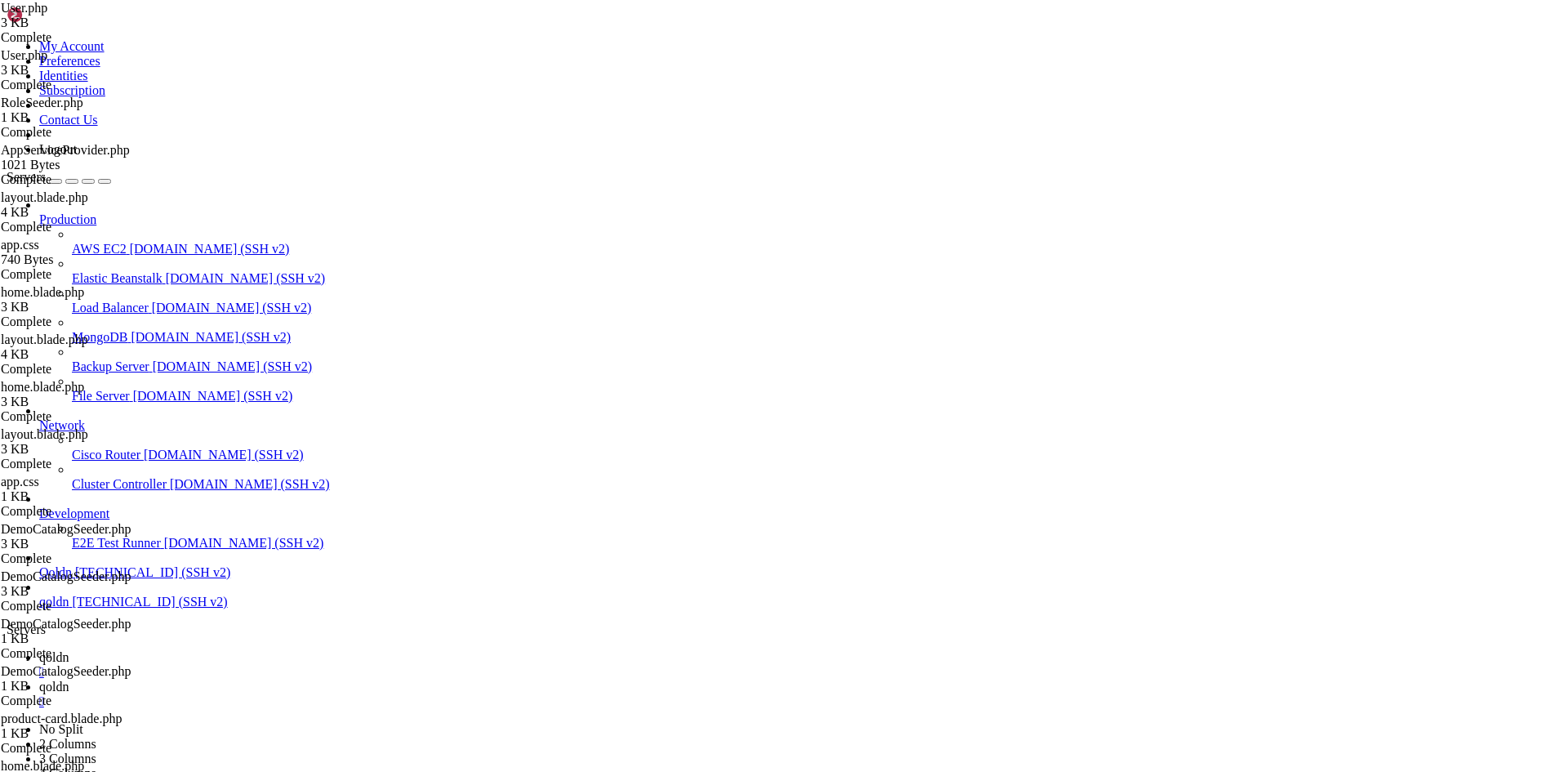
drag, startPoint x: 311, startPoint y: 2386, endPoint x: 206, endPoint y: 2365, distance: 107.1
drag, startPoint x: 310, startPoint y: 2390, endPoint x: 198, endPoint y: 2386, distance: 112.1
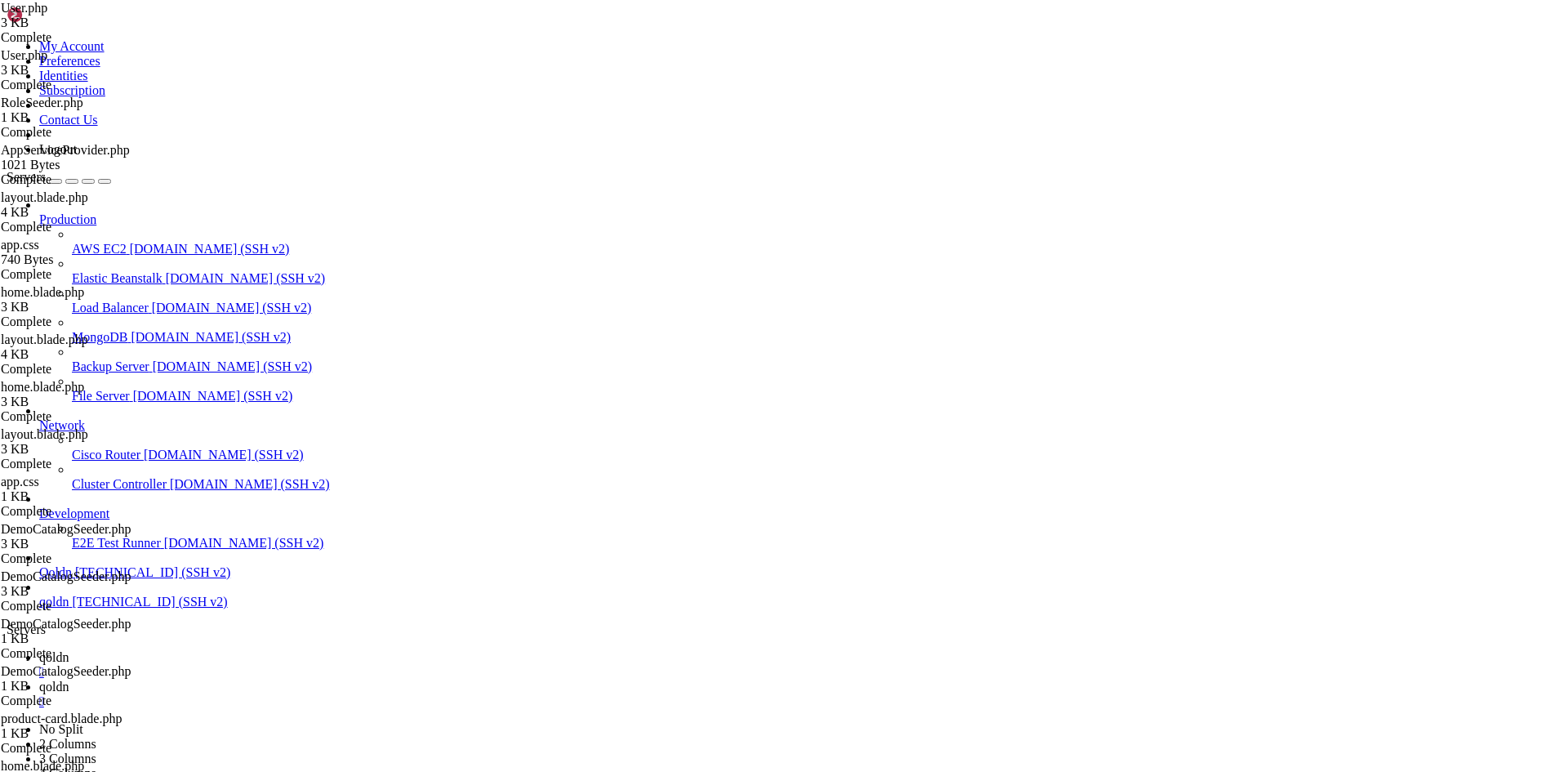
scroll to position [40186, 0]
drag, startPoint x: 281, startPoint y: 2110, endPoint x: 491, endPoint y: 2373, distance: 336.6
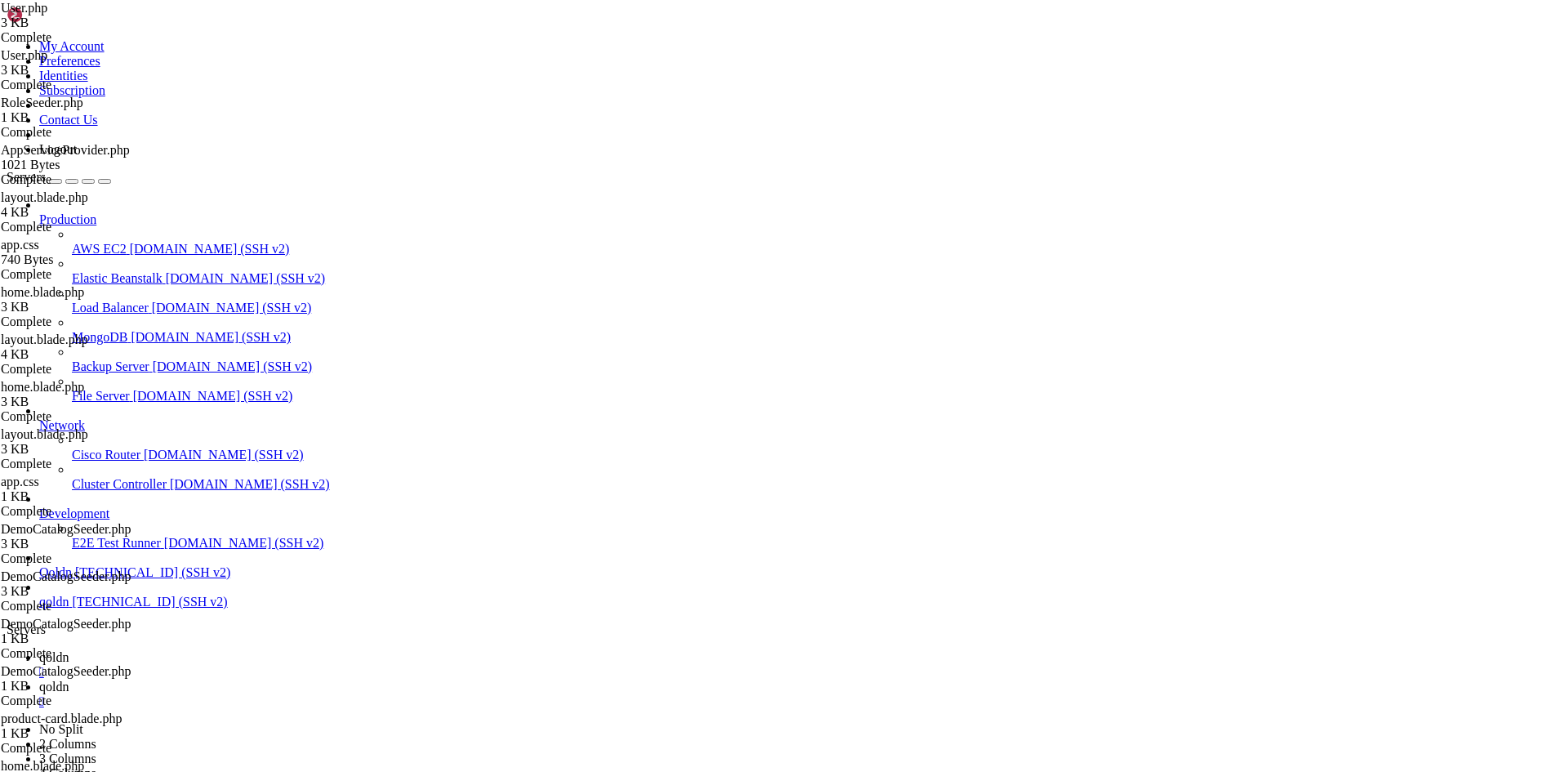
click at [68, 650] on span "qoldn" at bounding box center [54, 656] width 30 height 14
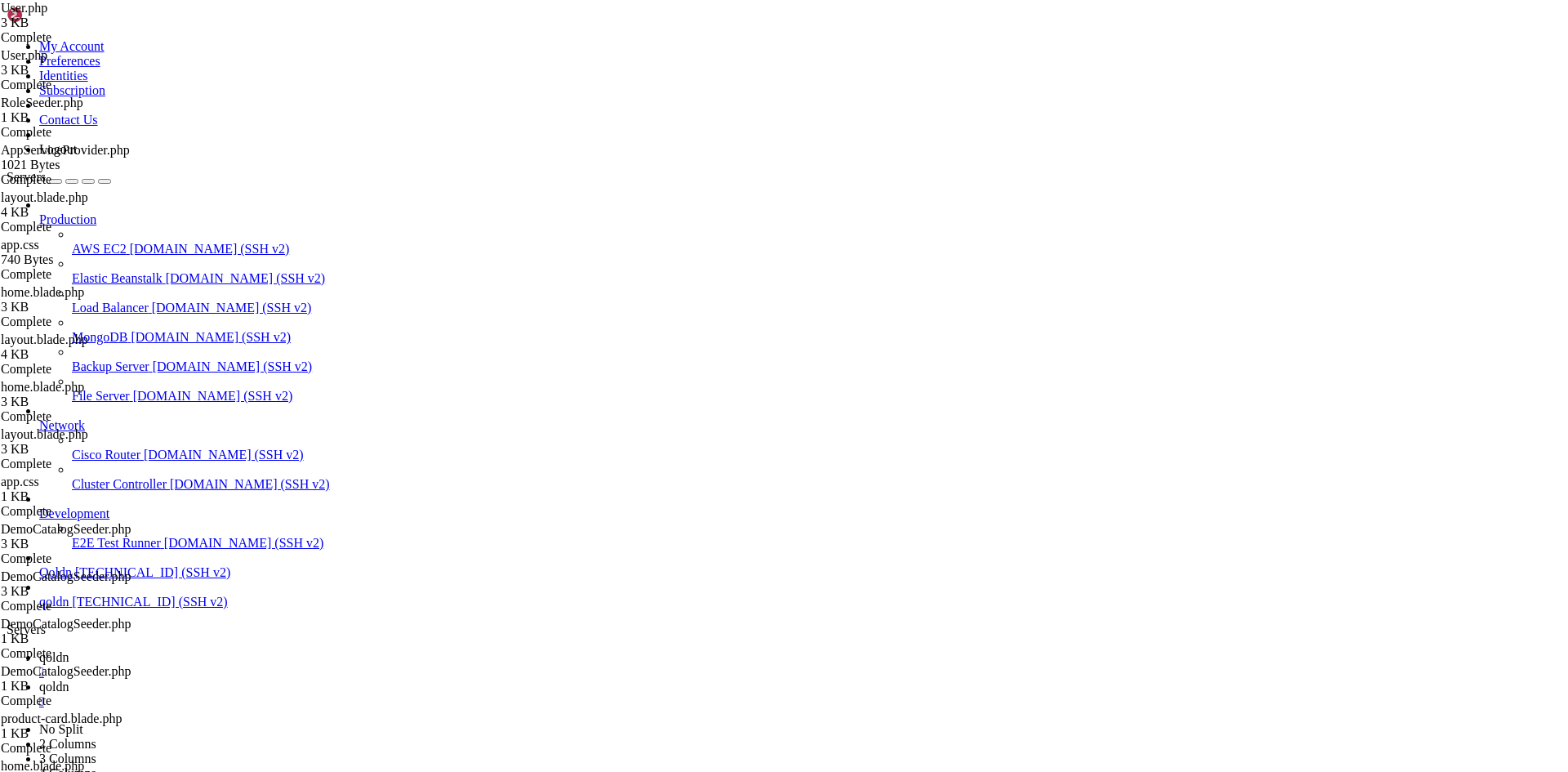
type input "/home/[DOMAIN_NAME][URL]"
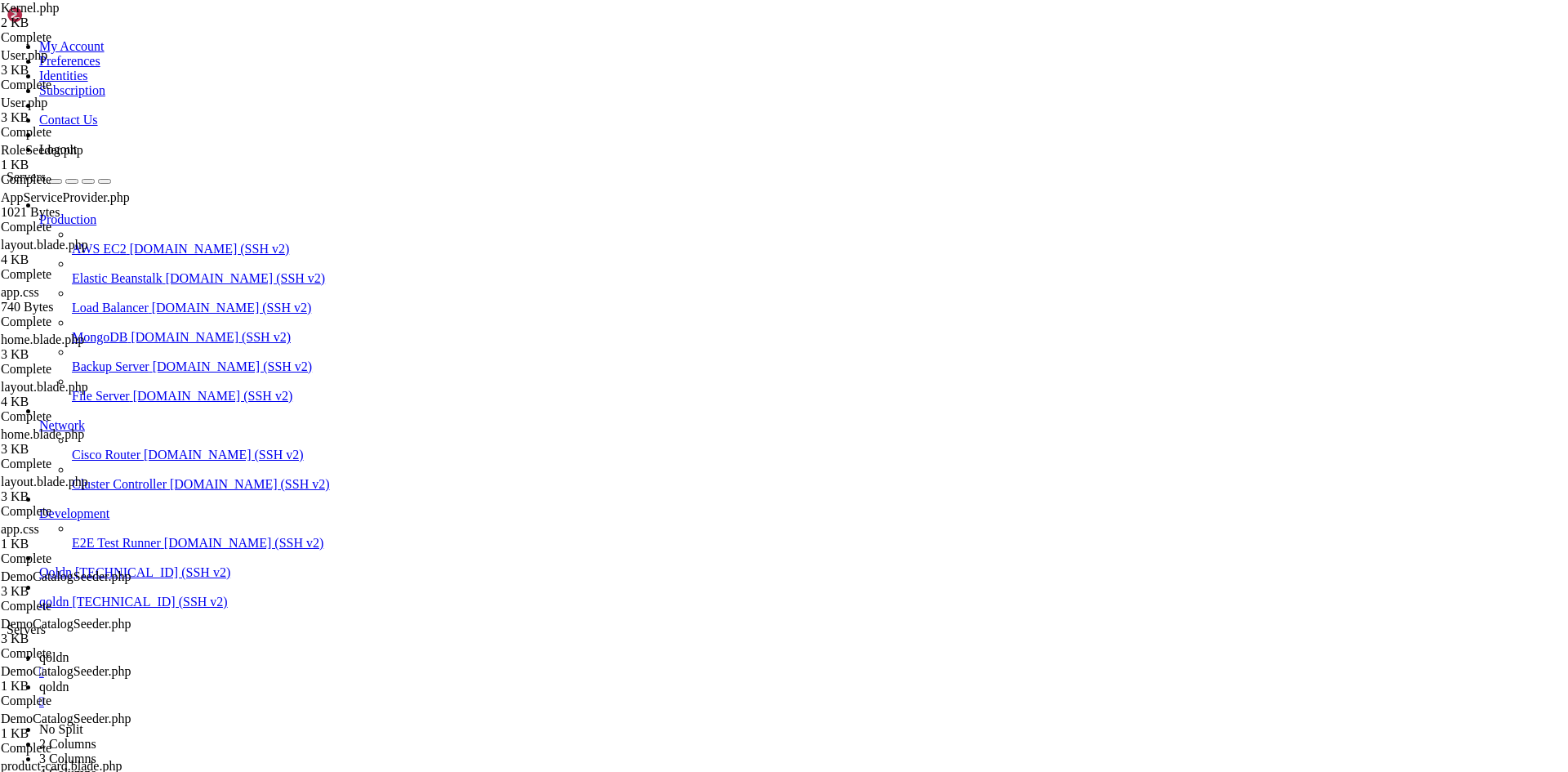
click at [68, 679] on span "qoldn" at bounding box center [54, 686] width 30 height 14
drag, startPoint x: 314, startPoint y: 2385, endPoint x: 220, endPoint y: 2372, distance: 94.9
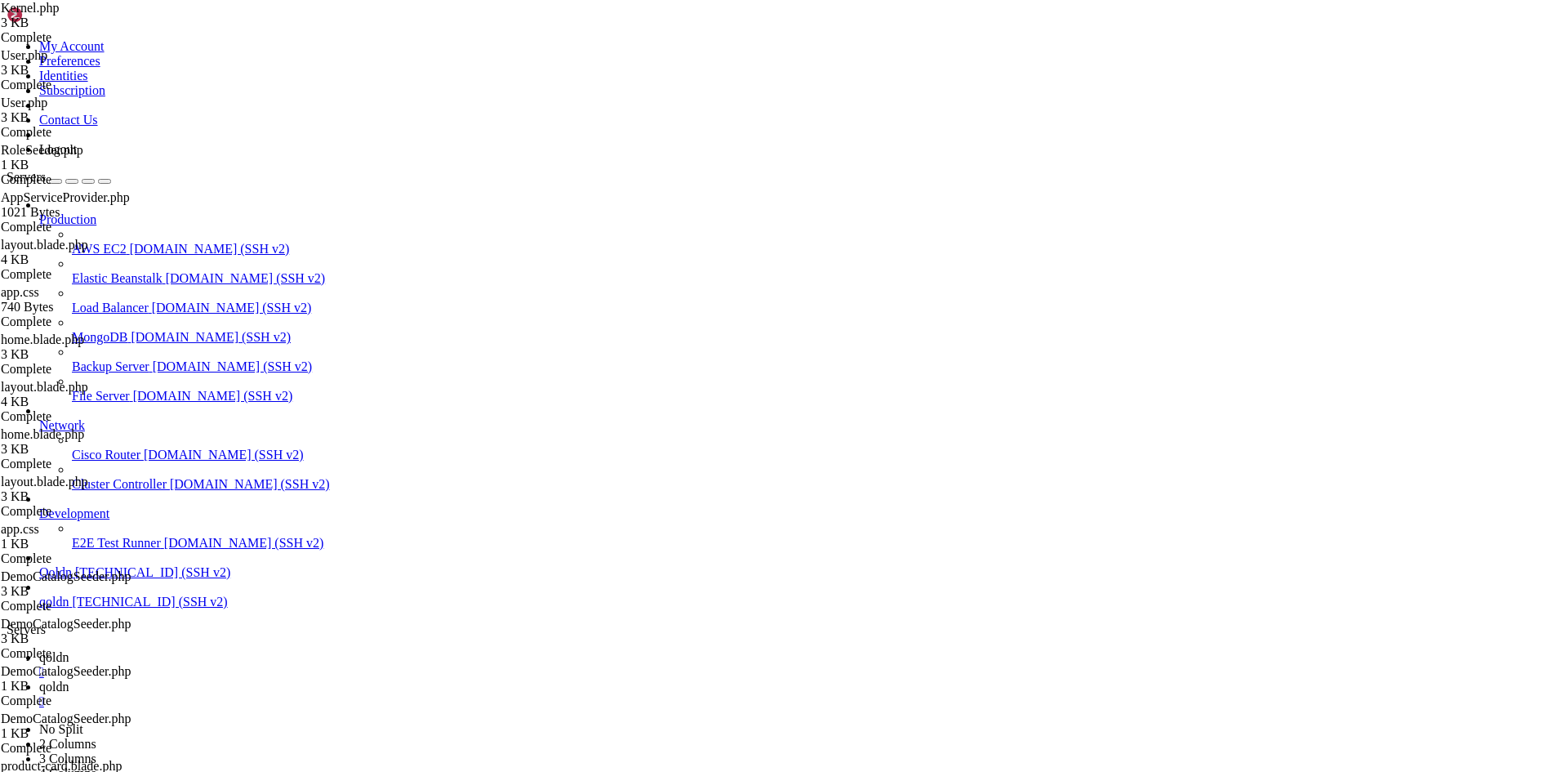
scroll to position [40477, 0]
click at [68, 650] on span "qoldn" at bounding box center [54, 656] width 30 height 14
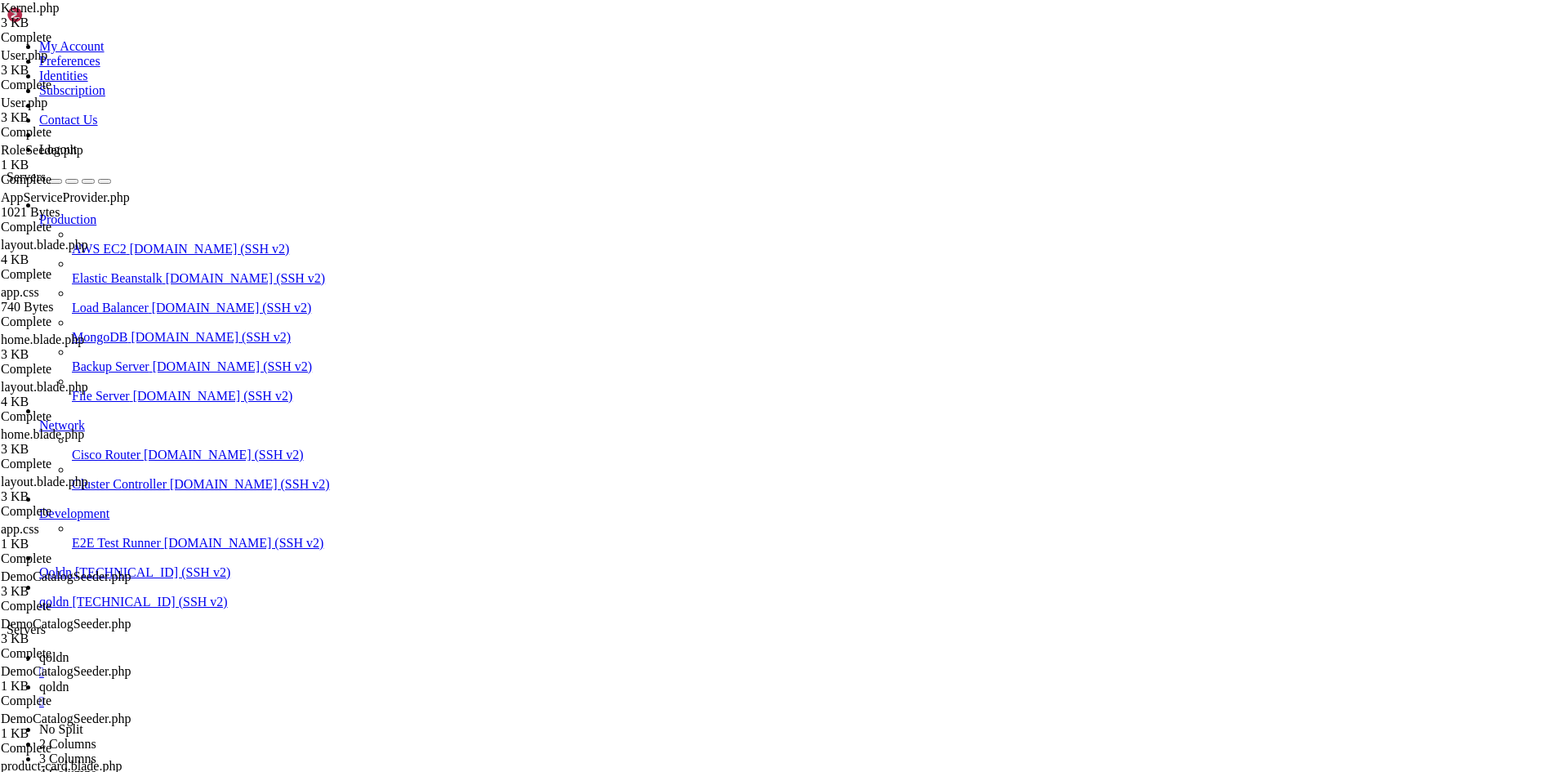
type input "/home/[DOMAIN_NAME][URL]"
type textarea "<?php"
type textarea "}"
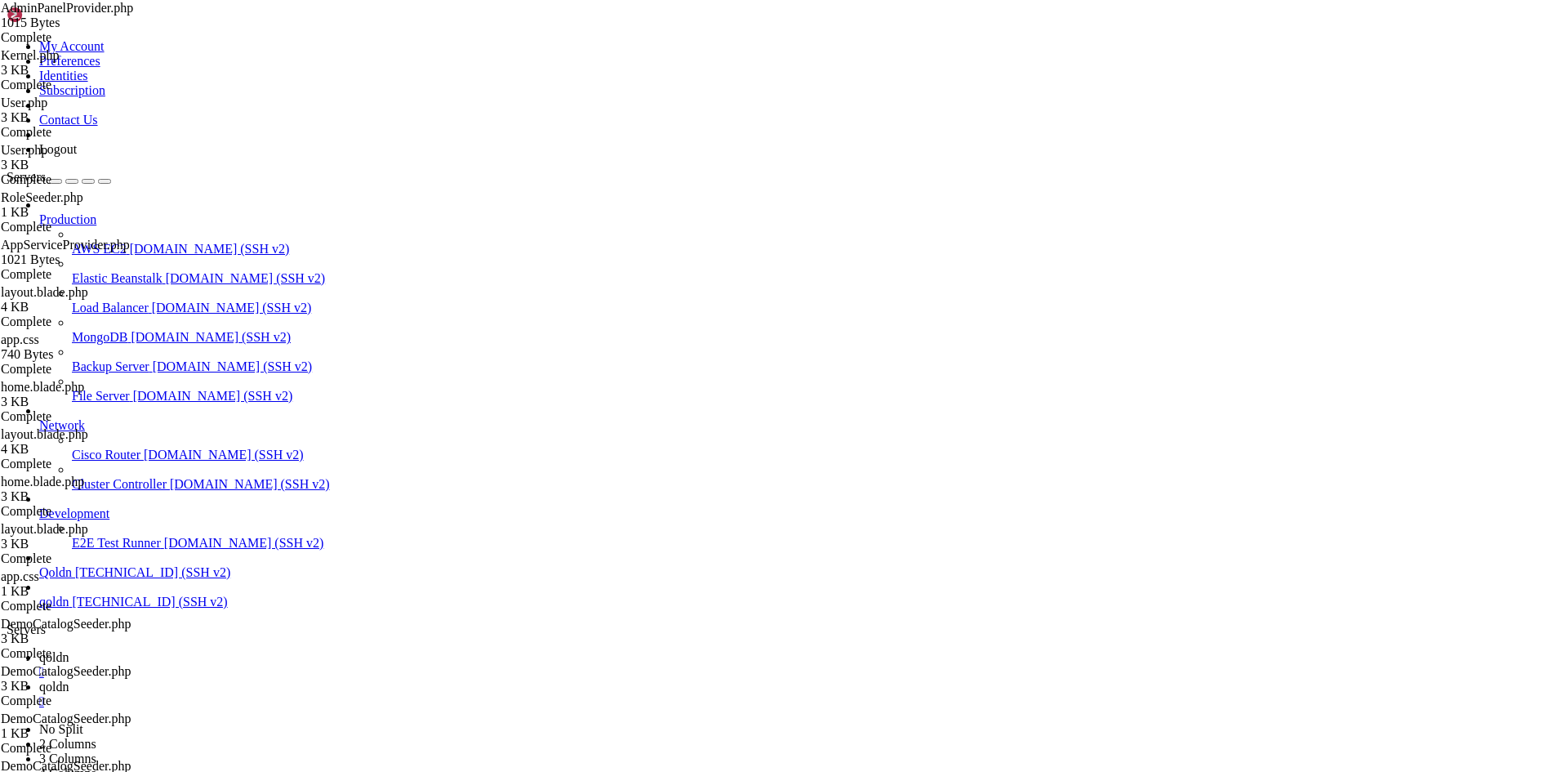
type input "/home/[DOMAIN_NAME][URL]"
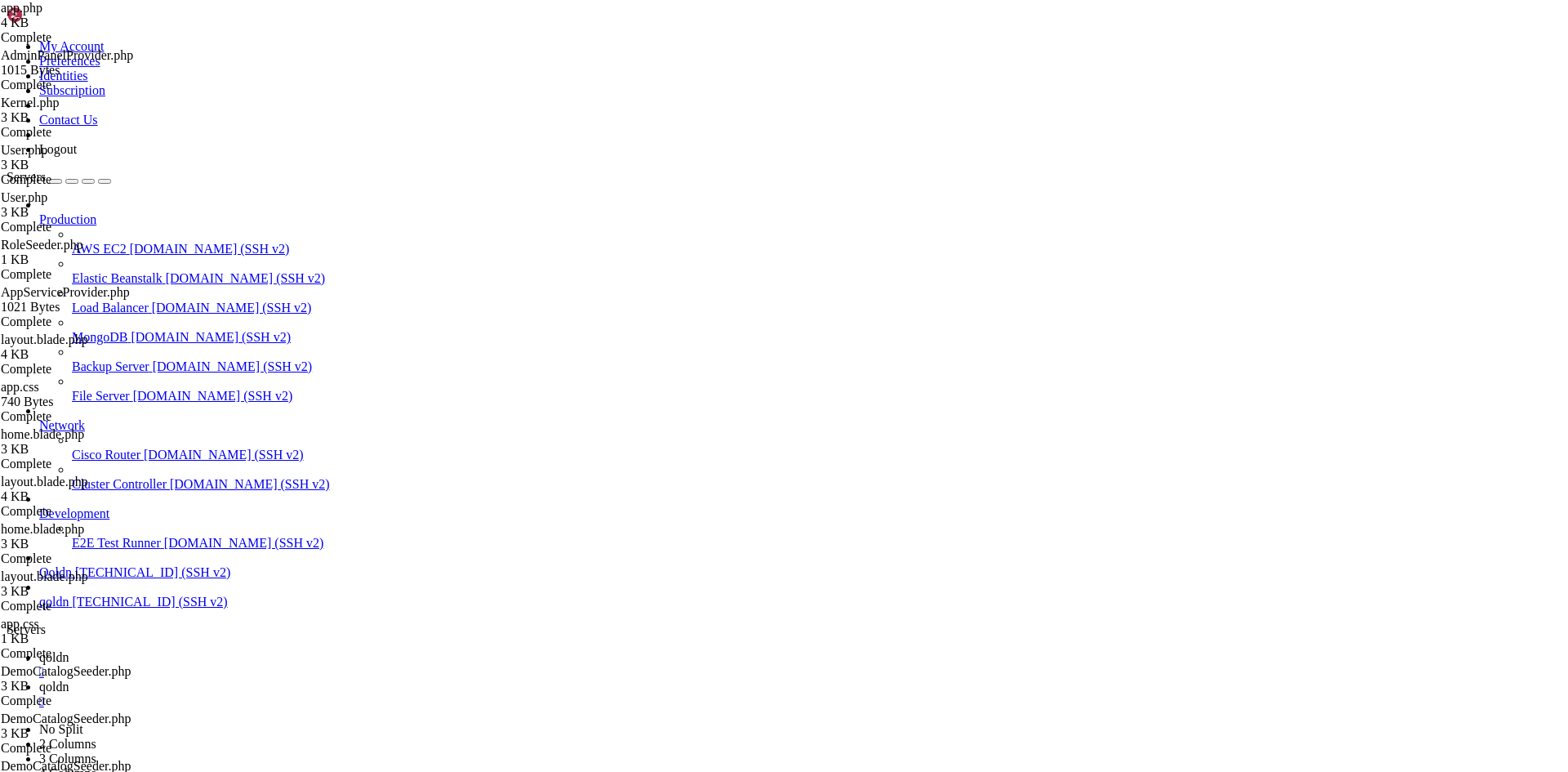
scroll to position [0, 0]
type textarea "];"
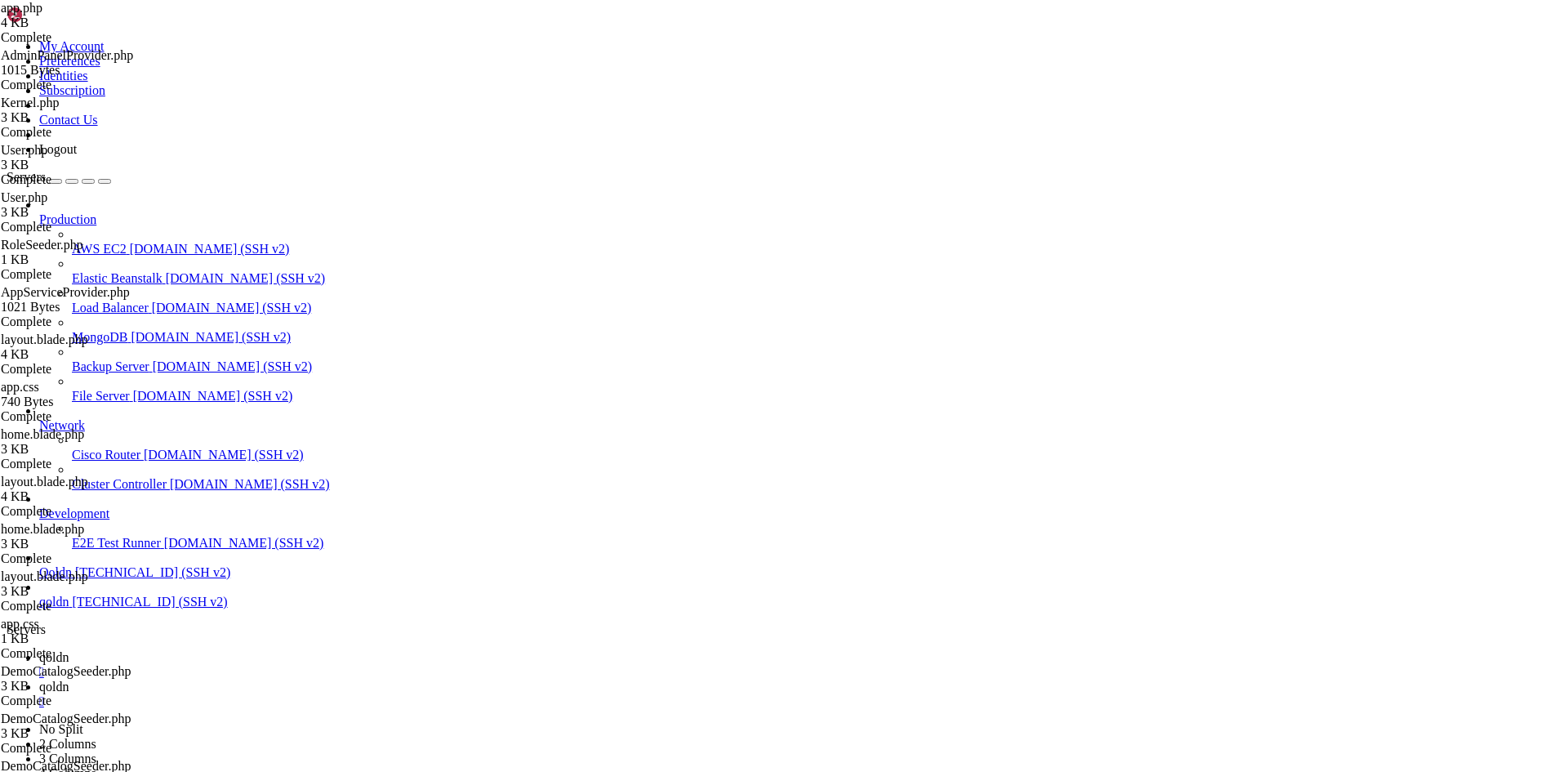
paste textarea "];"
type textarea "];"
click at [305, 679] on link "qoldn " at bounding box center [800, 694] width 1522 height 30
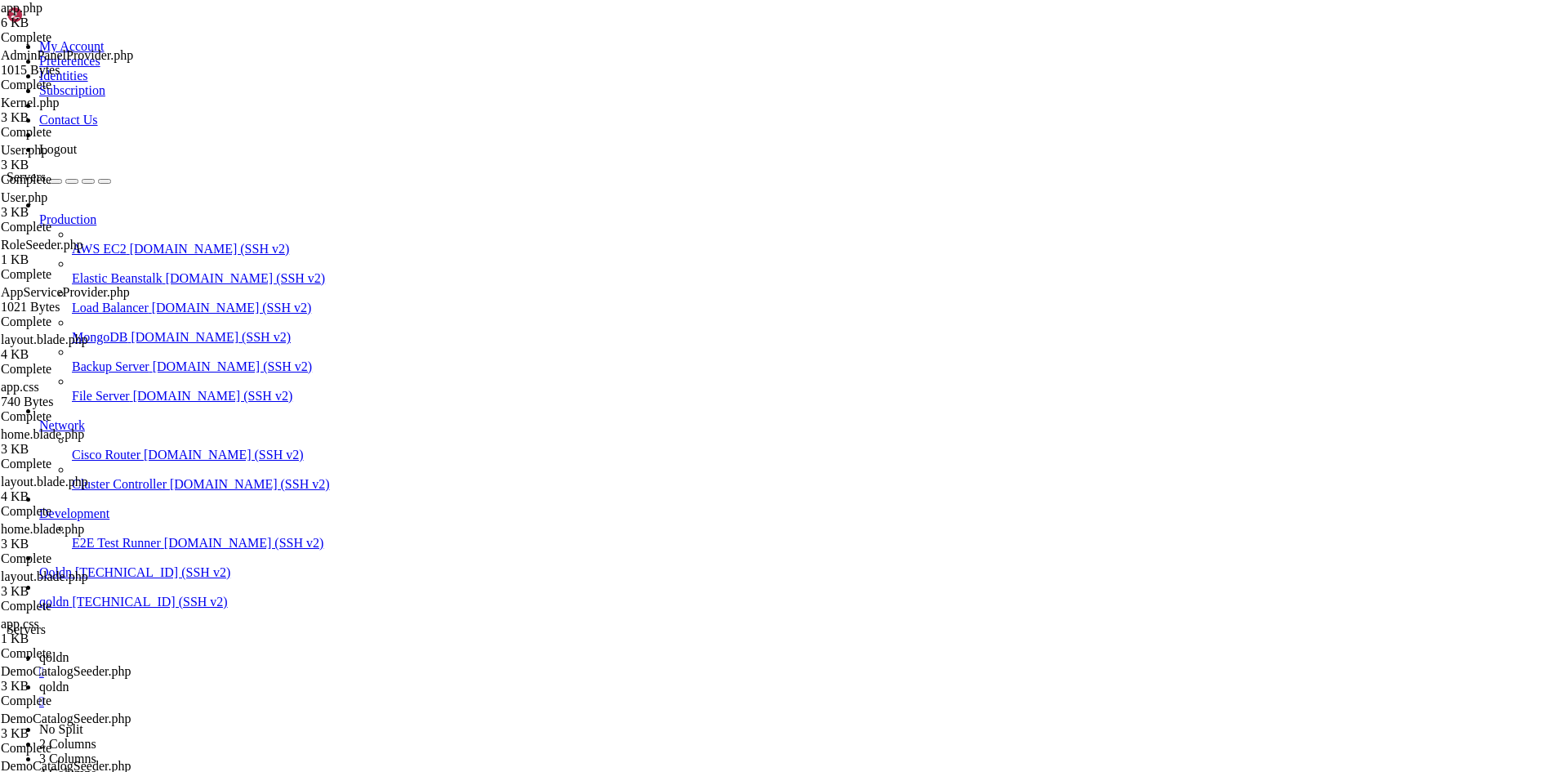
scroll to position [40561, 0]
drag, startPoint x: 319, startPoint y: 2389, endPoint x: 238, endPoint y: 2378, distance: 81.7
drag, startPoint x: 11, startPoint y: 2316, endPoint x: 205, endPoint y: 2338, distance: 195.2
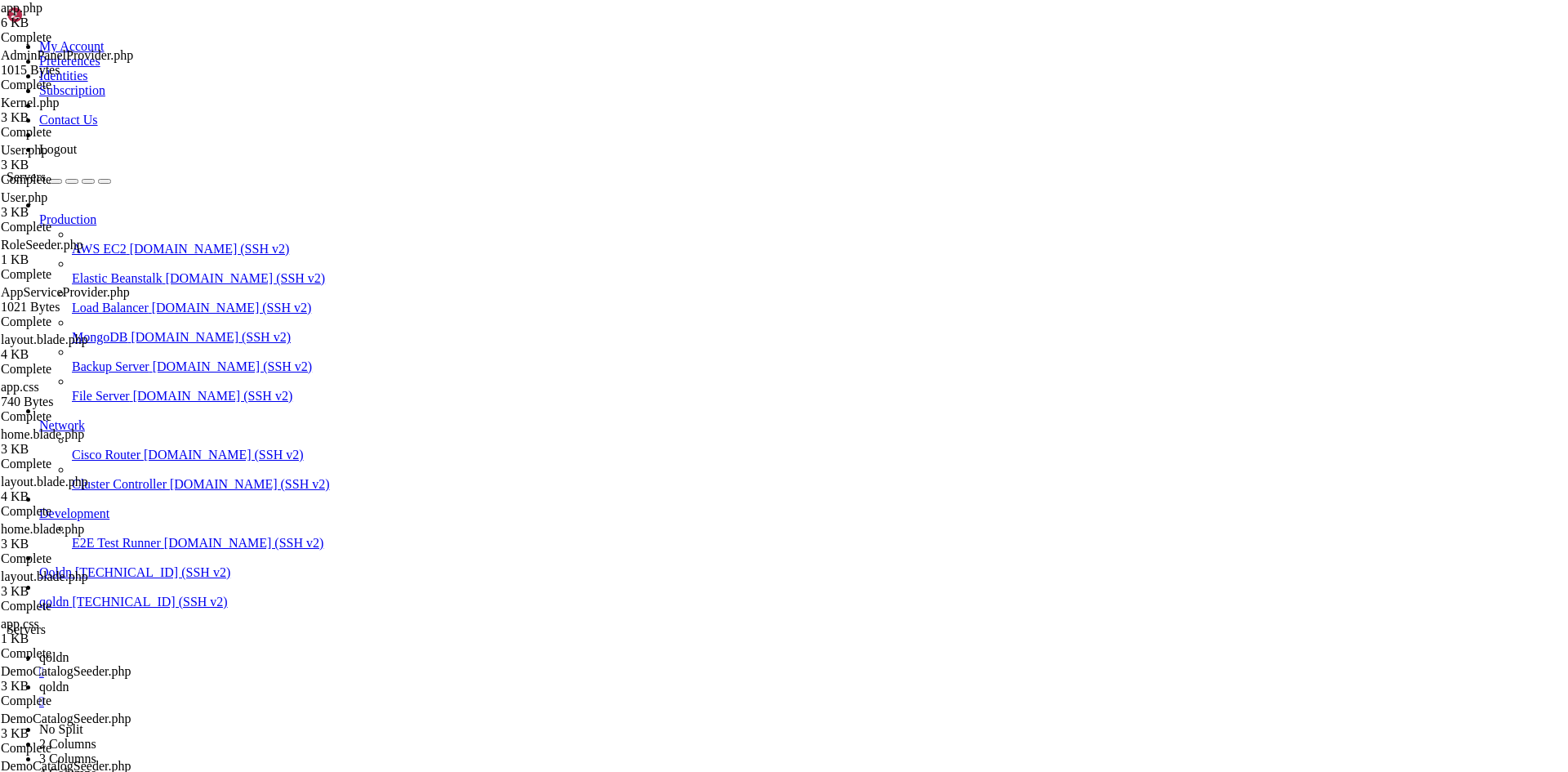
drag, startPoint x: 197, startPoint y: 2339, endPoint x: 172, endPoint y: 2346, distance: 26.0
drag, startPoint x: 15, startPoint y: 2320, endPoint x: 390, endPoint y: 2361, distance: 377.2
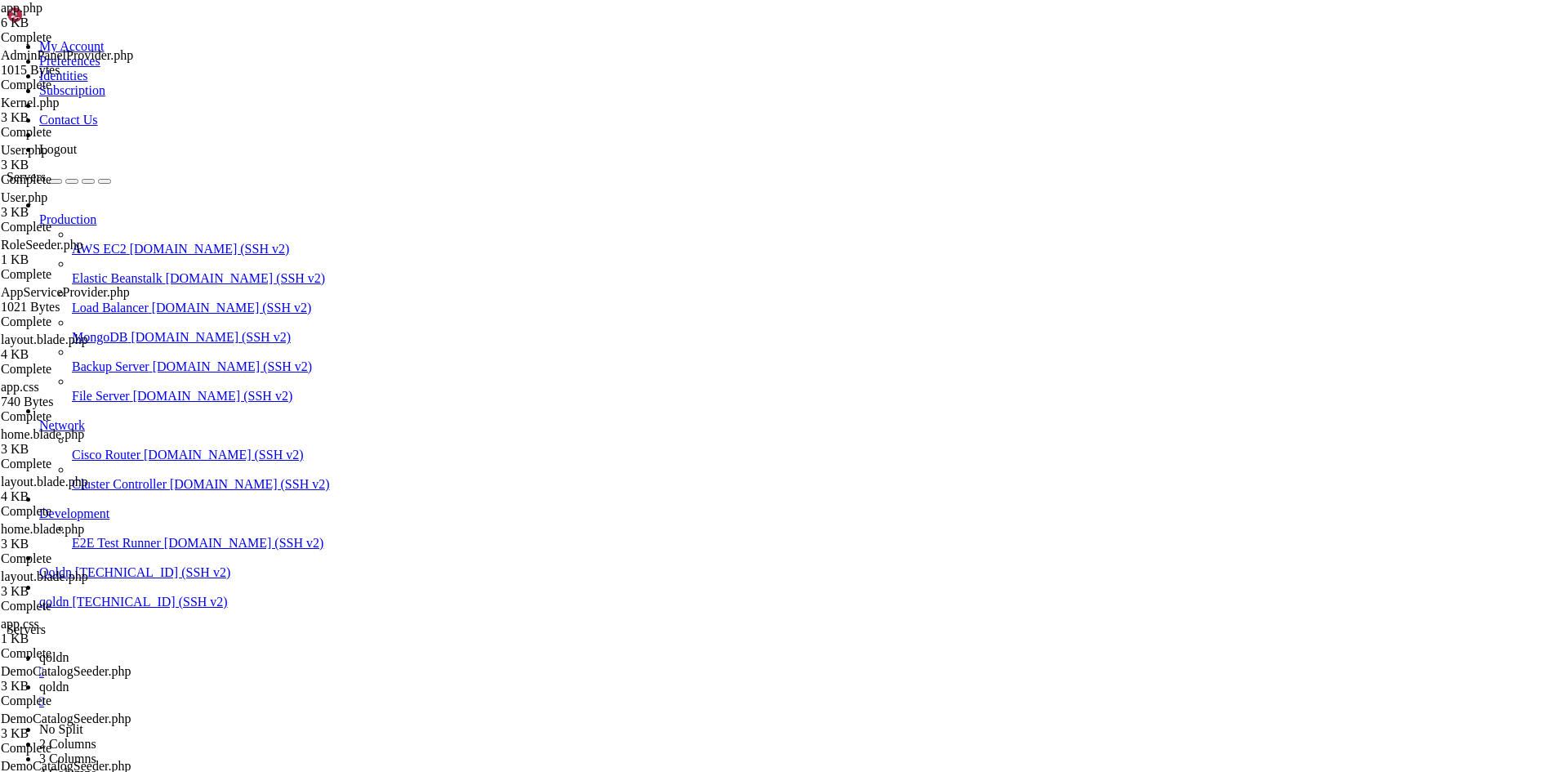
drag, startPoint x: 296, startPoint y: 2386, endPoint x: 183, endPoint y: 2380, distance: 113.2
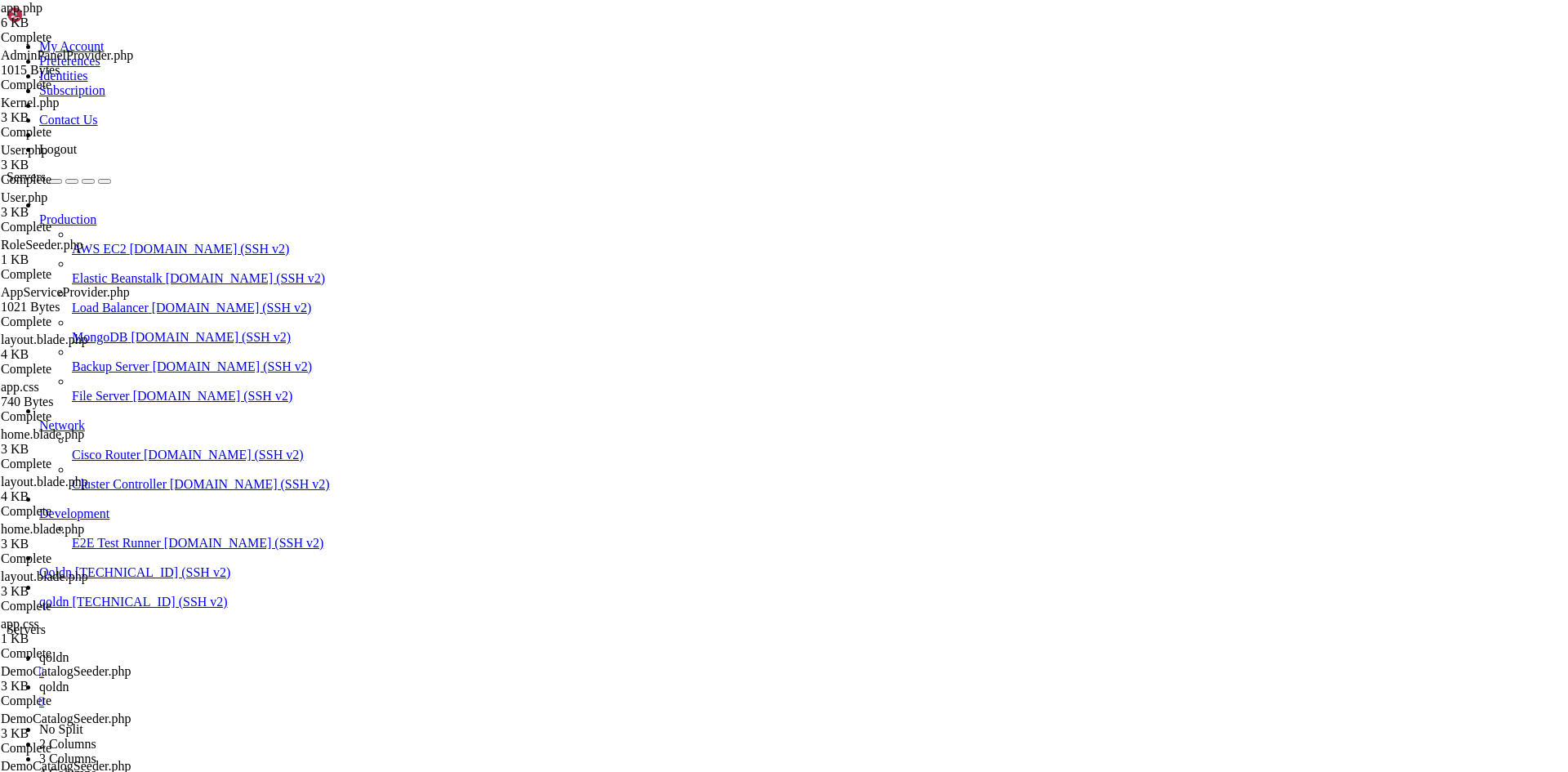
click at [68, 650] on span "qoldn" at bounding box center [54, 656] width 30 height 14
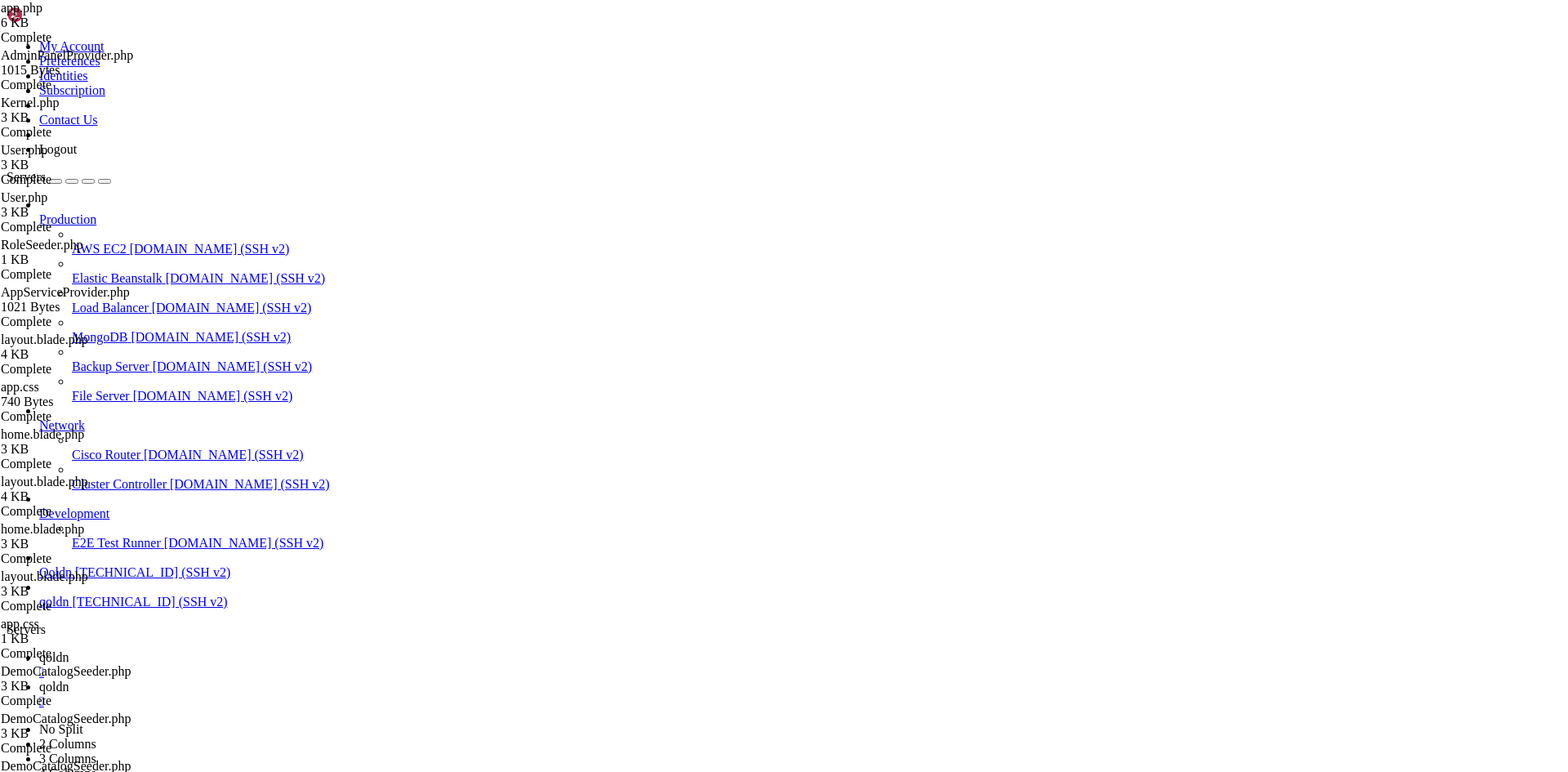
type input "/home/[DOMAIN_NAME][URL]"
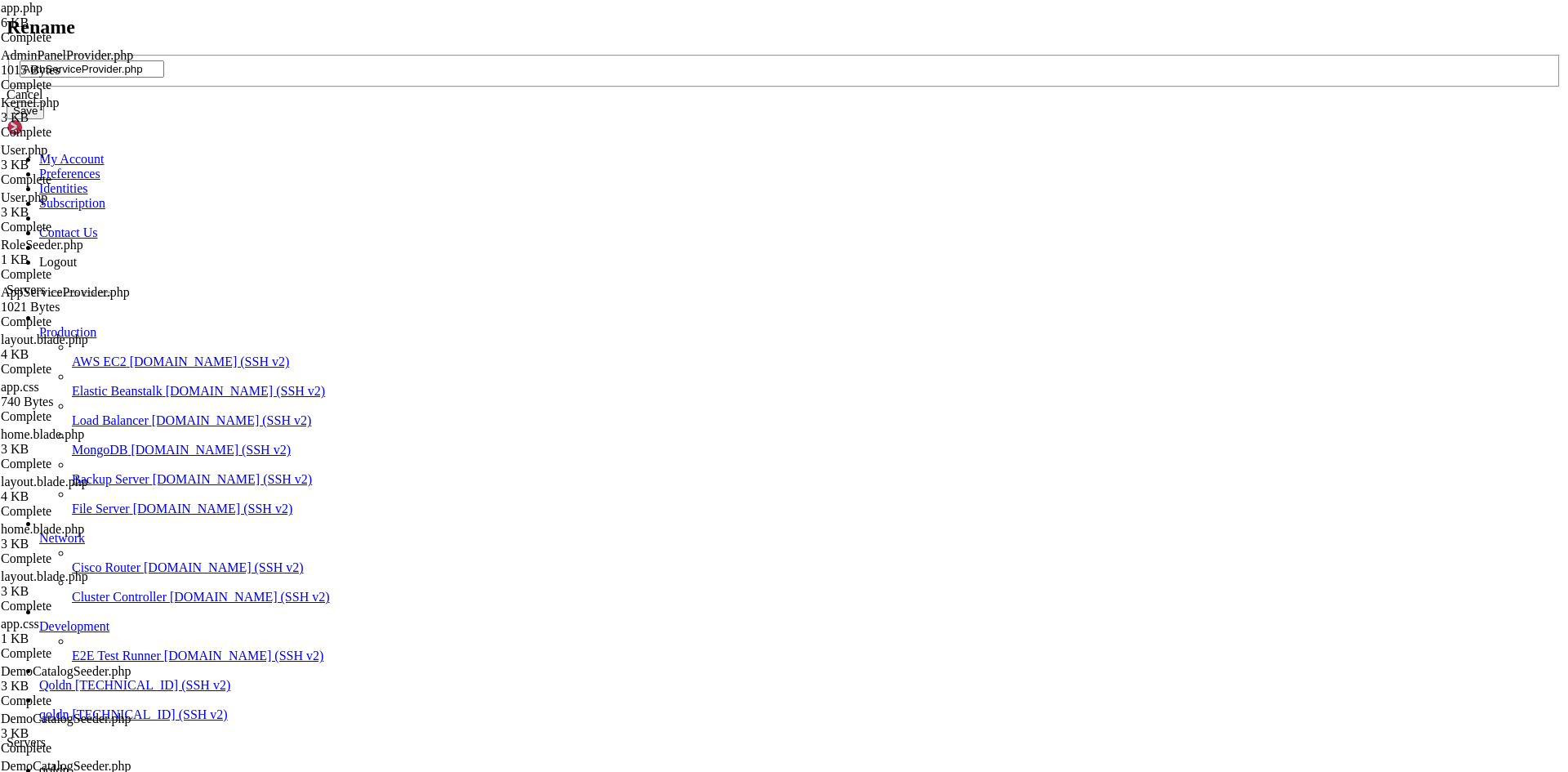
type input "AuthServiceProvider.php"
click at [44, 119] on button "Save" at bounding box center [25, 110] width 38 height 18
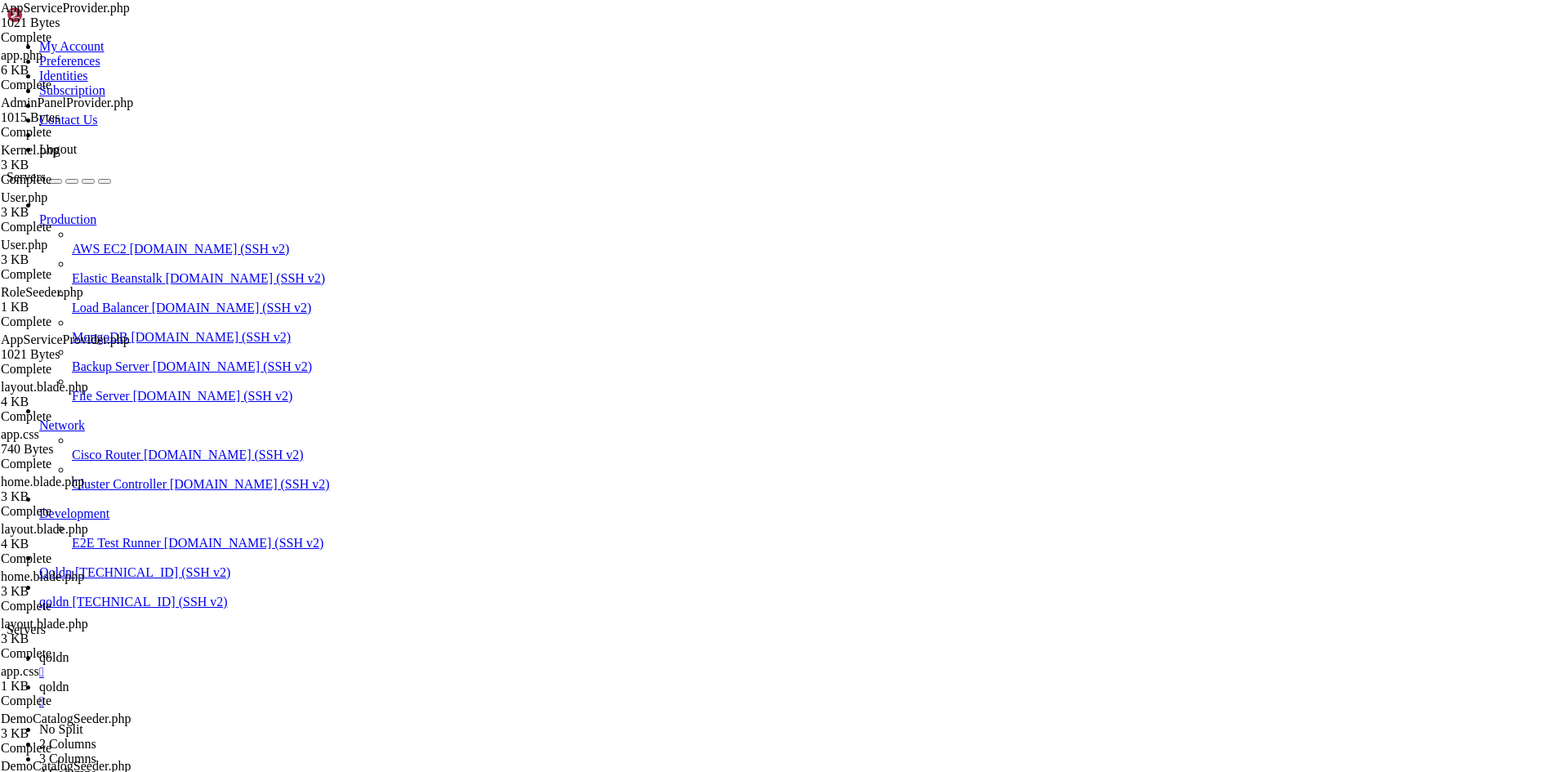
type textarea "<?php"
type textarea "}"
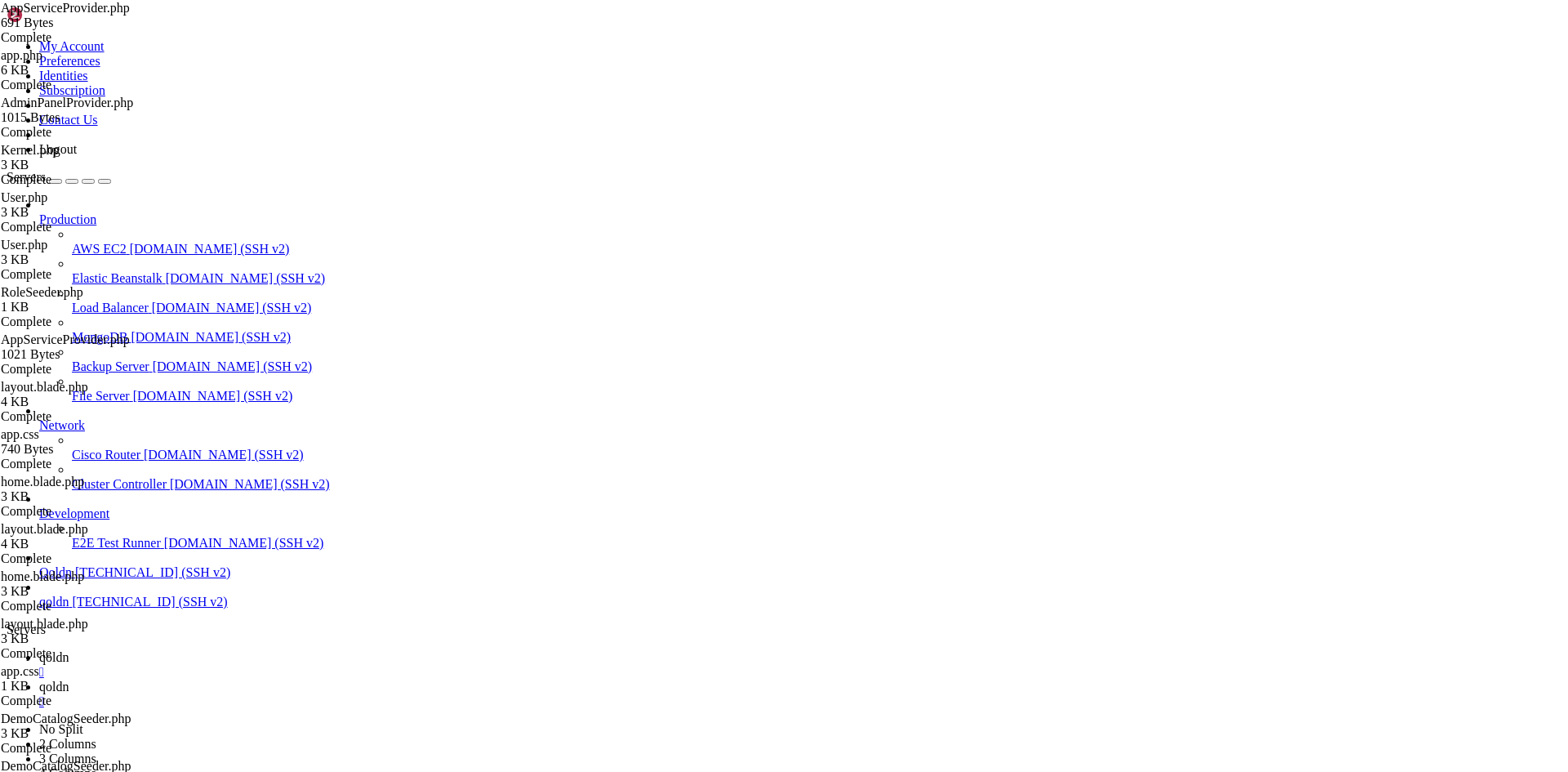
click at [68, 679] on span "qoldn" at bounding box center [54, 686] width 30 height 14
drag, startPoint x: 312, startPoint y: 2393, endPoint x: 177, endPoint y: 2379, distance: 135.7
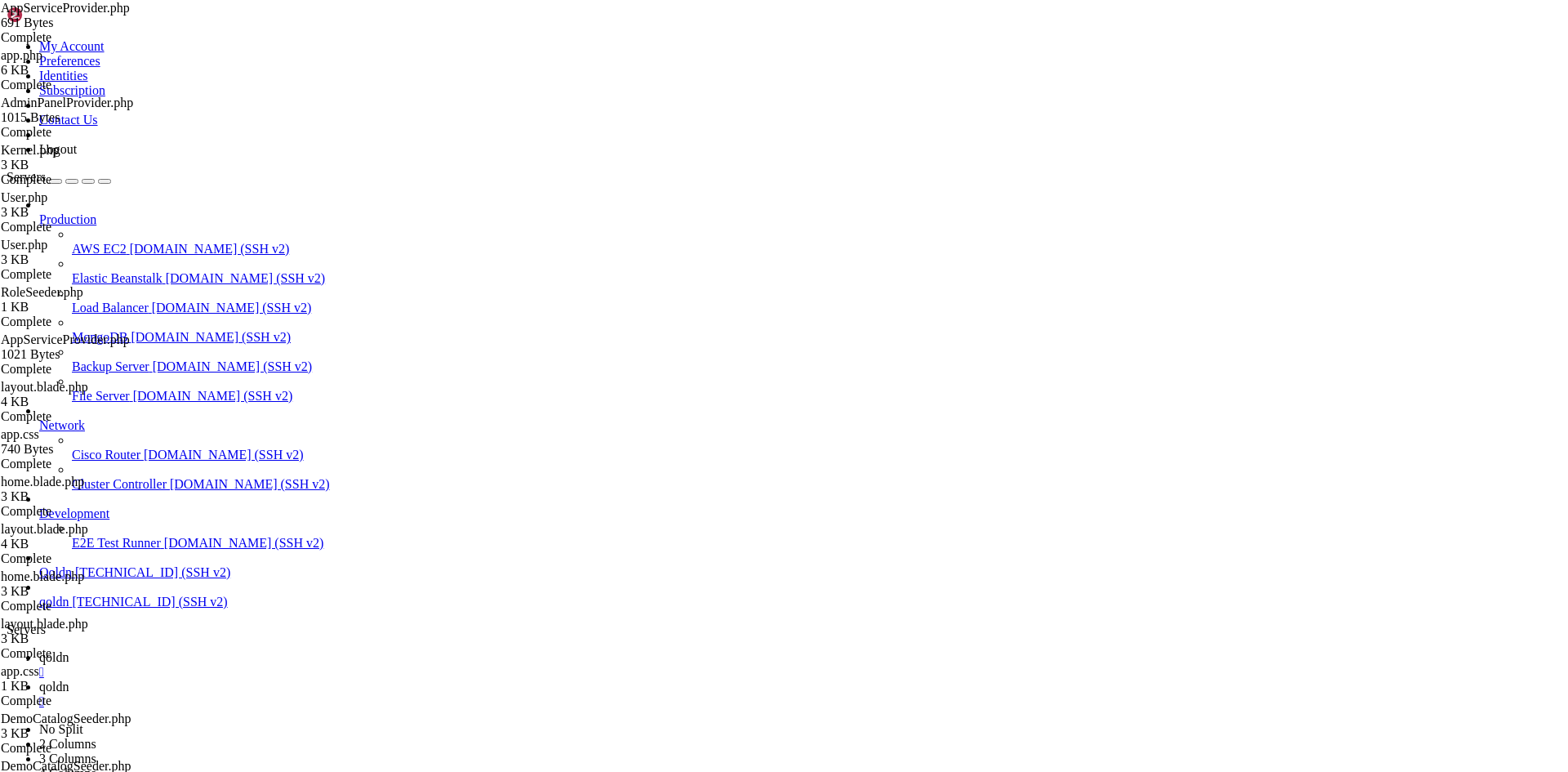
drag, startPoint x: 280, startPoint y: 1995, endPoint x: 649, endPoint y: 2392, distance: 542.0
drag, startPoint x: 348, startPoint y: 2382, endPoint x: 369, endPoint y: 2389, distance: 22.1
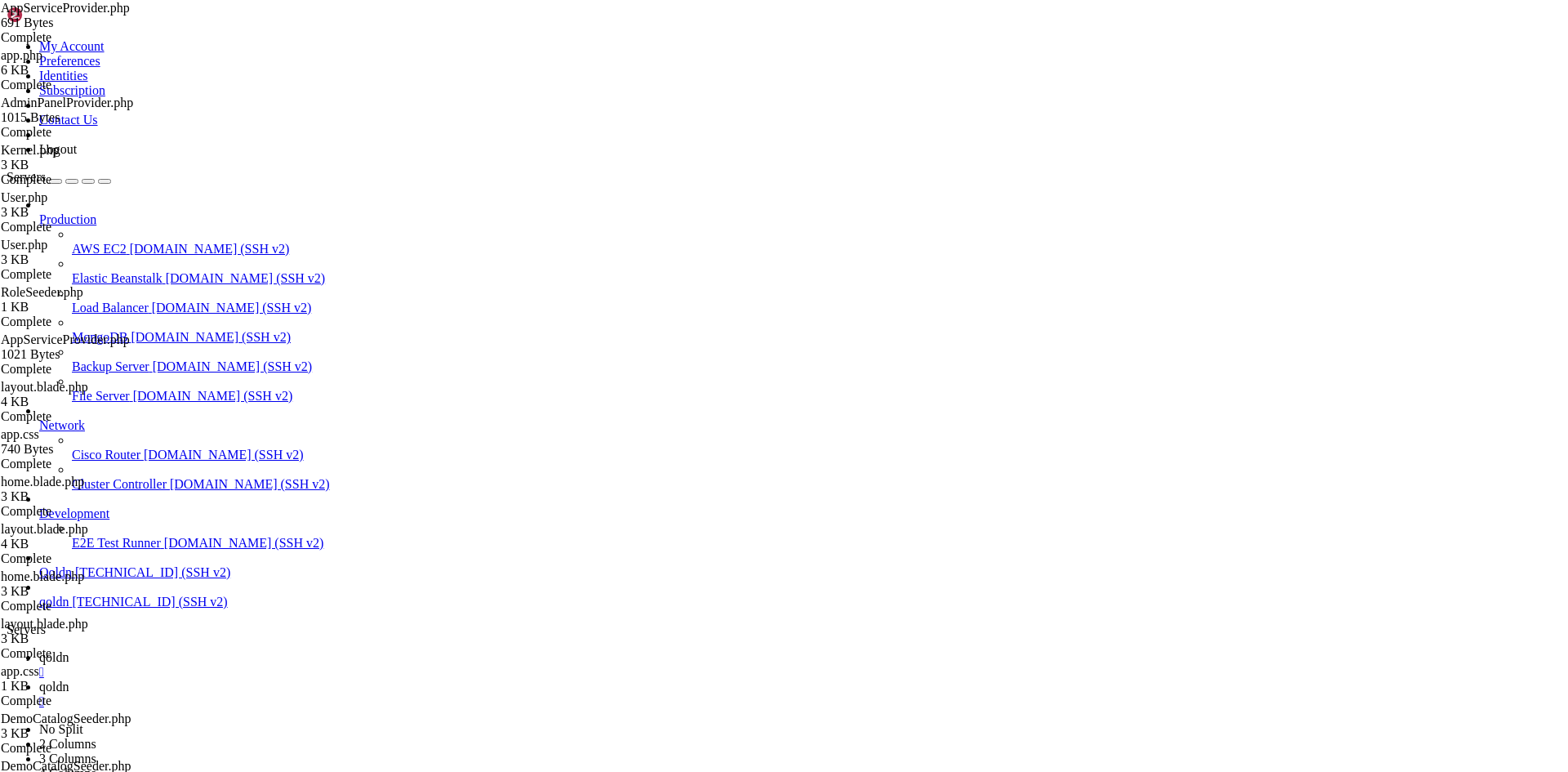
scroll to position [42046, 0]
drag, startPoint x: 299, startPoint y: 2388, endPoint x: 191, endPoint y: 2377, distance: 108.6
drag, startPoint x: 16, startPoint y: 1900, endPoint x: 310, endPoint y: 2389, distance: 570.6
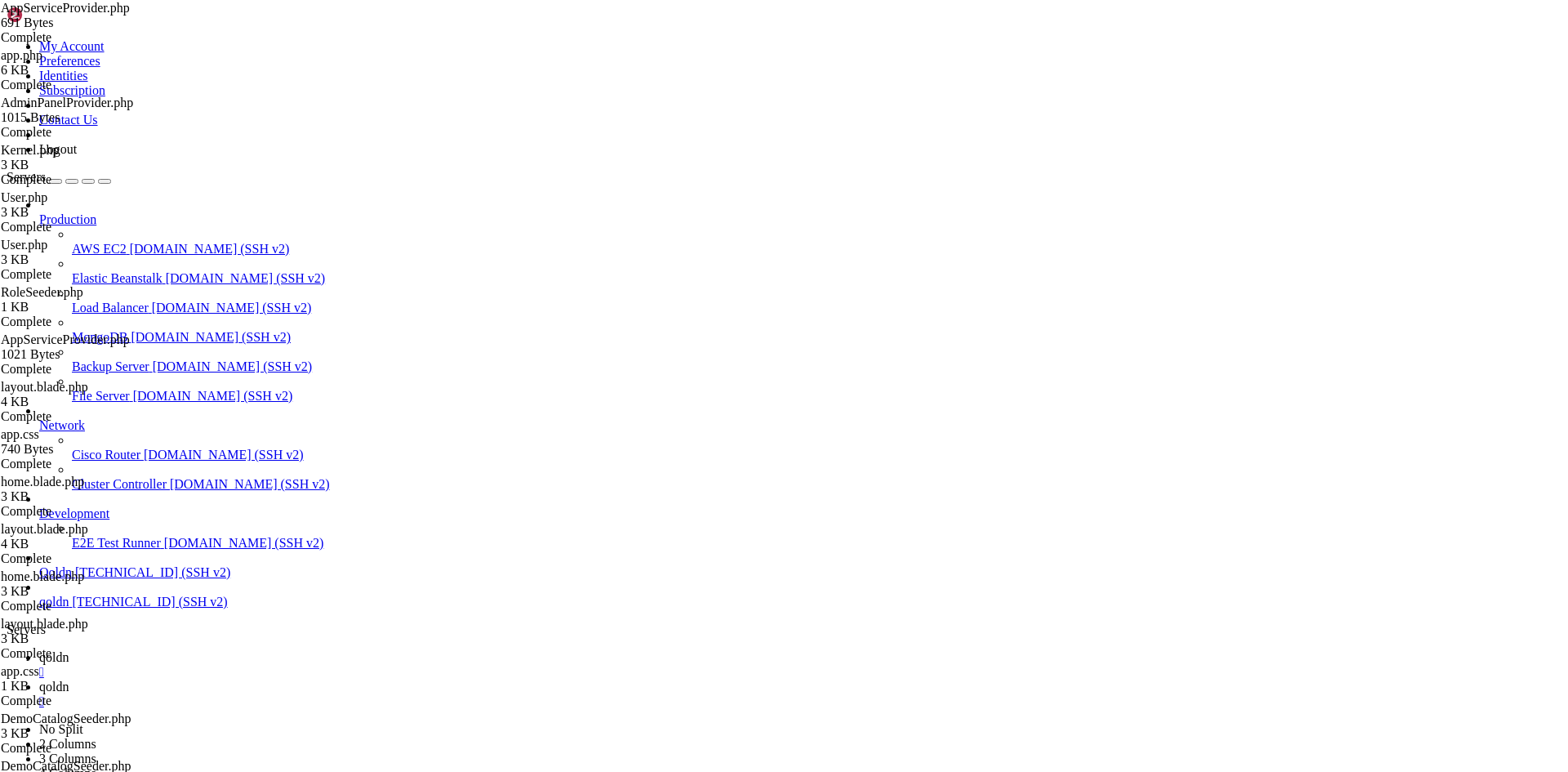
drag, startPoint x: 298, startPoint y: 2389, endPoint x: 232, endPoint y: 2358, distance: 72.9
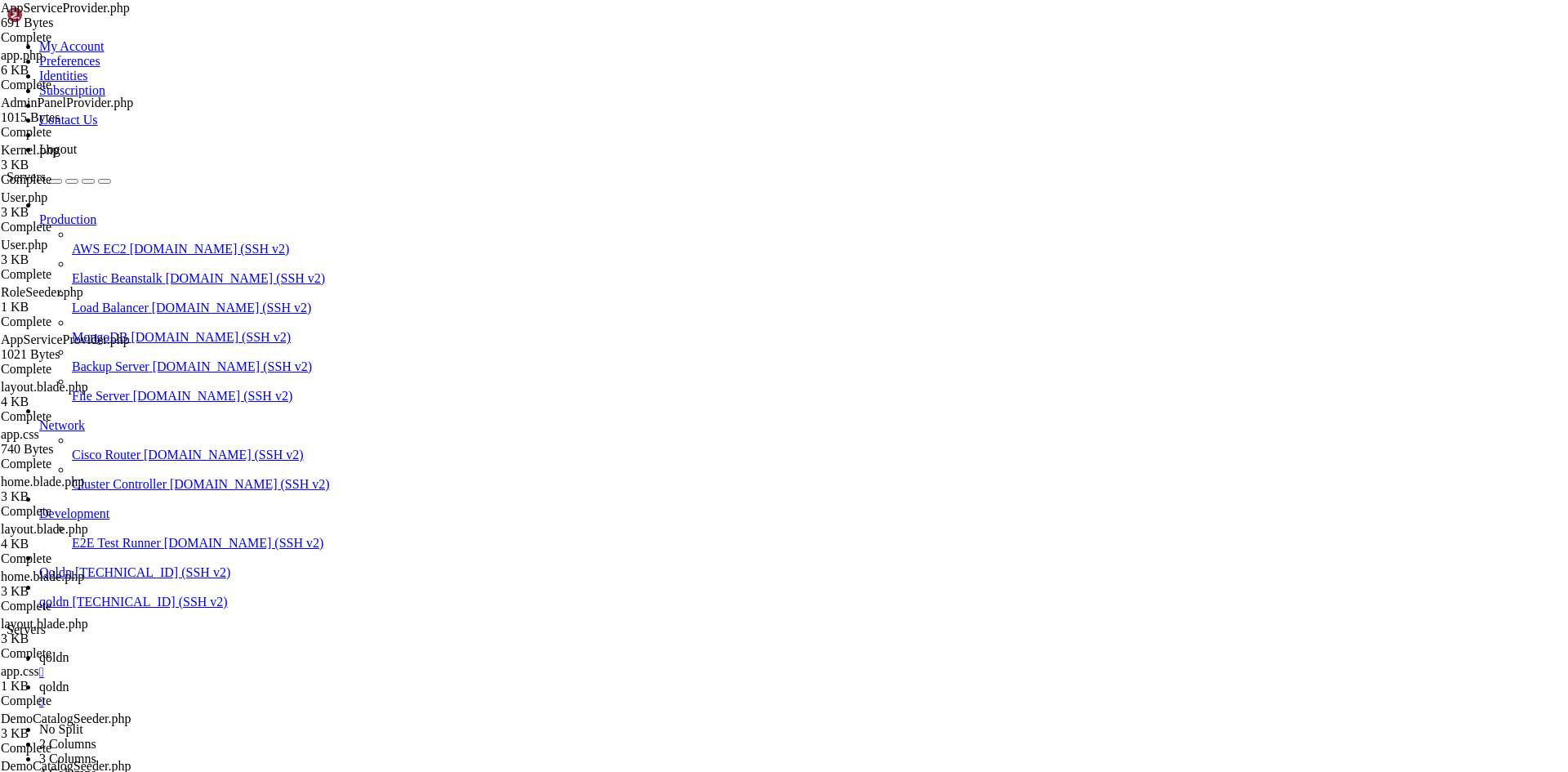
drag, startPoint x: 325, startPoint y: 2387, endPoint x: 230, endPoint y: 2381, distance: 95.2
drag, startPoint x: 325, startPoint y: 2393, endPoint x: 168, endPoint y: 2379, distance: 157.6
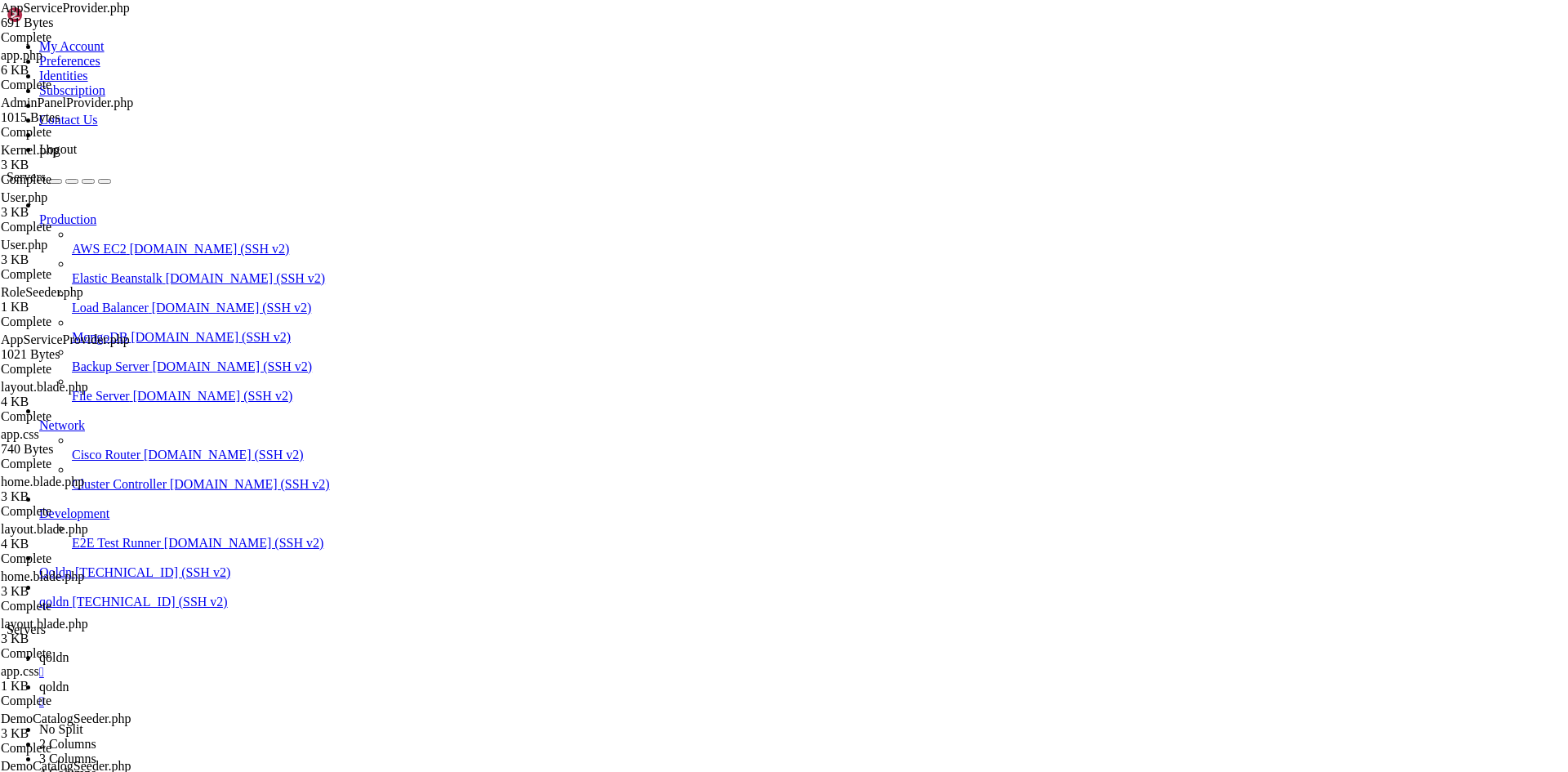
scroll to position [43628, 0]
drag, startPoint x: 13, startPoint y: 1869, endPoint x: 355, endPoint y: 2391, distance: 624.1
drag, startPoint x: 328, startPoint y: 2388, endPoint x: 421, endPoint y: 2398, distance: 93.5
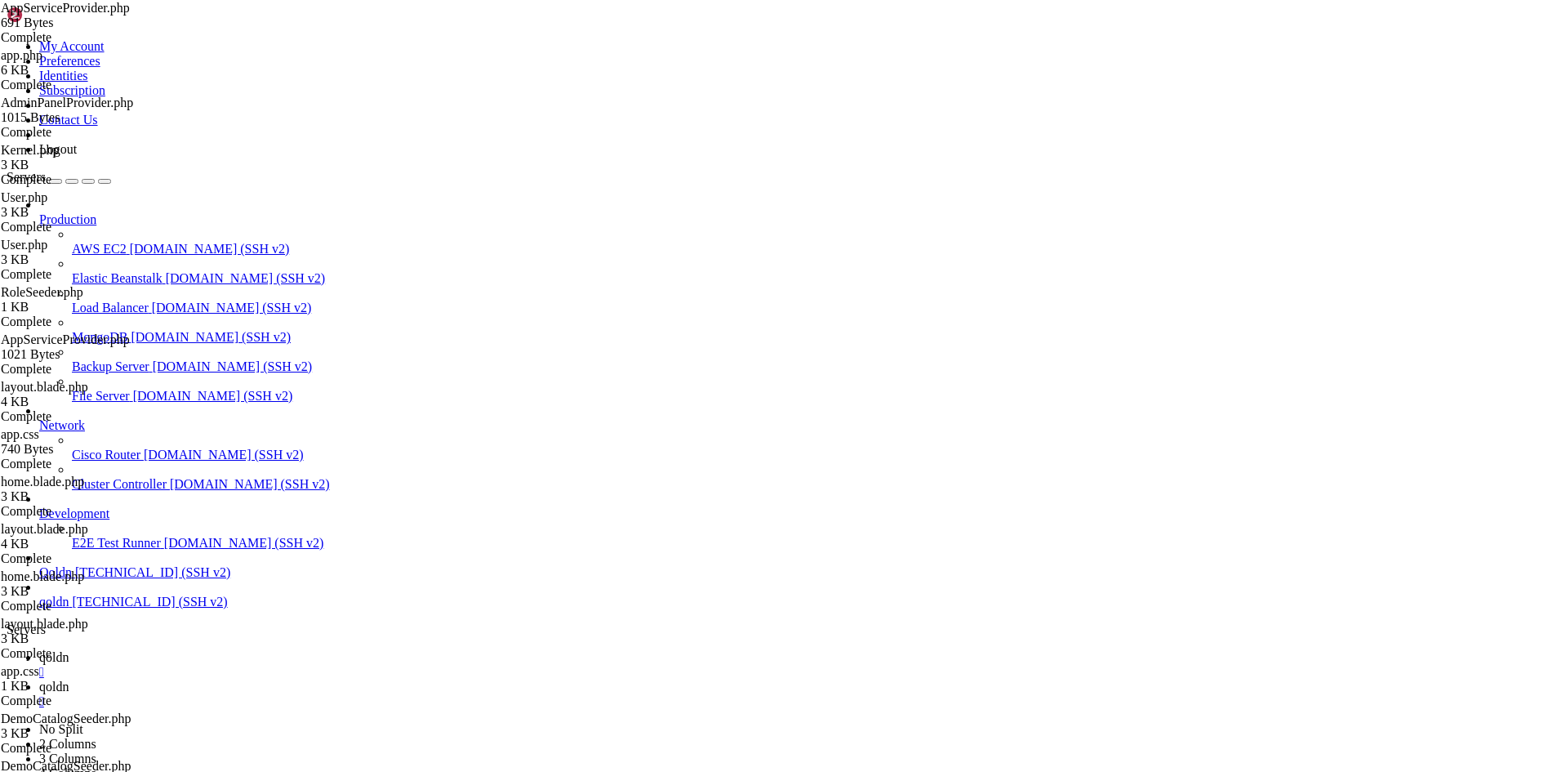
drag, startPoint x: 307, startPoint y: 2384, endPoint x: 191, endPoint y: 2383, distance: 116.0
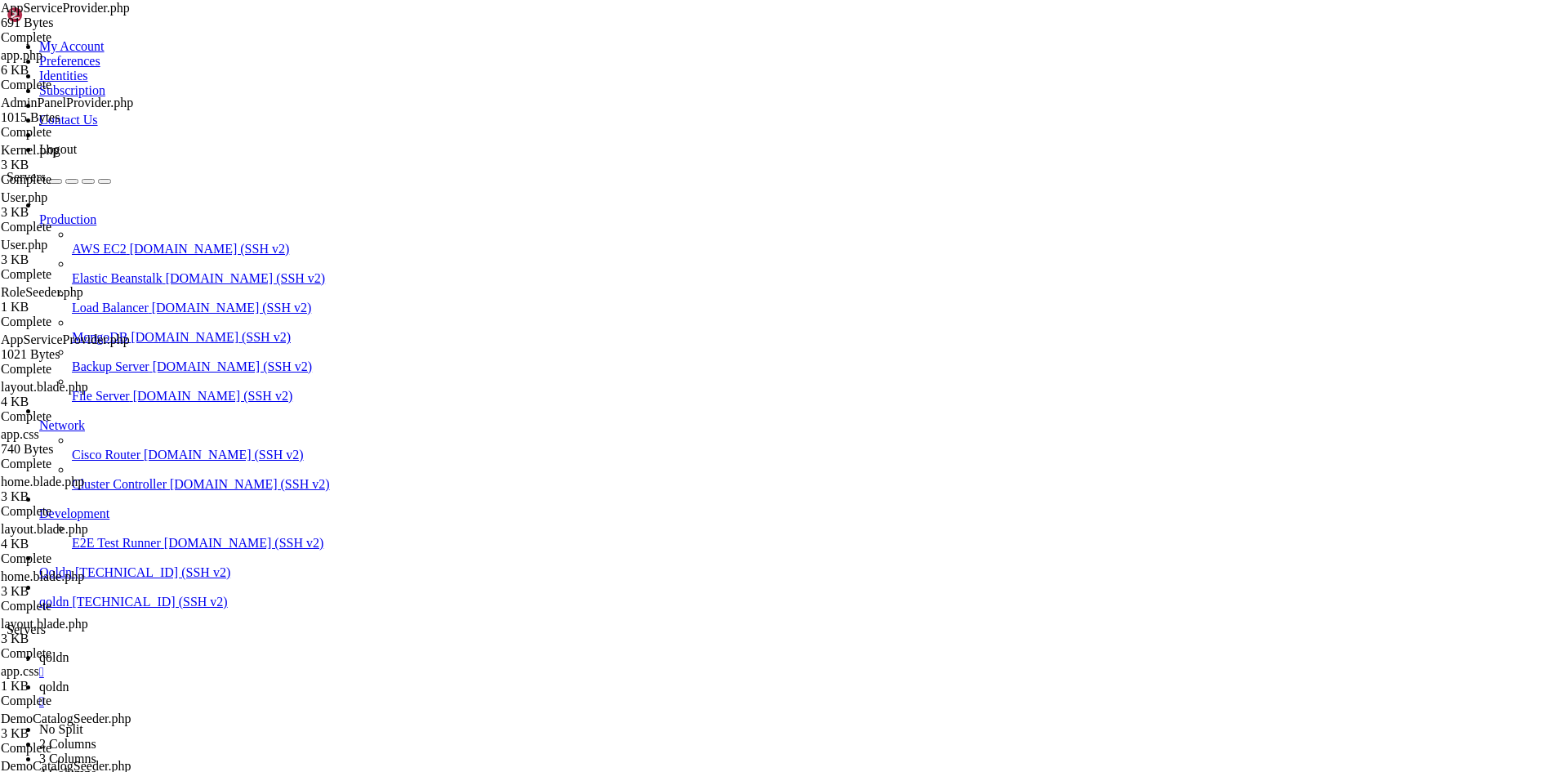
drag, startPoint x: 319, startPoint y: 2390, endPoint x: 126, endPoint y: 2384, distance: 193.1
drag, startPoint x: 15, startPoint y: 1941, endPoint x: 333, endPoint y: 2390, distance: 550.2
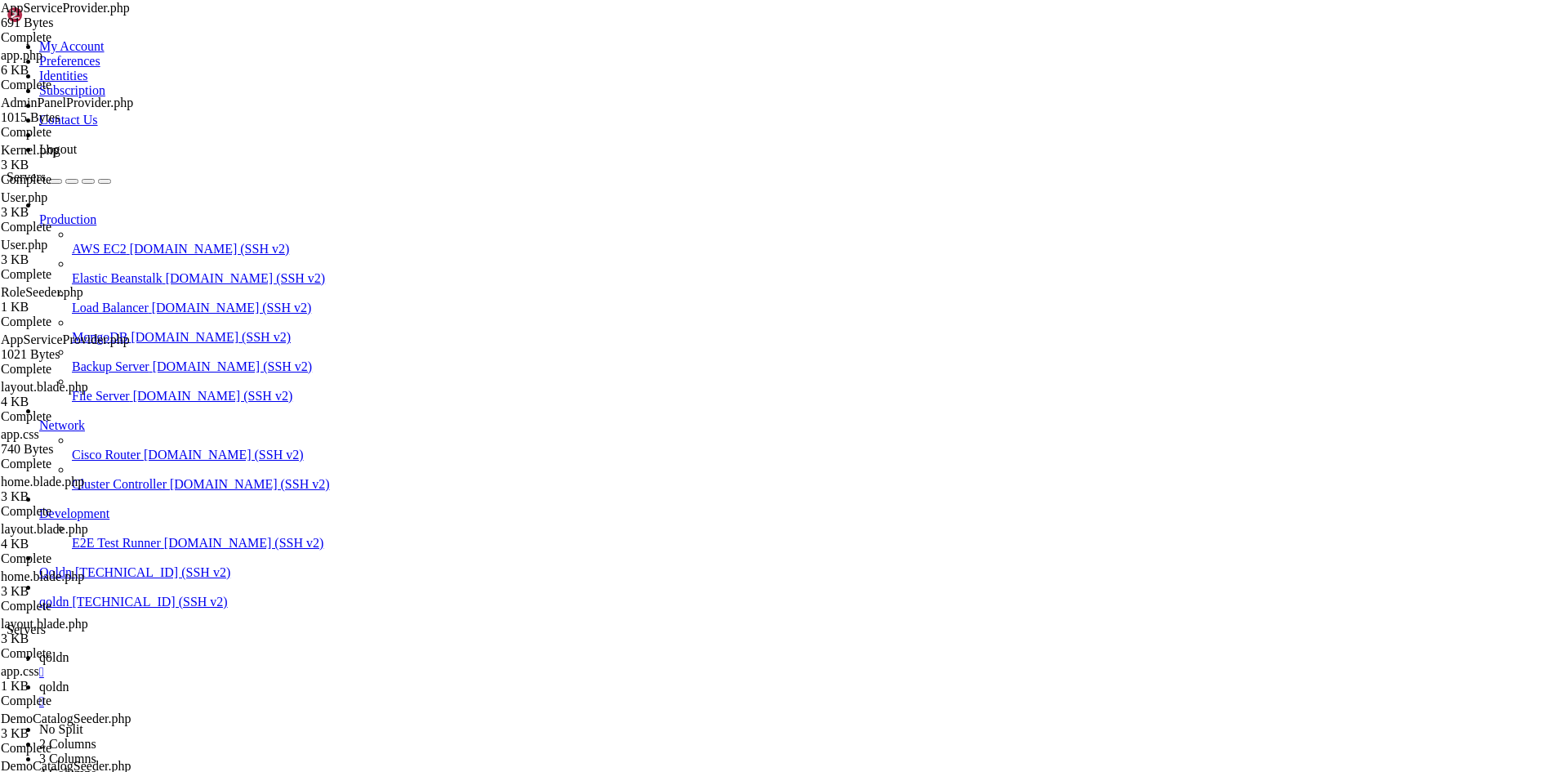
scroll to position [45433, 0]
